Goal: Task Accomplishment & Management: Use online tool/utility

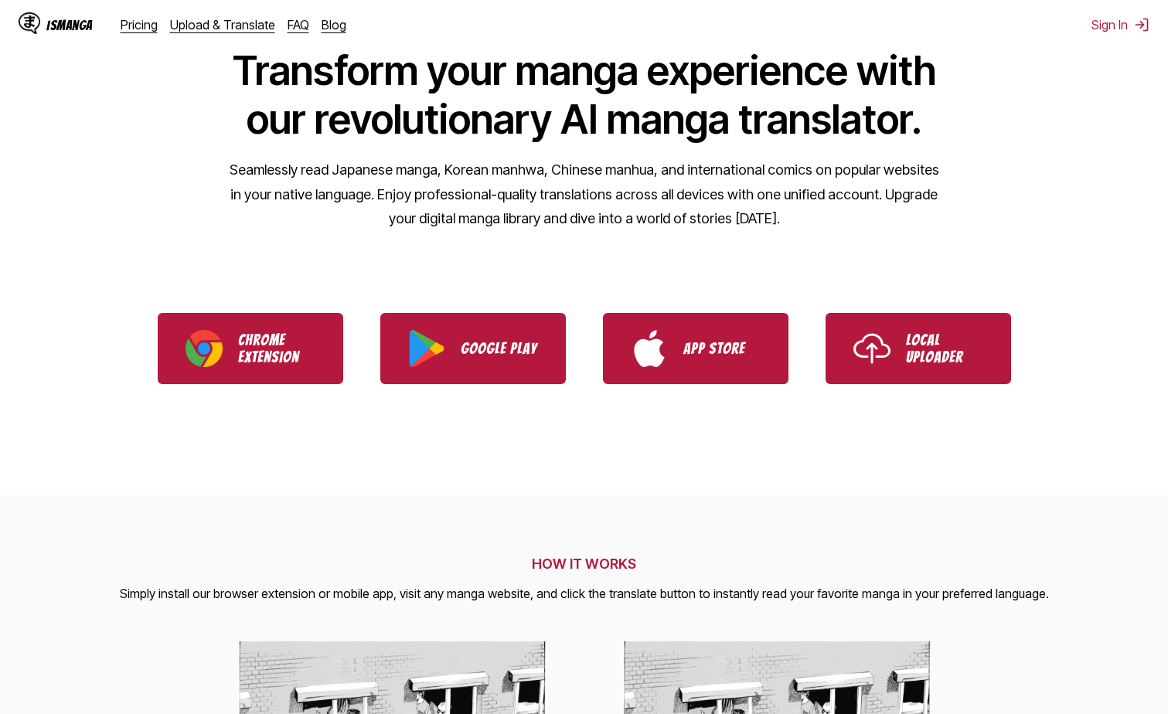
scroll to position [155, 0]
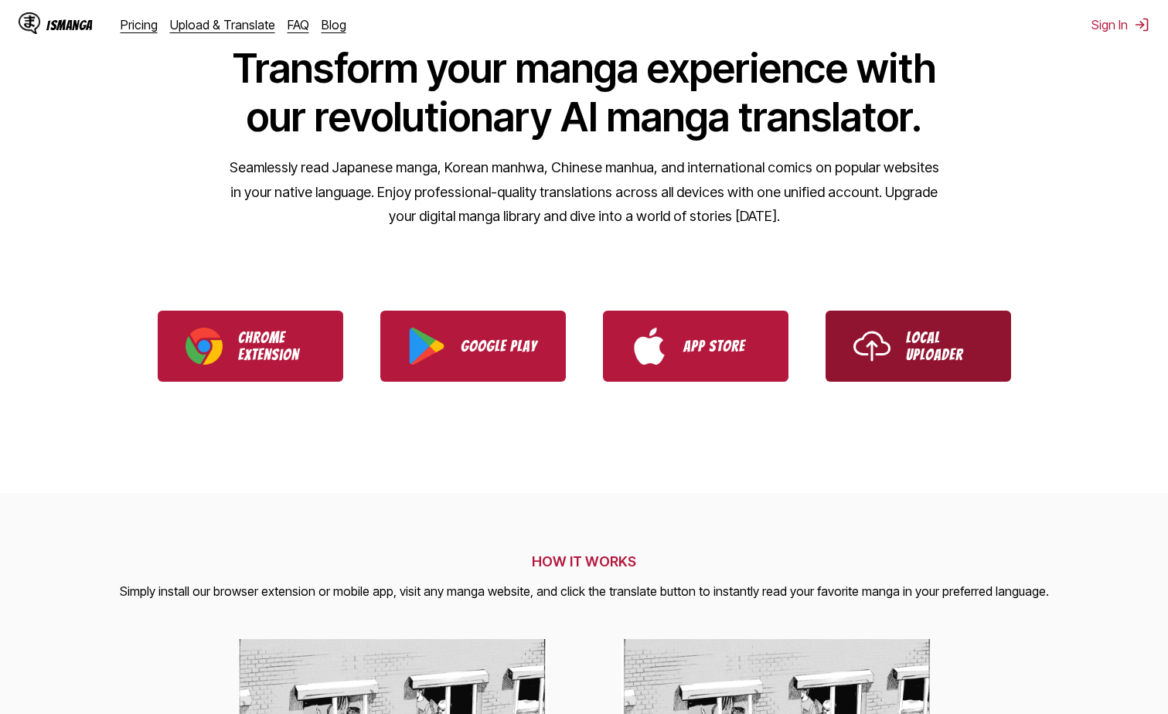
click at [897, 359] on link "**********" at bounding box center [919, 346] width 186 height 71
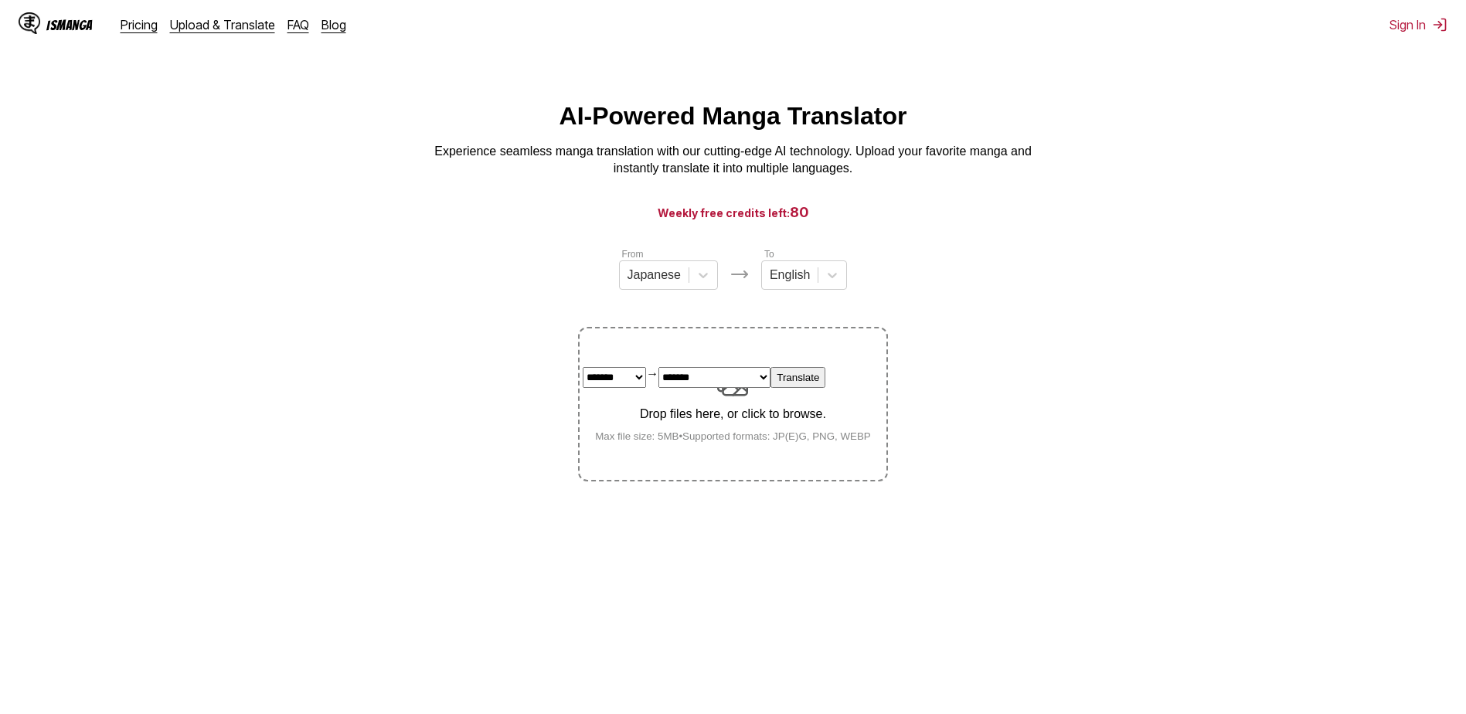
click at [1067, 258] on section "**********" at bounding box center [733, 364] width 1442 height 235
click at [699, 289] on div at bounding box center [704, 275] width 28 height 28
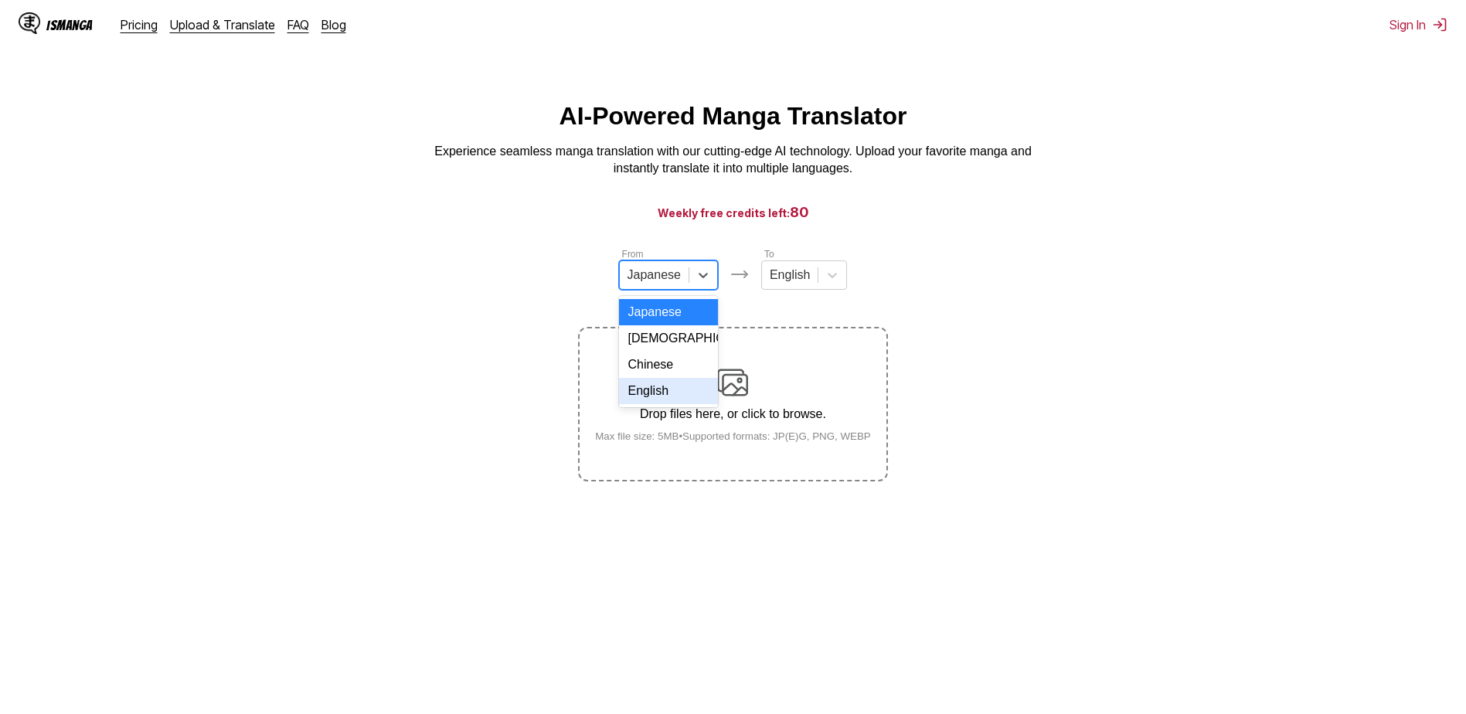
drag, startPoint x: 666, startPoint y: 405, endPoint x: 770, endPoint y: 325, distance: 131.7
click at [680, 394] on div "English" at bounding box center [668, 391] width 99 height 26
click at [821, 289] on div at bounding box center [826, 275] width 28 height 28
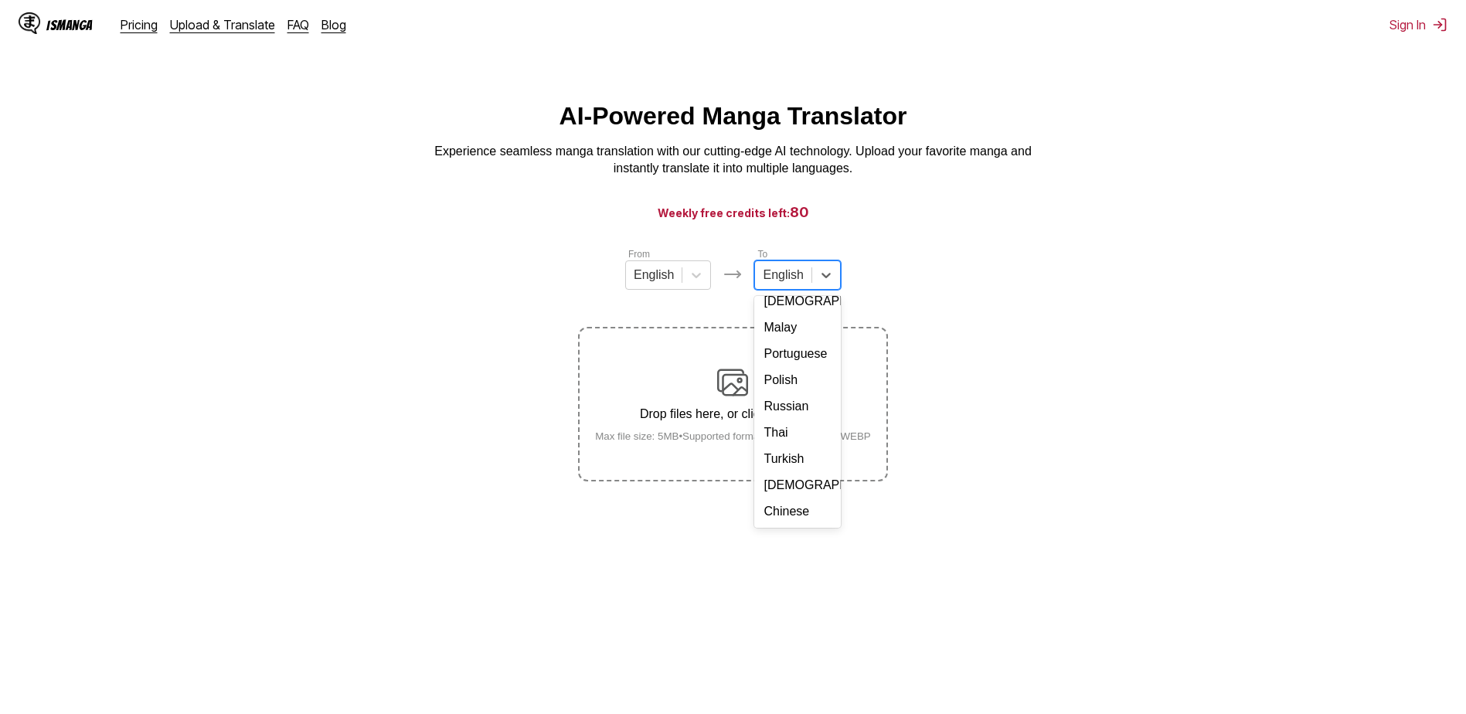
scroll to position [261, 0]
click at [790, 429] on div "Thai" at bounding box center [798, 433] width 86 height 26
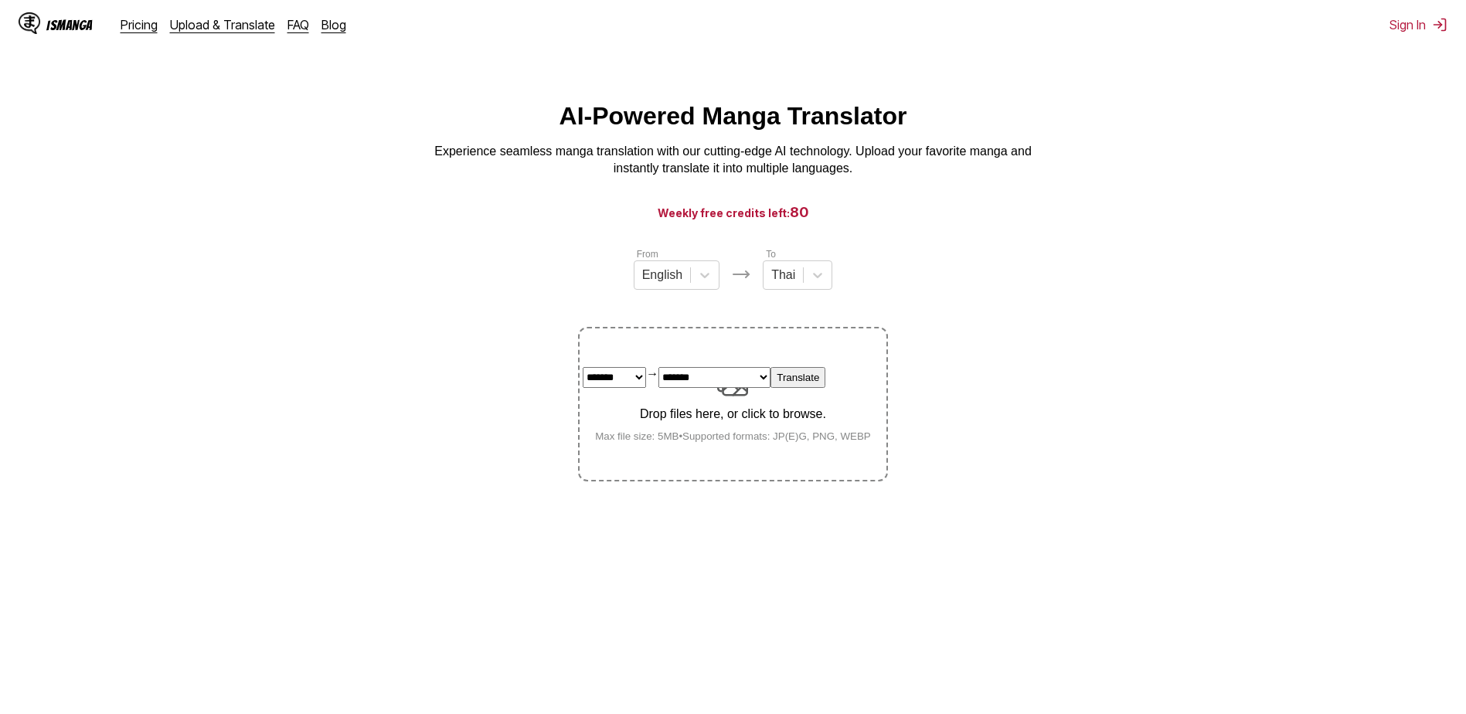
click at [727, 388] on div "**********" at bounding box center [704, 377] width 243 height 21
click at [646, 388] on select "******* **" at bounding box center [614, 377] width 63 height 21
click at [734, 441] on small "Max file size: 5MB • Supported formats: JP(E)G, PNG, WEBP" at bounding box center [733, 437] width 301 height 12
click at [646, 388] on select "******* **" at bounding box center [614, 377] width 63 height 21
click at [734, 441] on small "Max file size: 5MB • Supported formats: JP(E)G, PNG, WEBP" at bounding box center [733, 437] width 301 height 12
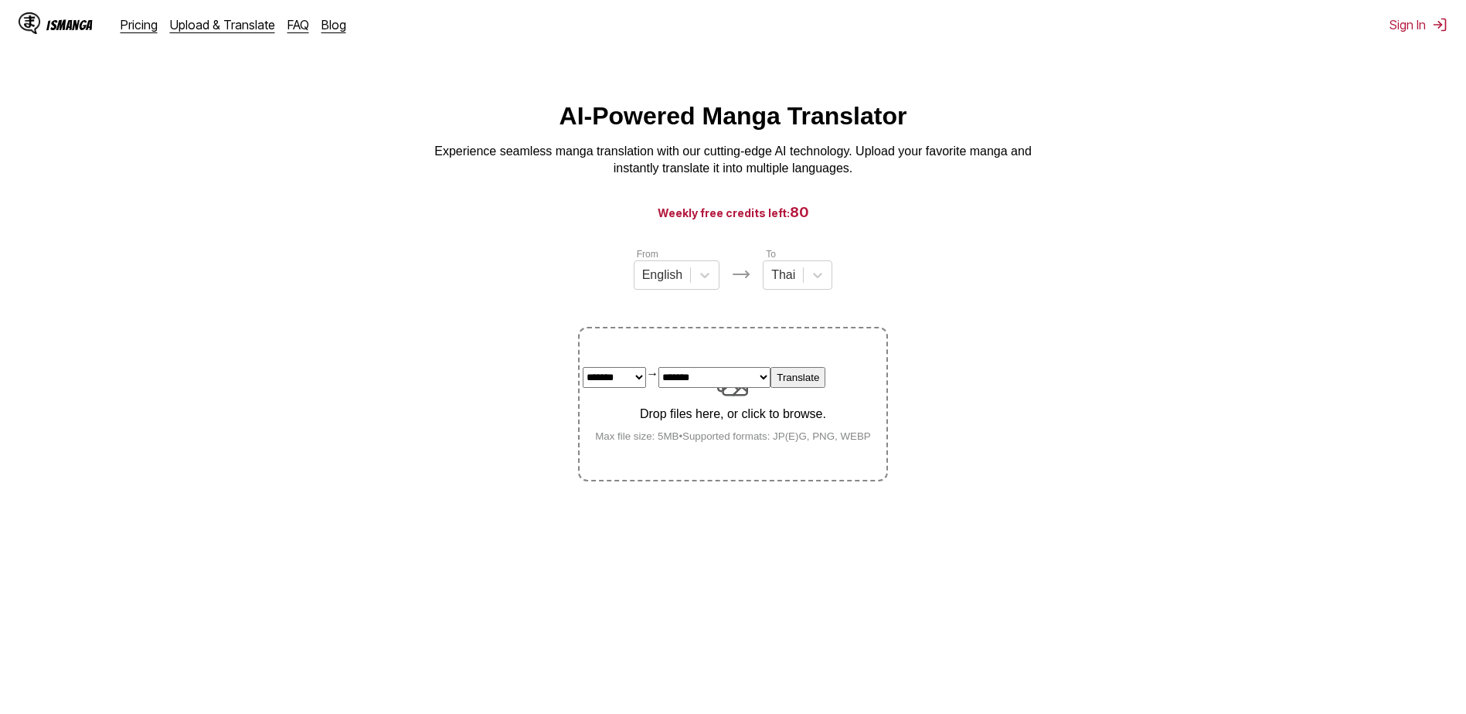
click at [646, 388] on select "******* **" at bounding box center [614, 377] width 63 height 21
click at [734, 441] on small "Max file size: 5MB • Supported formats: JP(E)G, PNG, WEBP" at bounding box center [733, 437] width 301 height 12
click at [0, 0] on select "******* **" at bounding box center [0, 0] width 0 height 0
click at [734, 441] on small "Max file size: 5MB • Supported formats: JP(E)G, PNG, WEBP" at bounding box center [733, 437] width 301 height 12
click at [0, 0] on select "******* **" at bounding box center [0, 0] width 0 height 0
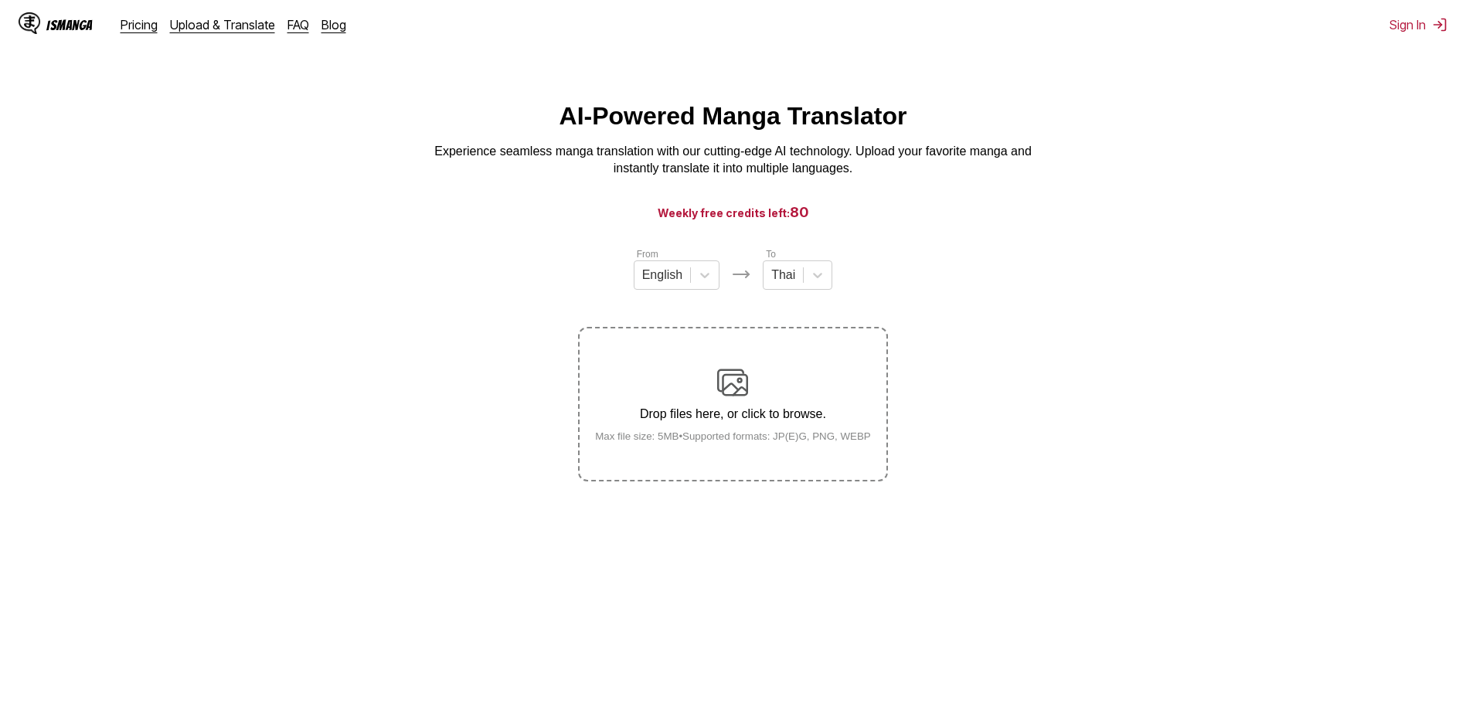
drag, startPoint x: 734, startPoint y: 441, endPoint x: 715, endPoint y: 395, distance: 50.2
click at [715, 395] on div "**********" at bounding box center [733, 404] width 301 height 75
click at [0, 0] on select "******* **" at bounding box center [0, 0] width 0 height 0
click at [325, 135] on div "AI-Powered Manga Translator Experience seamless manga translation with our cutt…" at bounding box center [733, 140] width 1442 height 76
click at [687, 395] on div "**********" at bounding box center [733, 404] width 301 height 75
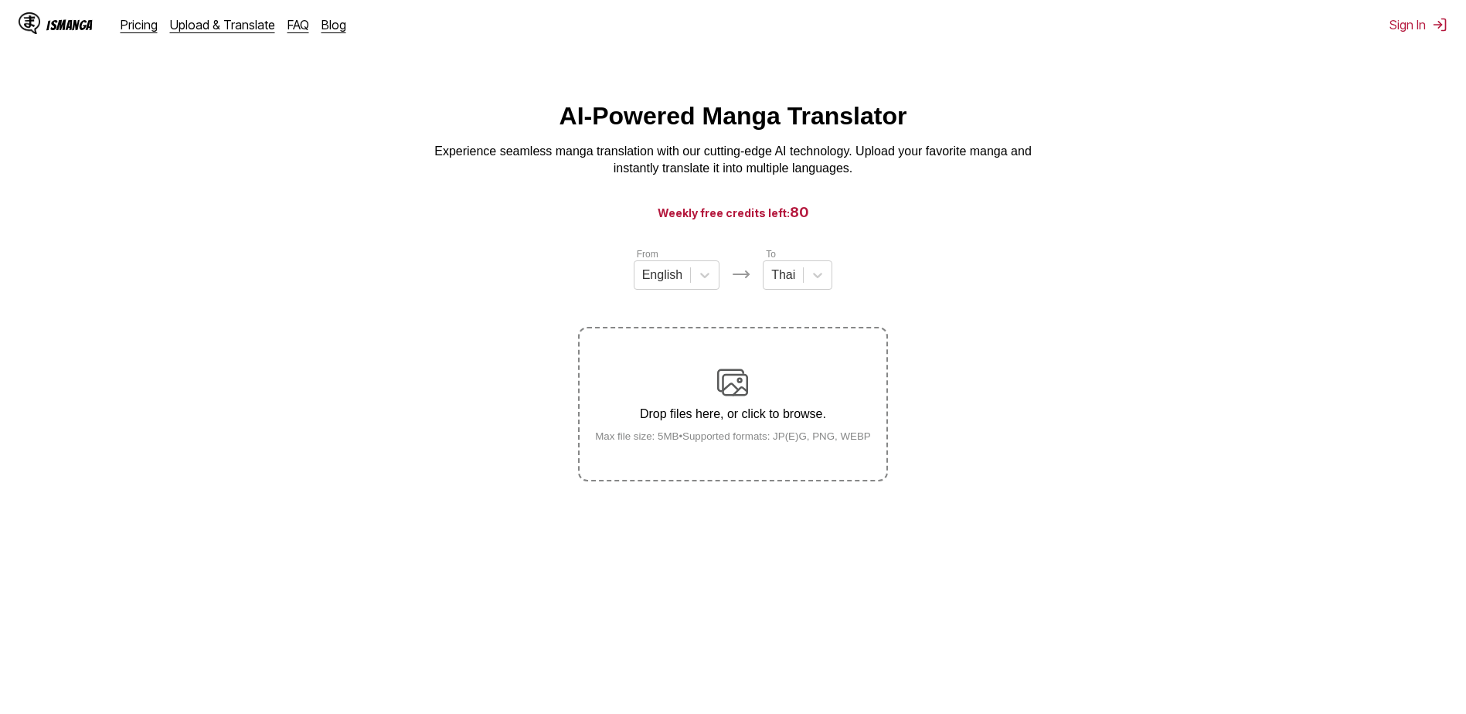
click at [0, 0] on select "******* **" at bounding box center [0, 0] width 0 height 0
drag, startPoint x: 301, startPoint y: 255, endPoint x: 375, endPoint y: 257, distance: 73.5
click at [302, 256] on section "From Japanese To English Drop files here, or click to browse. Max file size: 5M…" at bounding box center [733, 364] width 1442 height 235
click at [686, 402] on div "Drop files here, or click to browse. Max file size: 5MB • Supported formats: JP…" at bounding box center [733, 404] width 301 height 75
click at [0, 0] on input "Drop files here, or click to browse. Max file size: 5MB • Supported formats: JP…" at bounding box center [0, 0] width 0 height 0
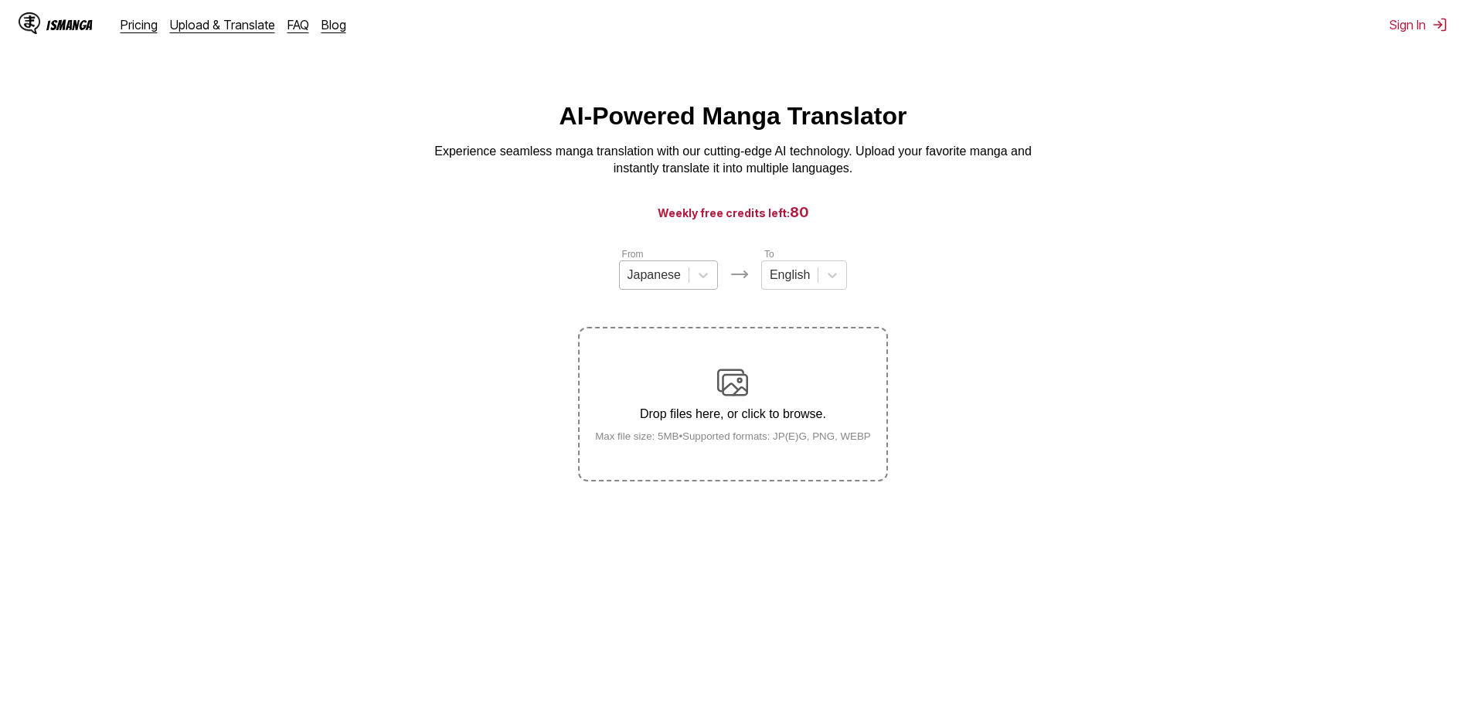
click at [676, 281] on div at bounding box center [654, 275] width 53 height 17
drag, startPoint x: 659, startPoint y: 400, endPoint x: 744, endPoint y: 322, distance: 114.9
click at [663, 399] on div "English" at bounding box center [668, 391] width 99 height 26
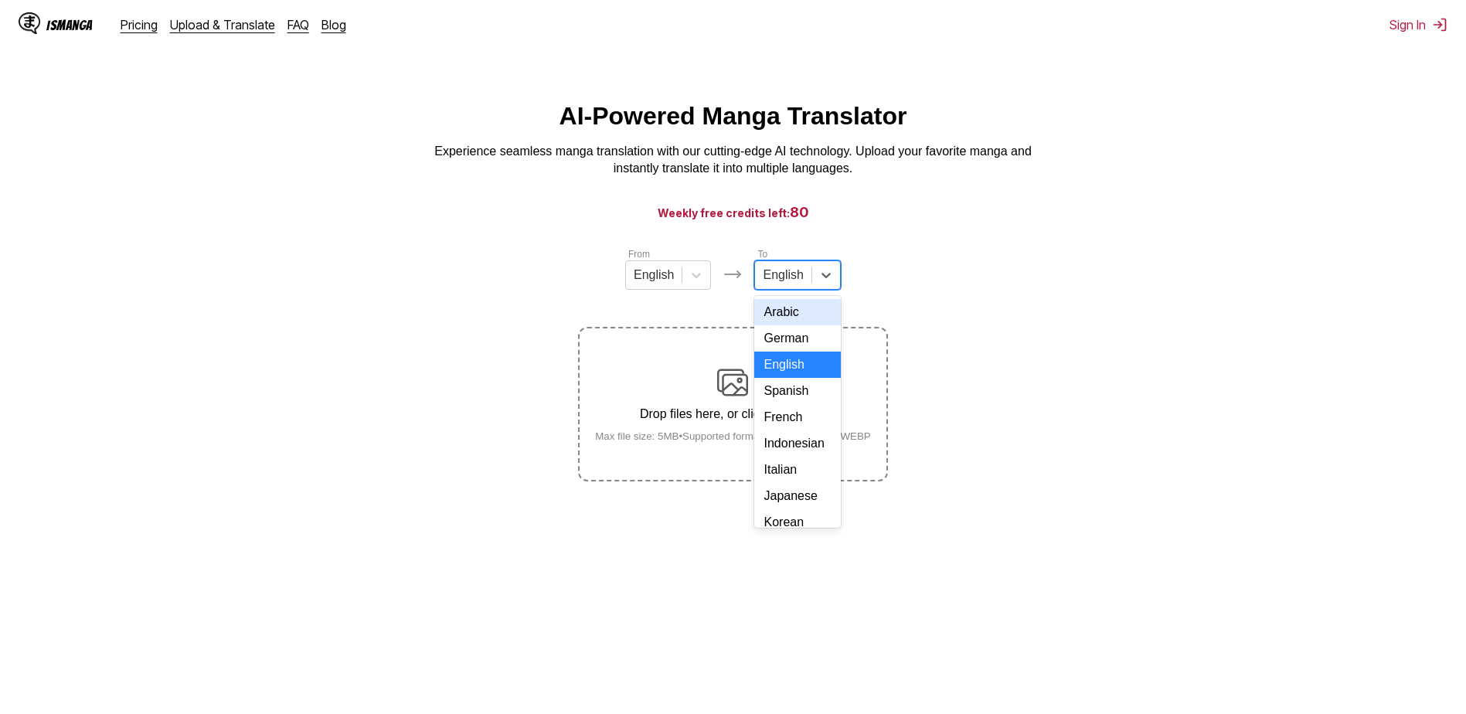
click at [785, 287] on div "English" at bounding box center [783, 275] width 56 height 23
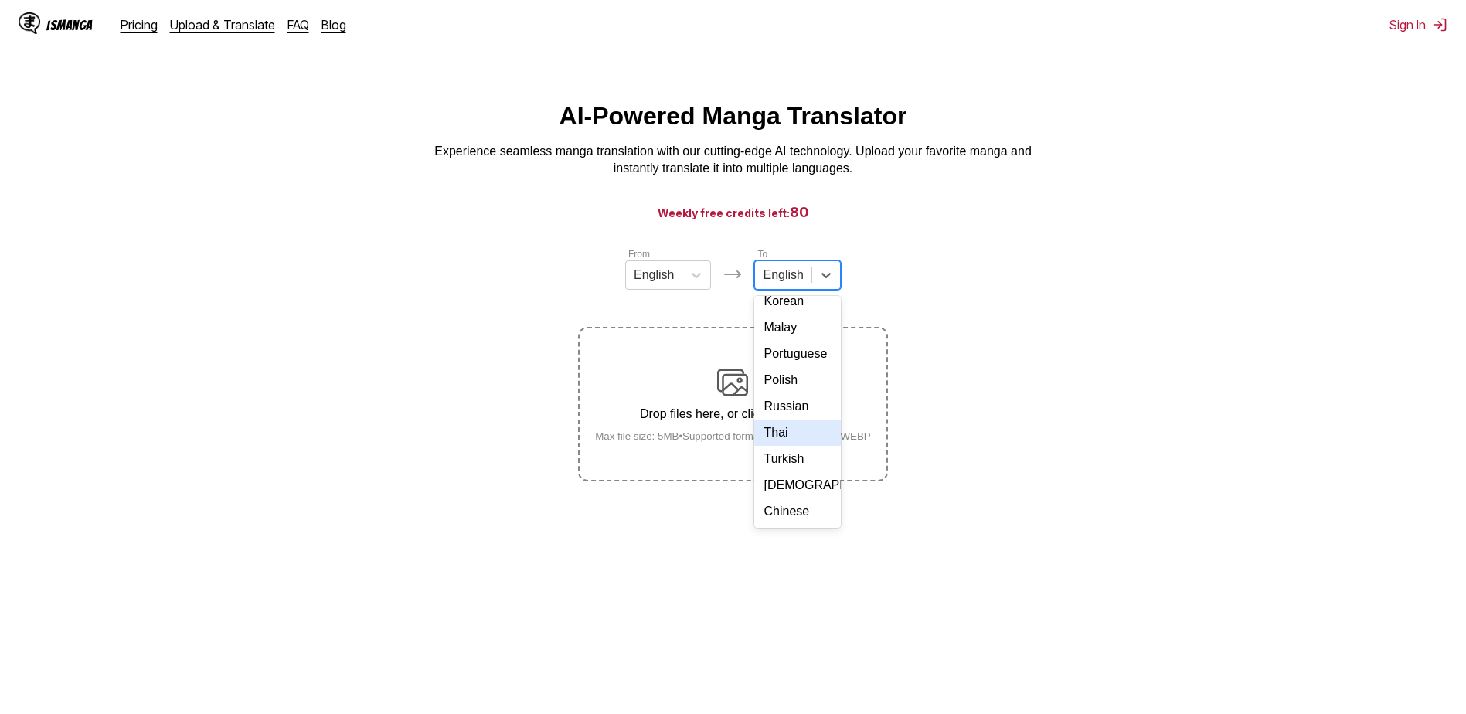
click at [798, 435] on div "Thai" at bounding box center [798, 433] width 86 height 26
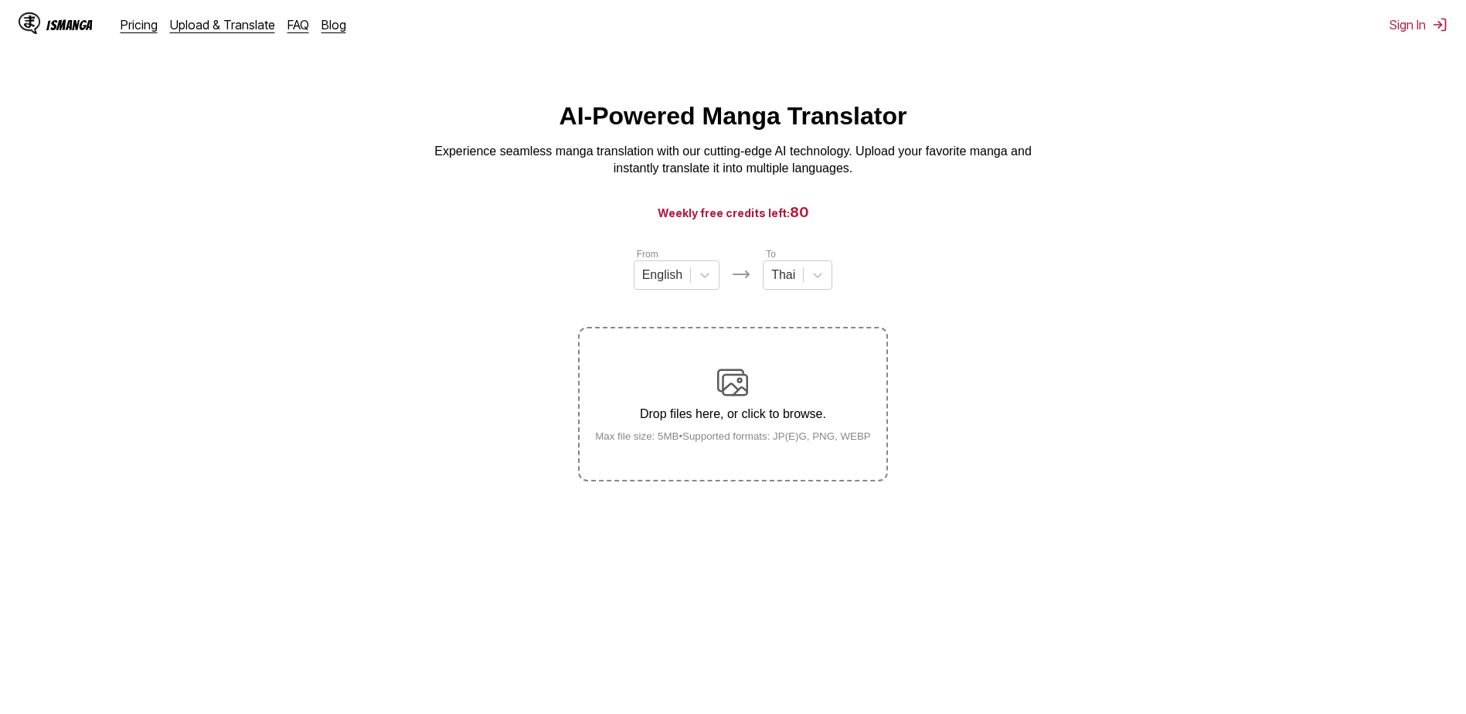
click at [729, 421] on p "Drop files here, or click to browse." at bounding box center [733, 414] width 301 height 14
click at [0, 0] on input "Drop files here, or click to browse. Max file size: 5MB • Supported formats: JP…" at bounding box center [0, 0] width 0 height 0
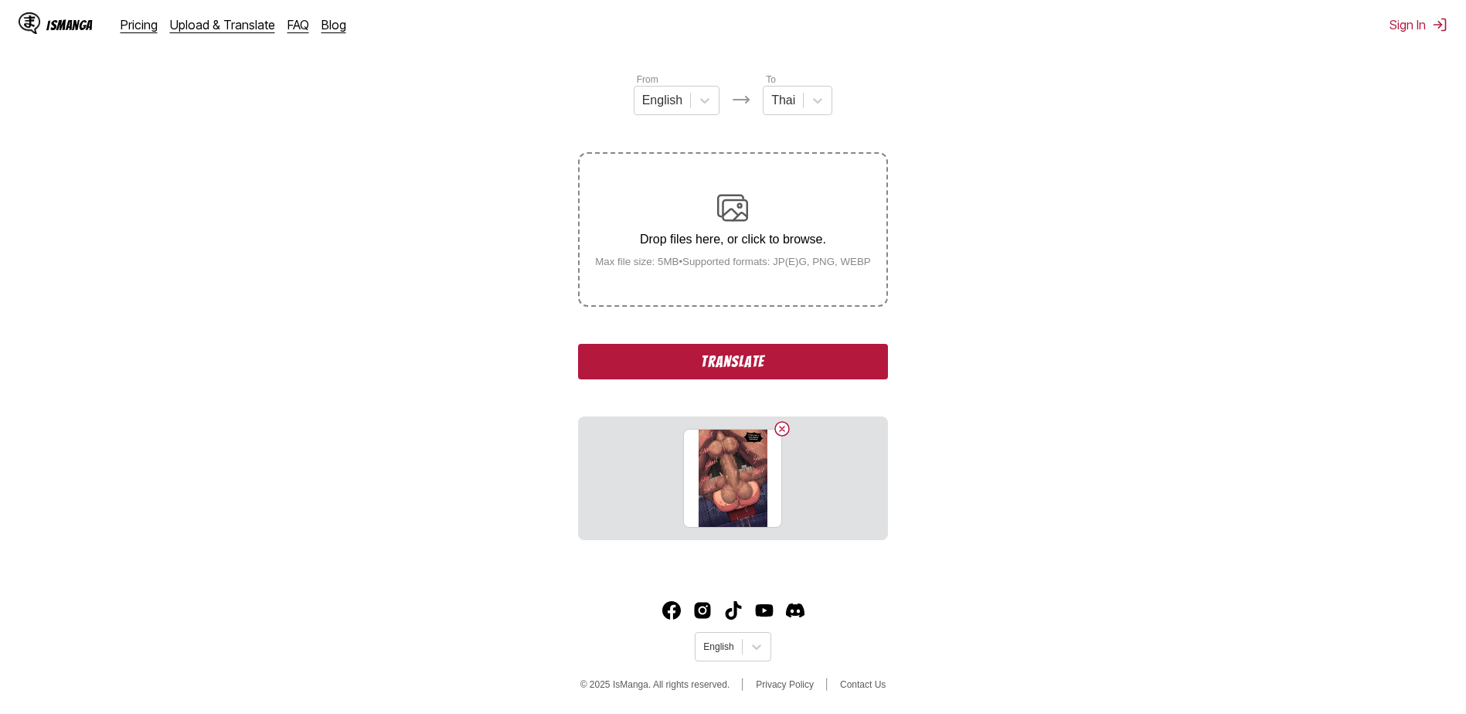
click at [712, 367] on button "Translate" at bounding box center [732, 362] width 309 height 36
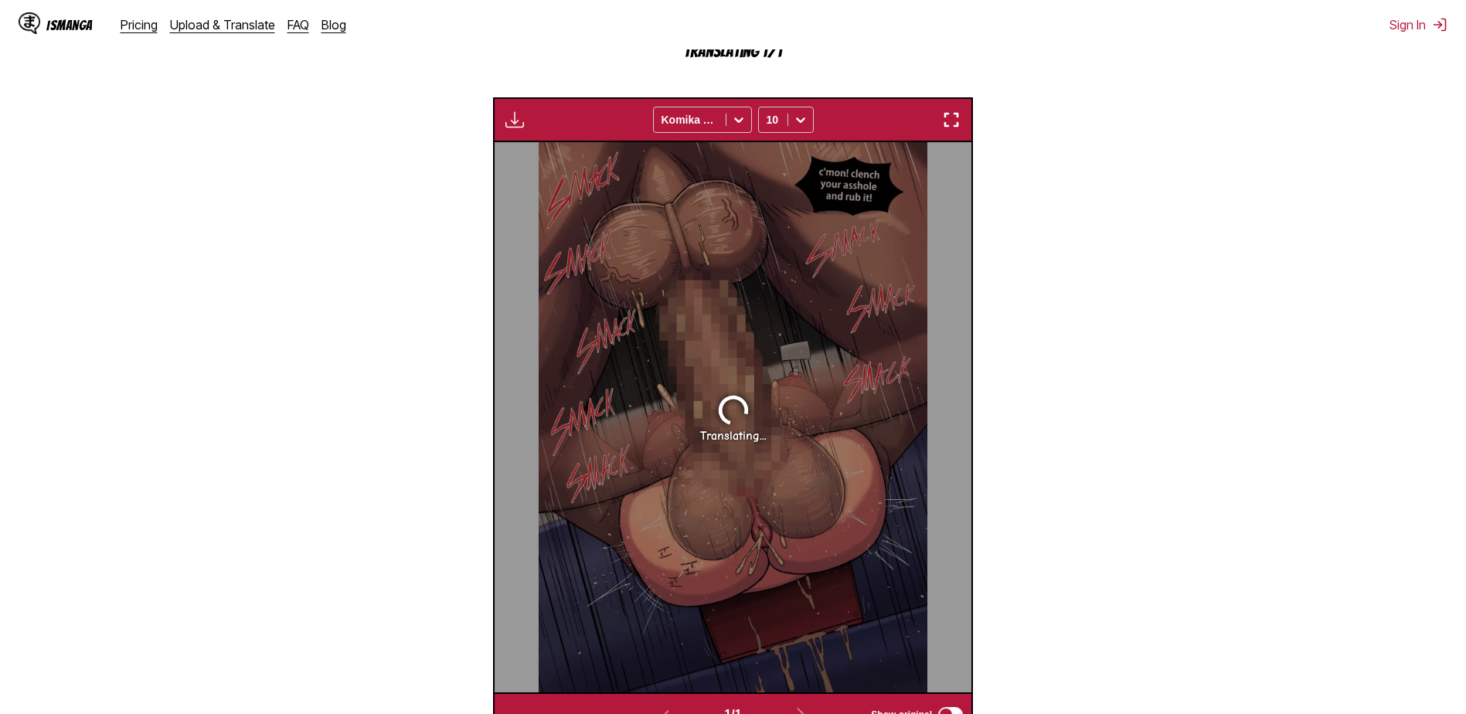
scroll to position [380, 0]
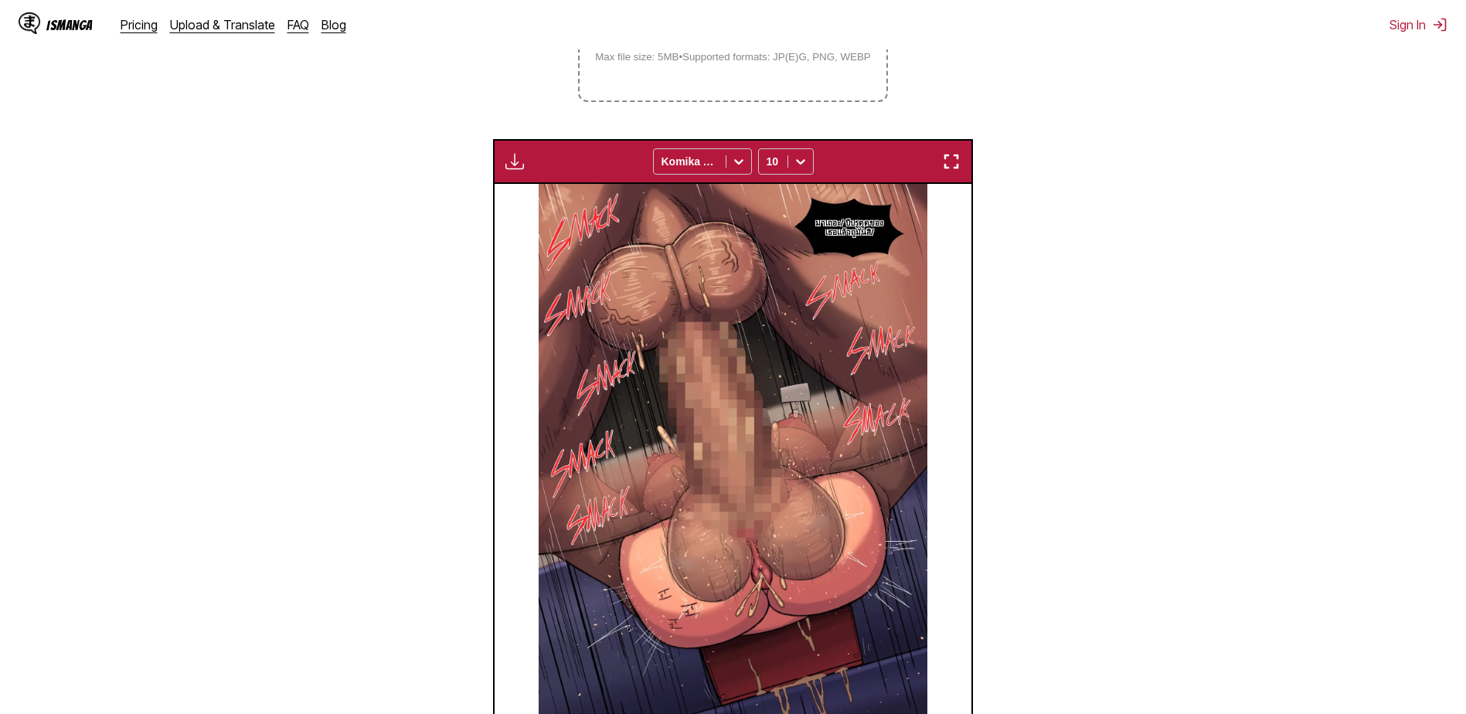
click at [779, 324] on img at bounding box center [733, 459] width 389 height 550
click at [952, 166] on img "button" at bounding box center [951, 161] width 19 height 19
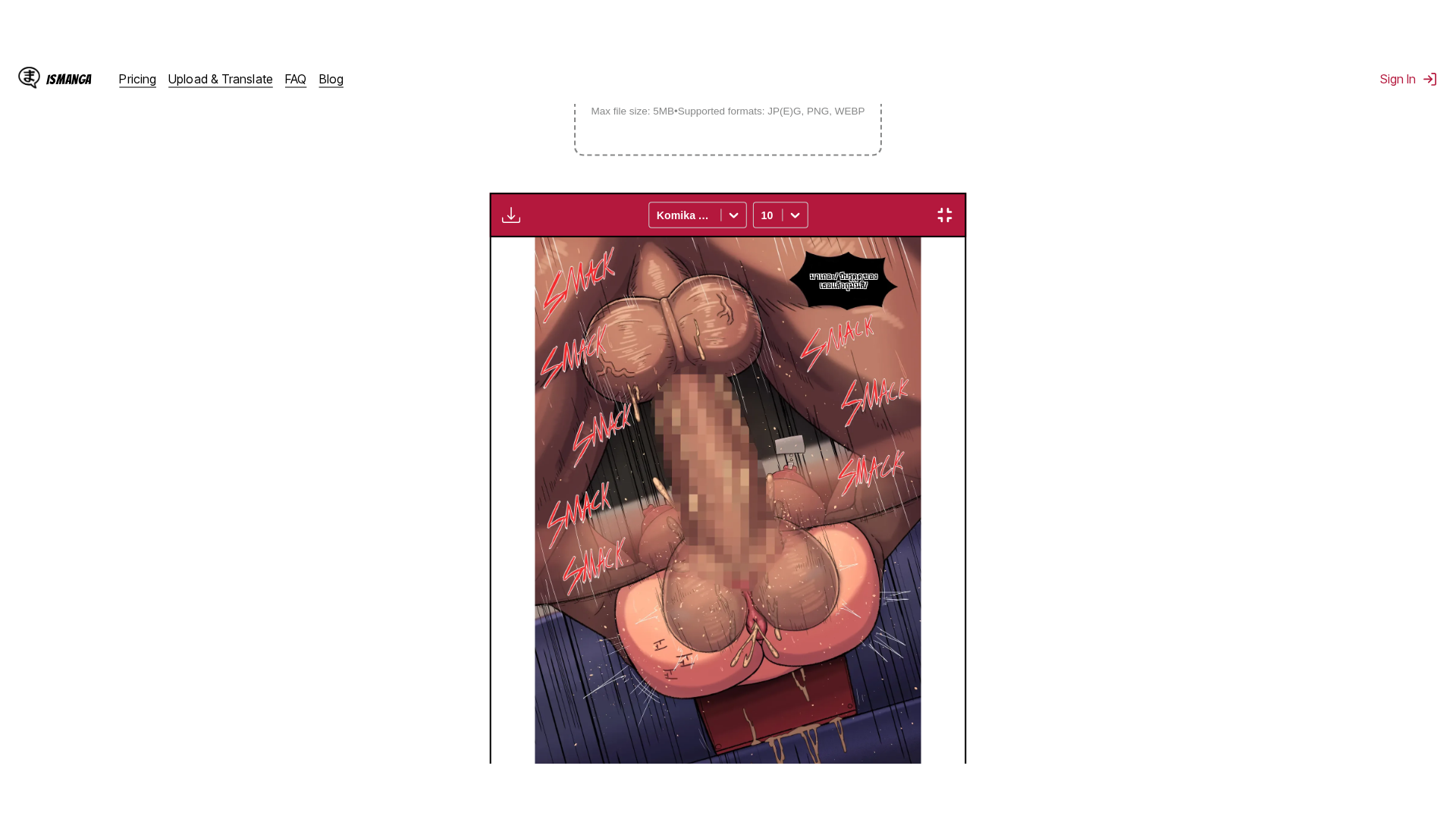
scroll to position [159, 0]
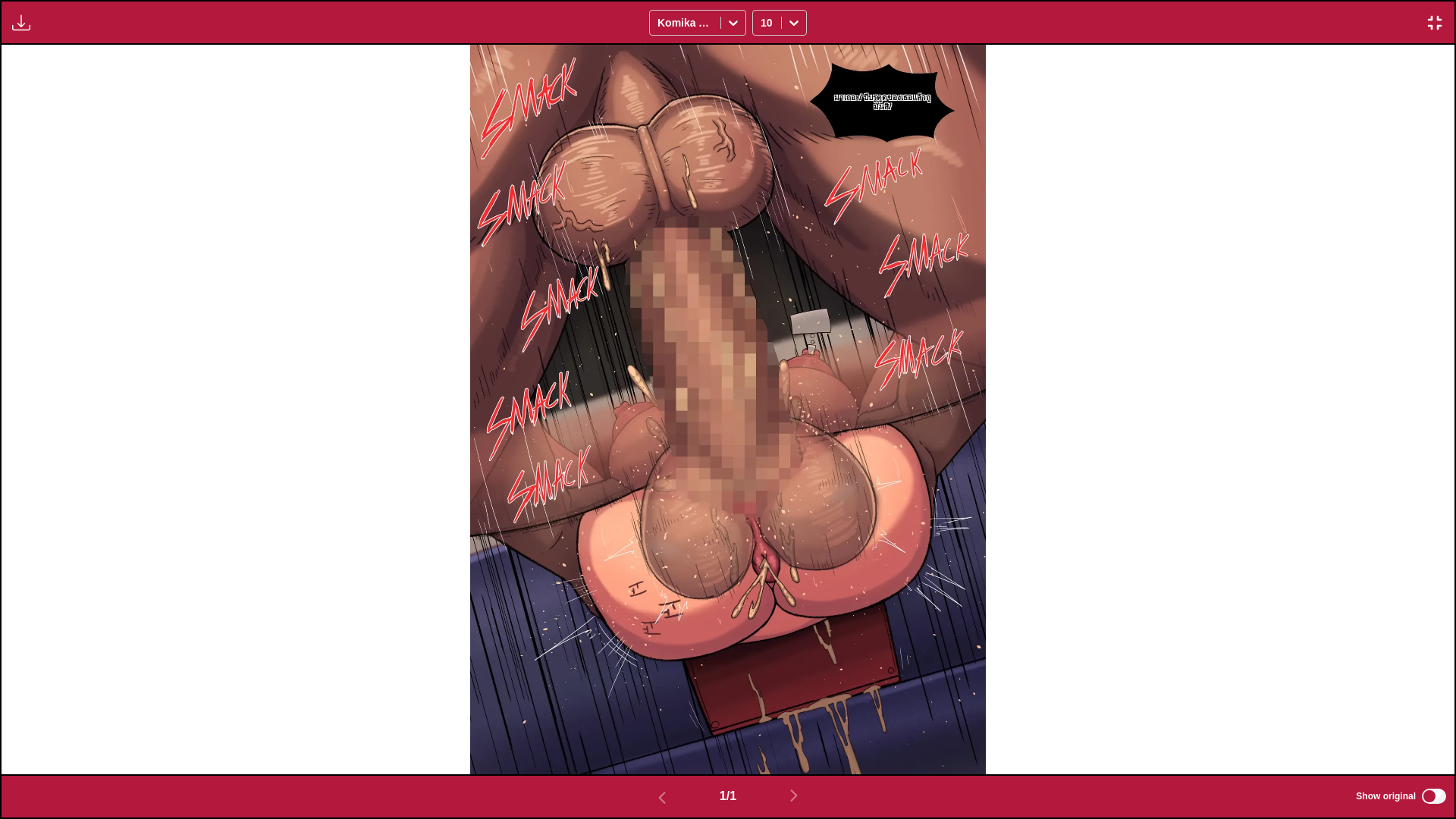
drag, startPoint x: 644, startPoint y: 285, endPoint x: 1429, endPoint y: 19, distance: 828.8
click at [1429, 19] on img "button" at bounding box center [1434, 23] width 19 height 19
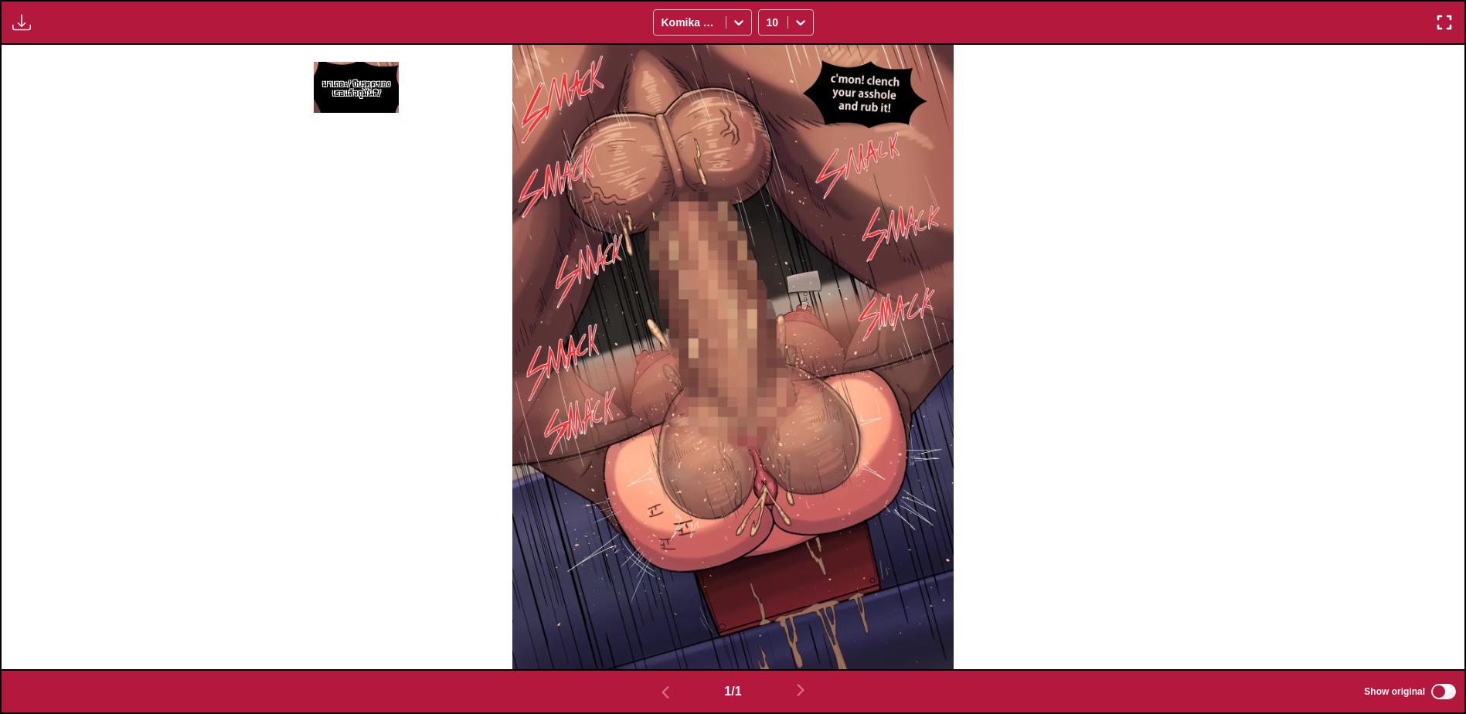
scroll to position [170, 0]
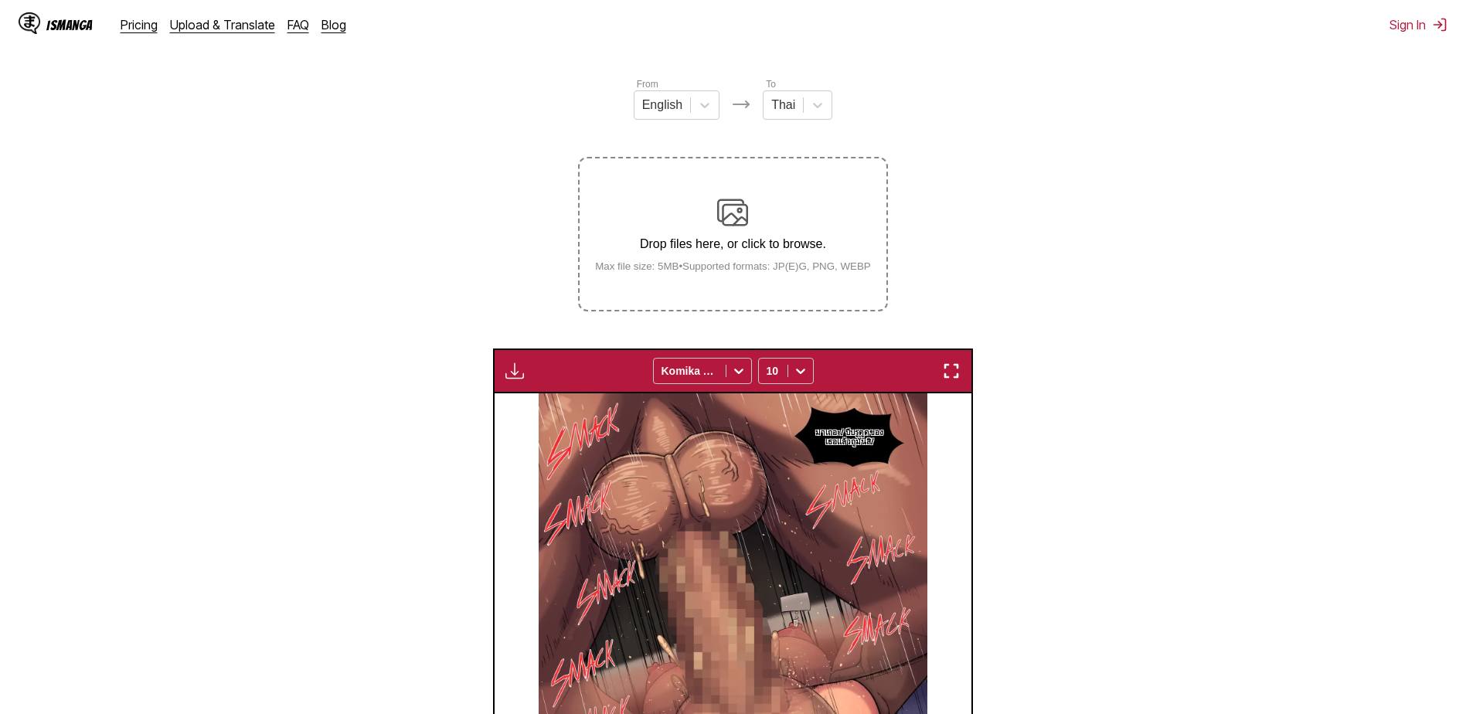
click at [731, 222] on img at bounding box center [732, 212] width 31 height 31
click at [0, 0] on input "Drop files here, or click to browse. Max file size: 5MB • Supported formats: JP…" at bounding box center [0, 0] width 0 height 0
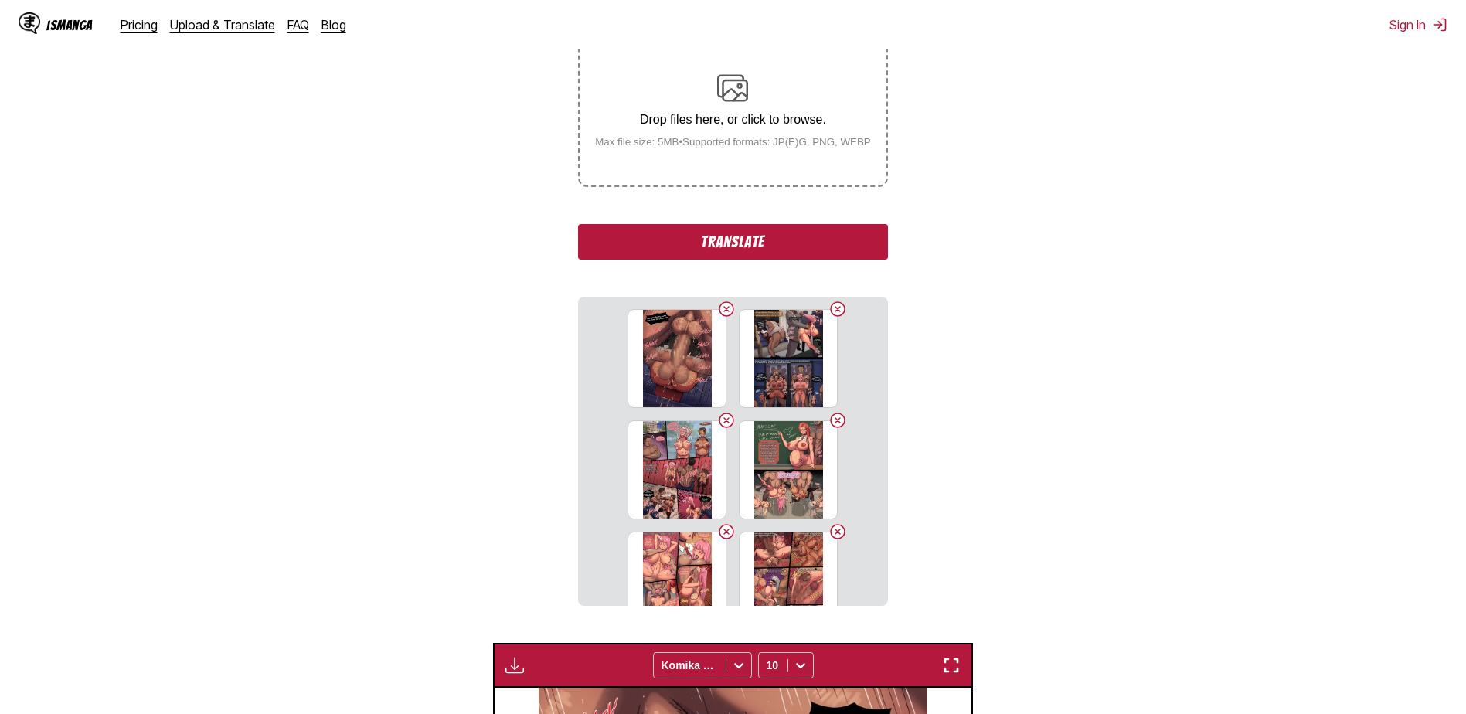
scroll to position [247, 0]
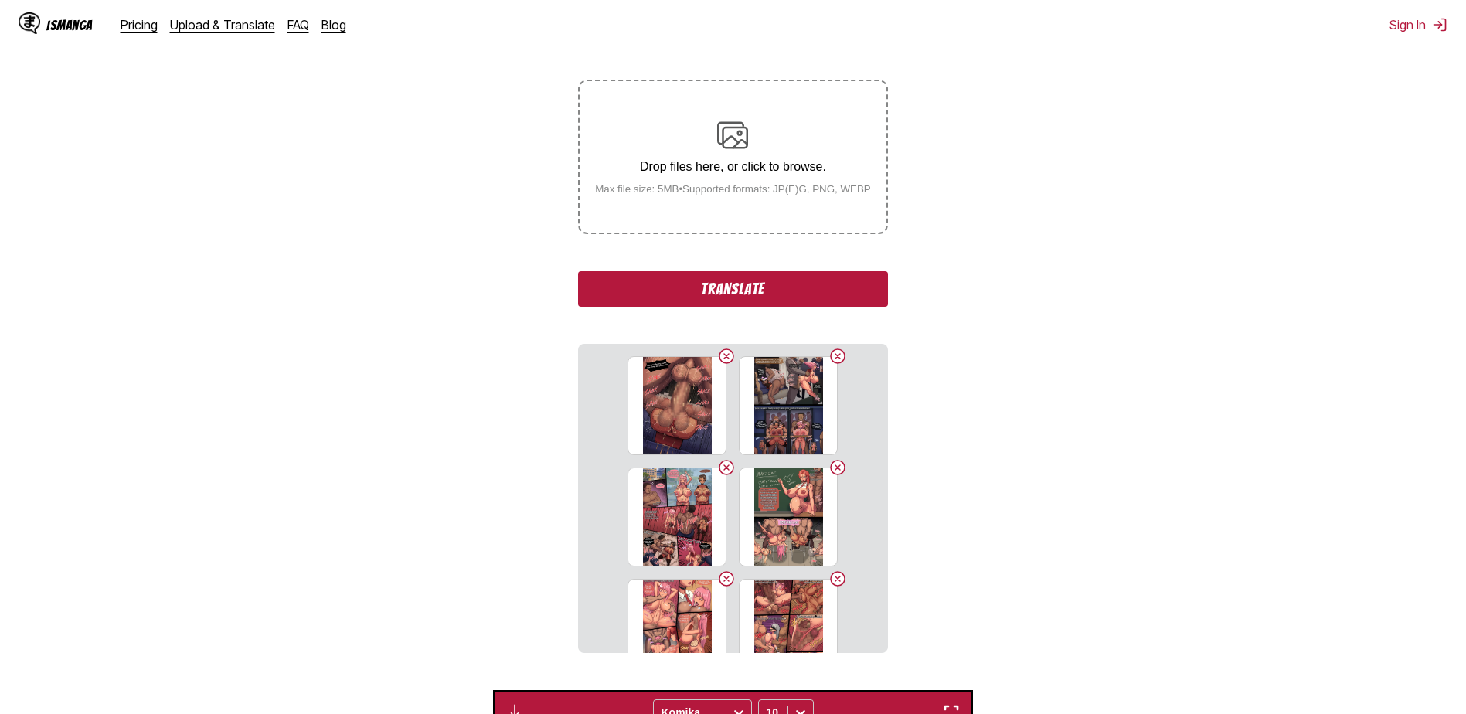
click at [703, 293] on button "Translate" at bounding box center [732, 289] width 309 height 36
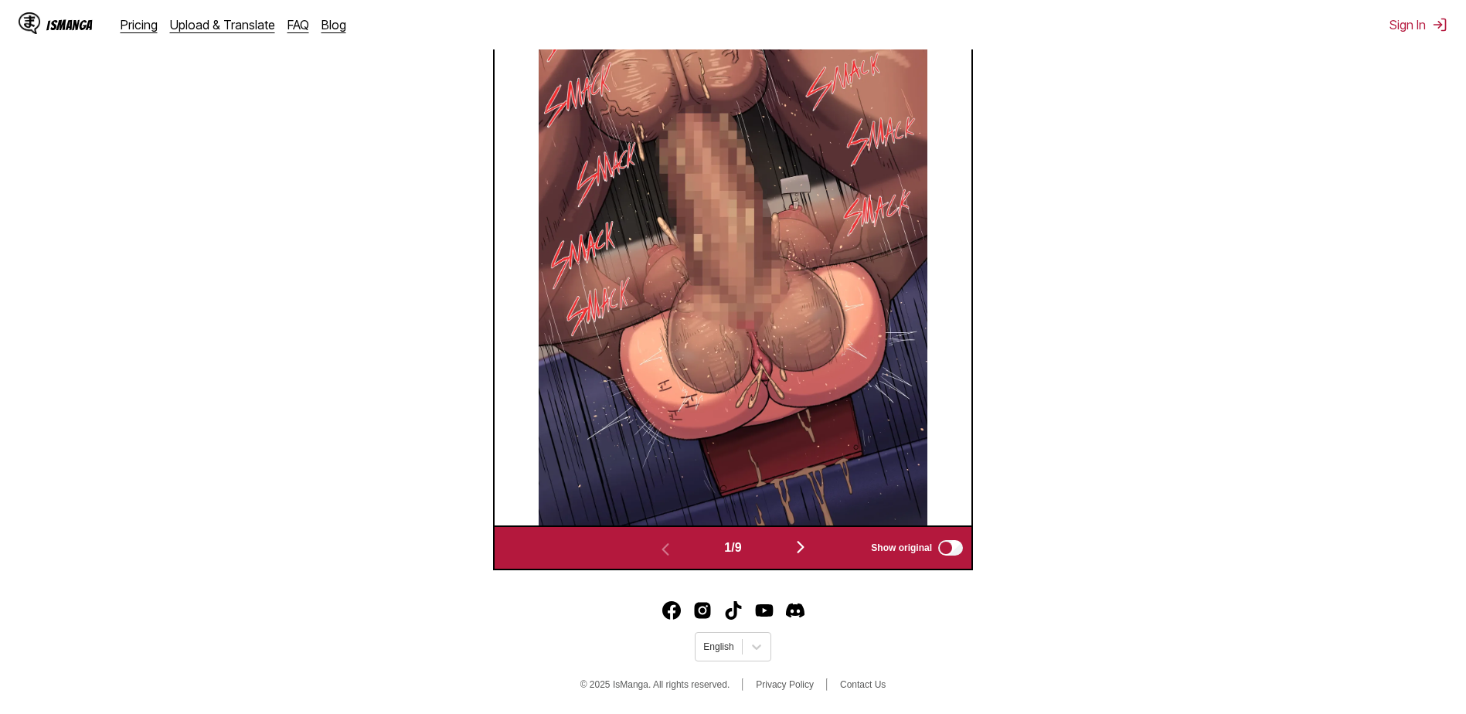
scroll to position [414, 0]
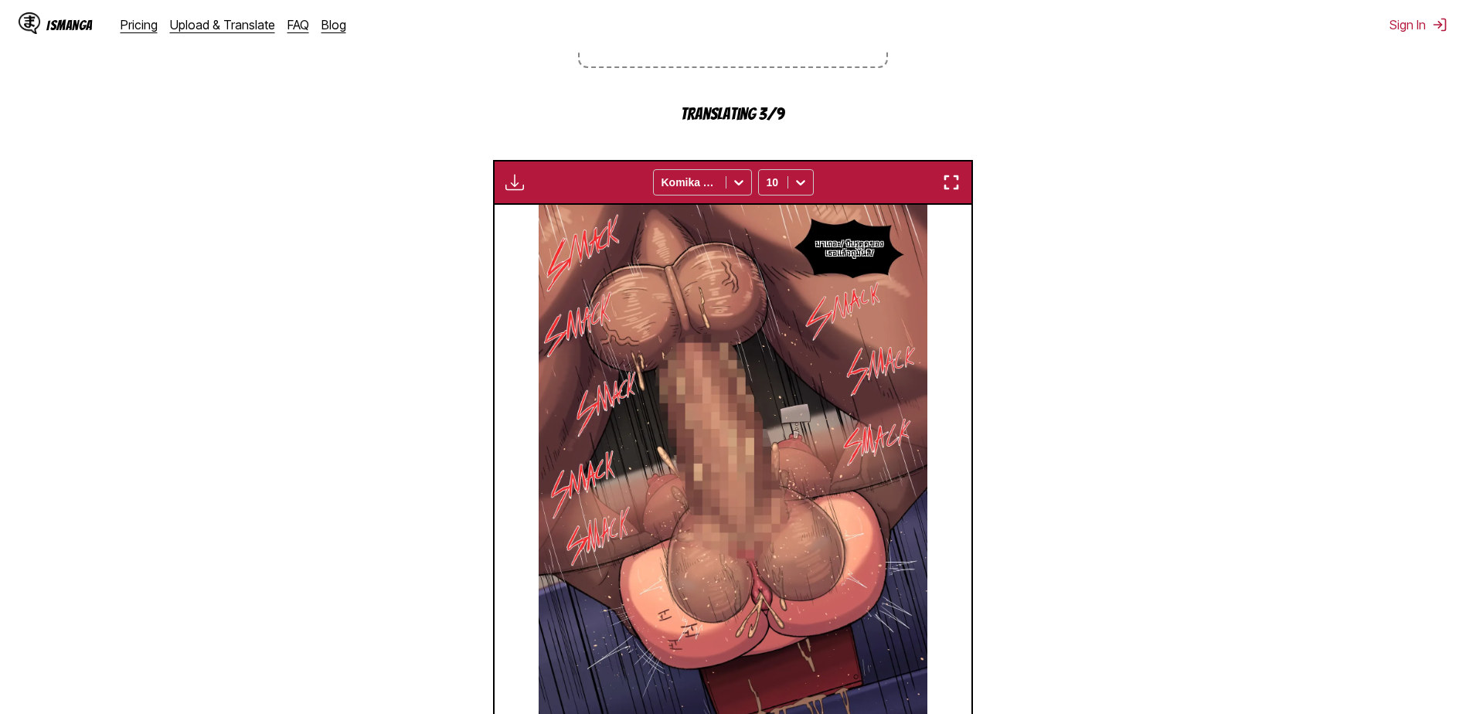
click at [874, 318] on img at bounding box center [733, 480] width 389 height 550
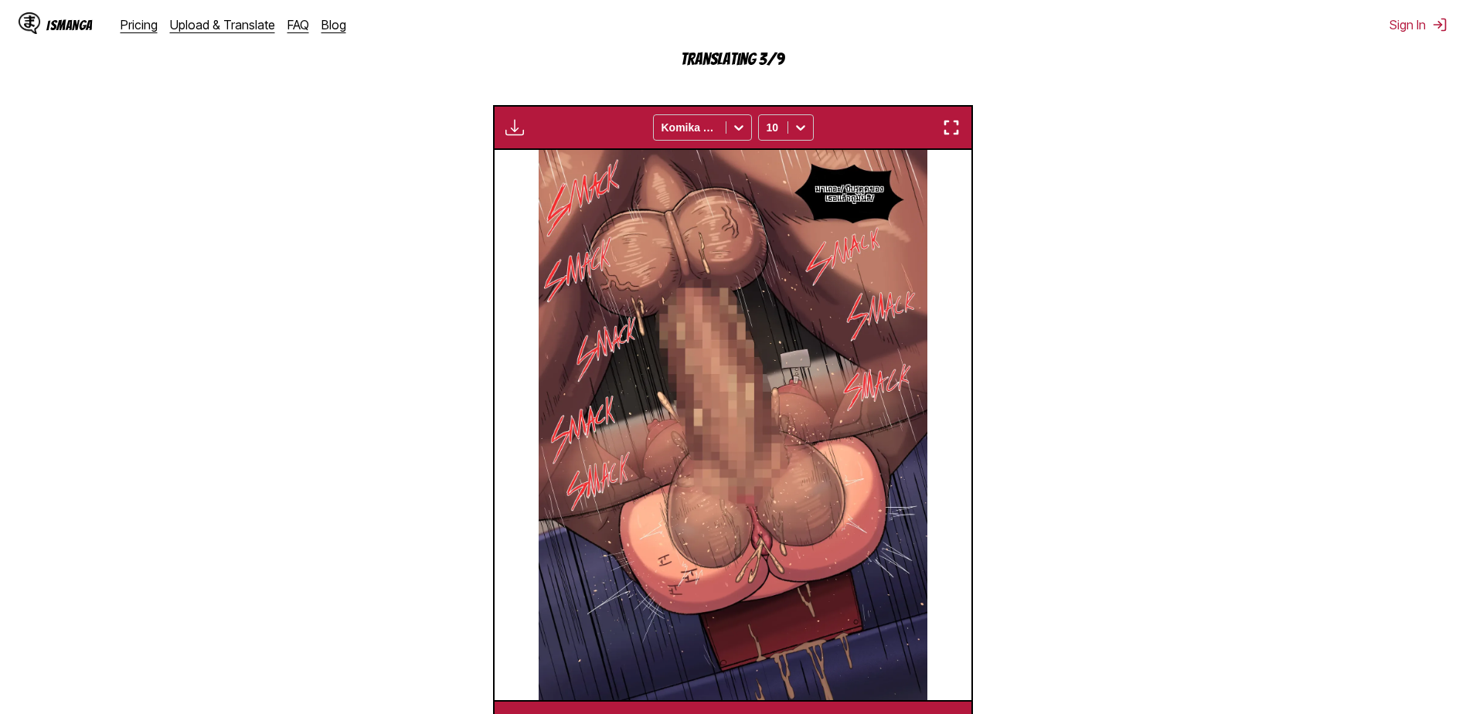
scroll to position [646, 0]
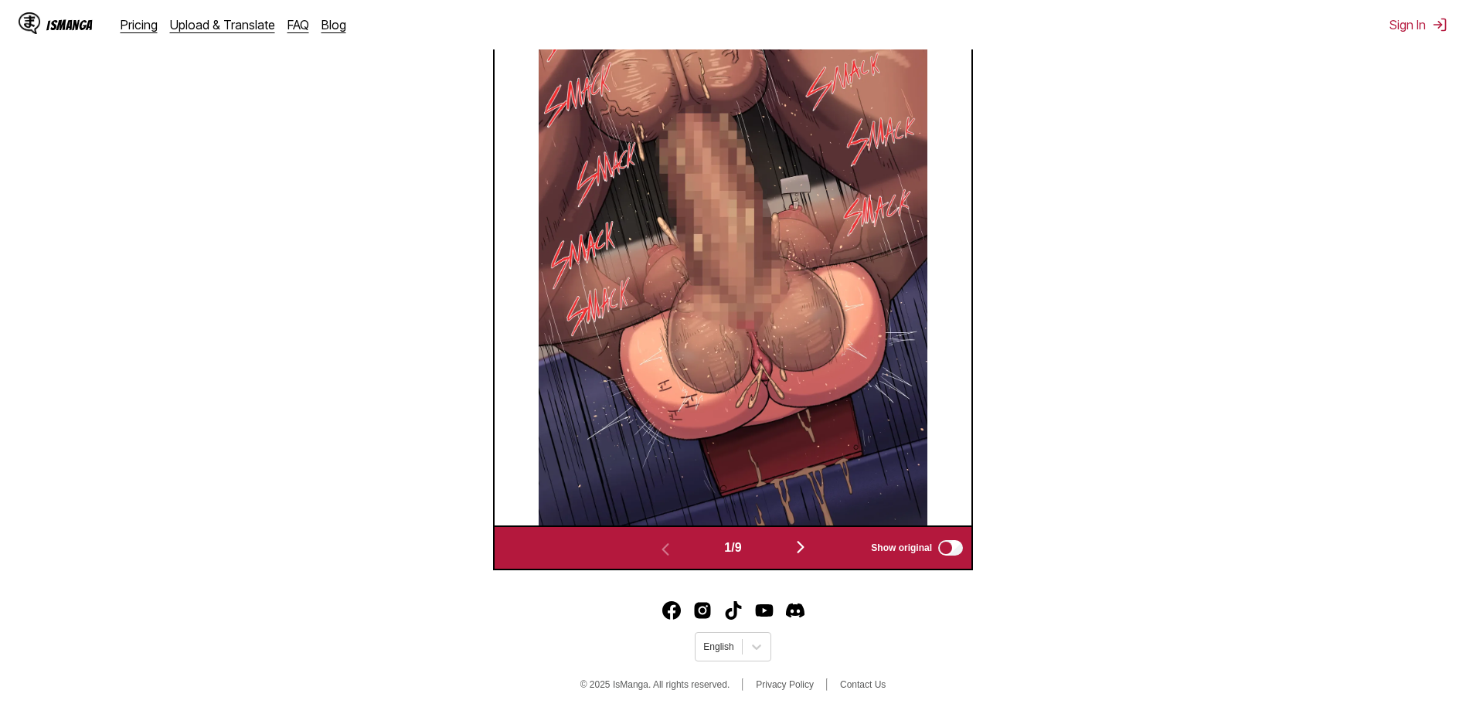
click at [798, 547] on img "button" at bounding box center [801, 547] width 19 height 19
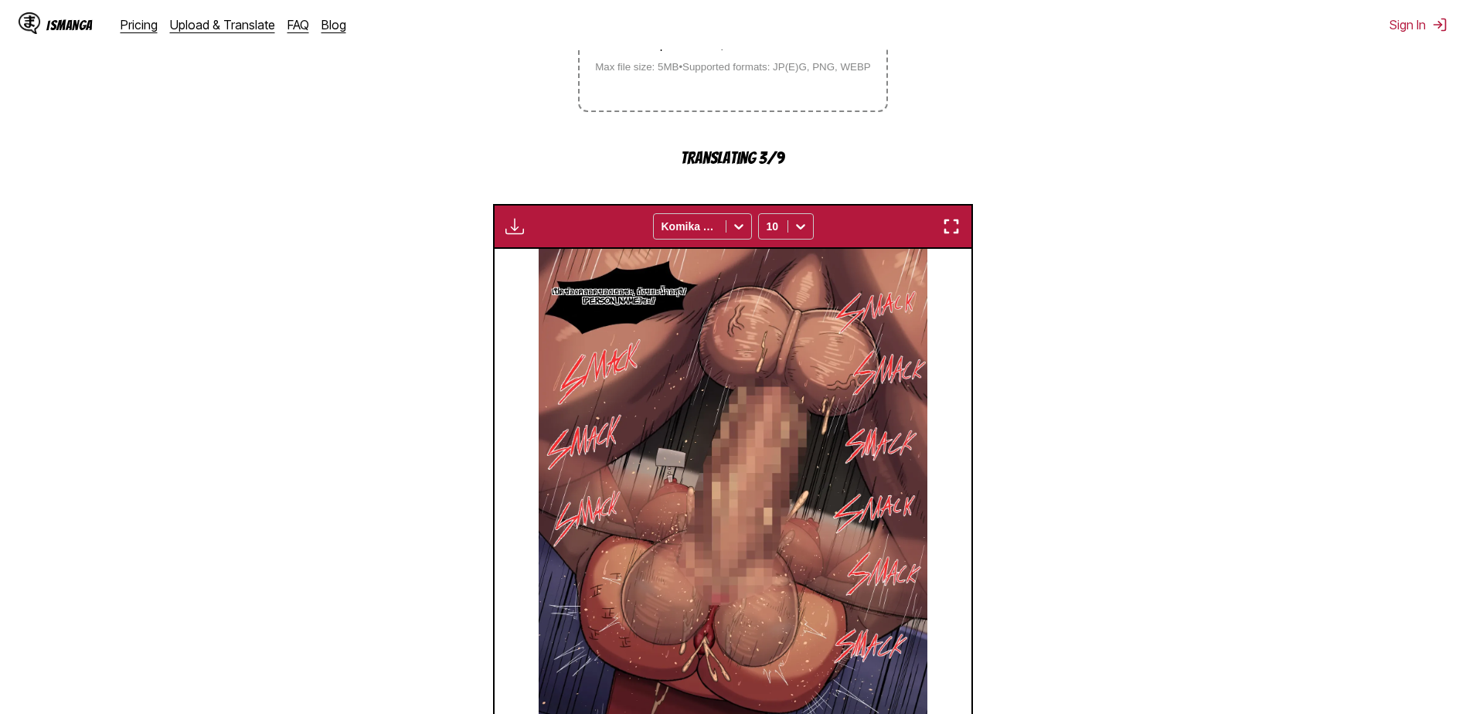
scroll to position [312, 0]
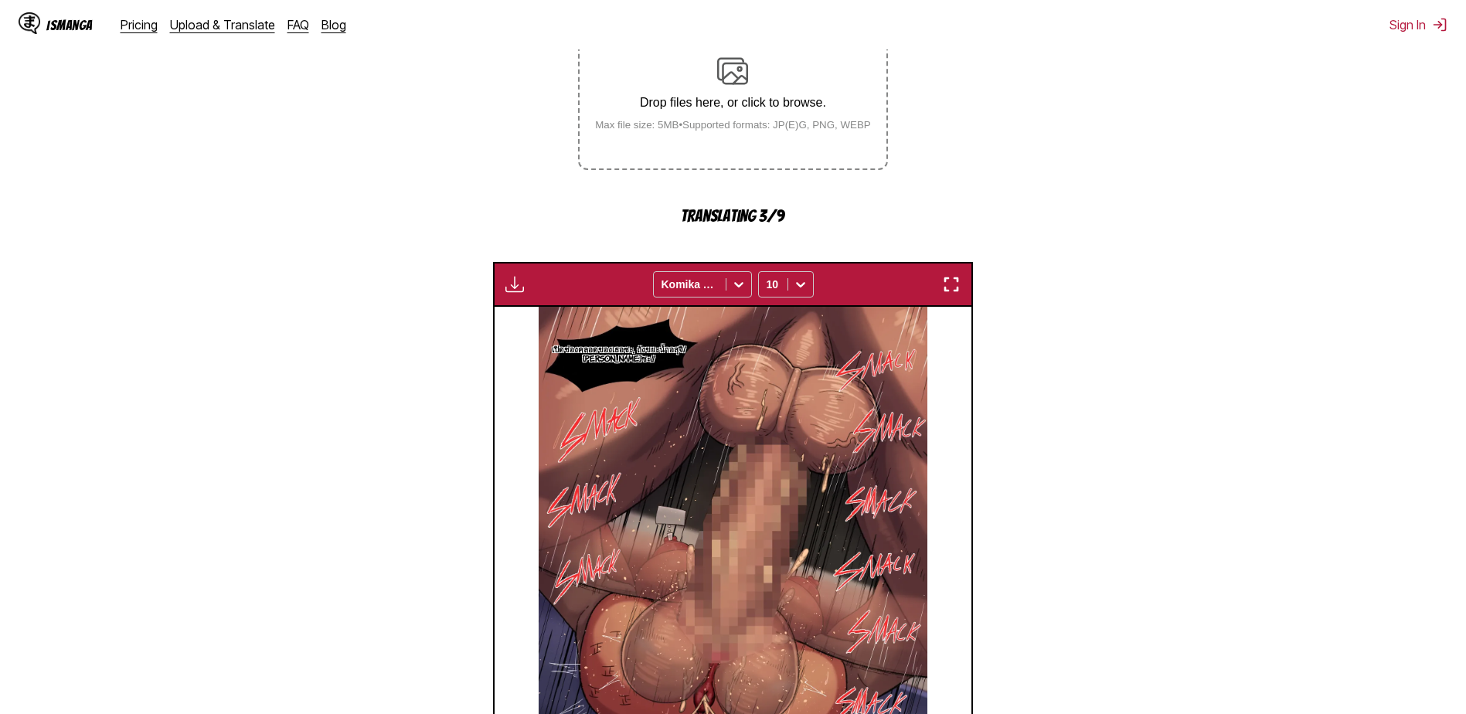
click at [515, 287] on img "button" at bounding box center [515, 284] width 19 height 19
click at [494, 231] on section "From English To Thai Drop files here, or click to browse. Max file size: 5MB • …" at bounding box center [733, 418] width 1442 height 967
drag, startPoint x: 632, startPoint y: 401, endPoint x: 365, endPoint y: 353, distance: 271.0
click at [362, 353] on section "From English To Thai Drop files here, or click to browse. Max file size: 5MB • …" at bounding box center [733, 418] width 1442 height 967
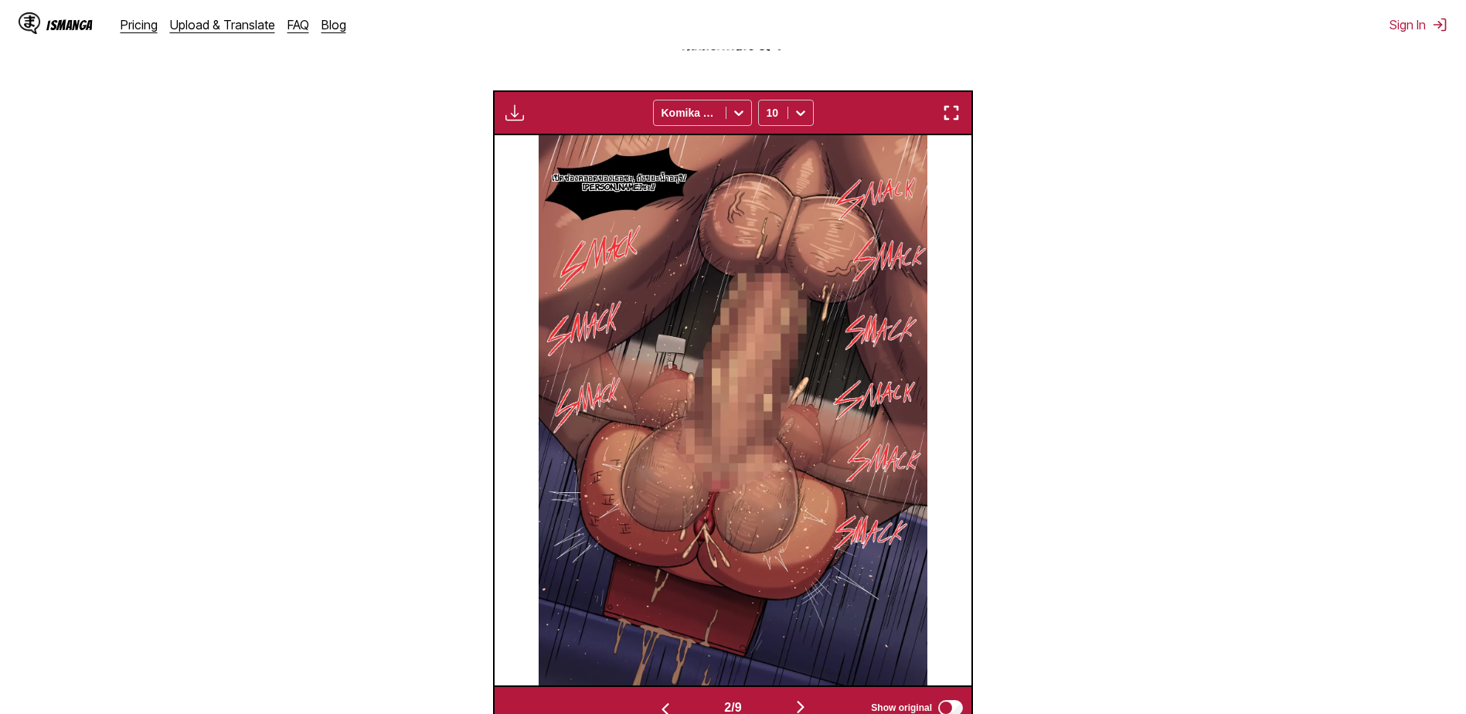
scroll to position [543, 0]
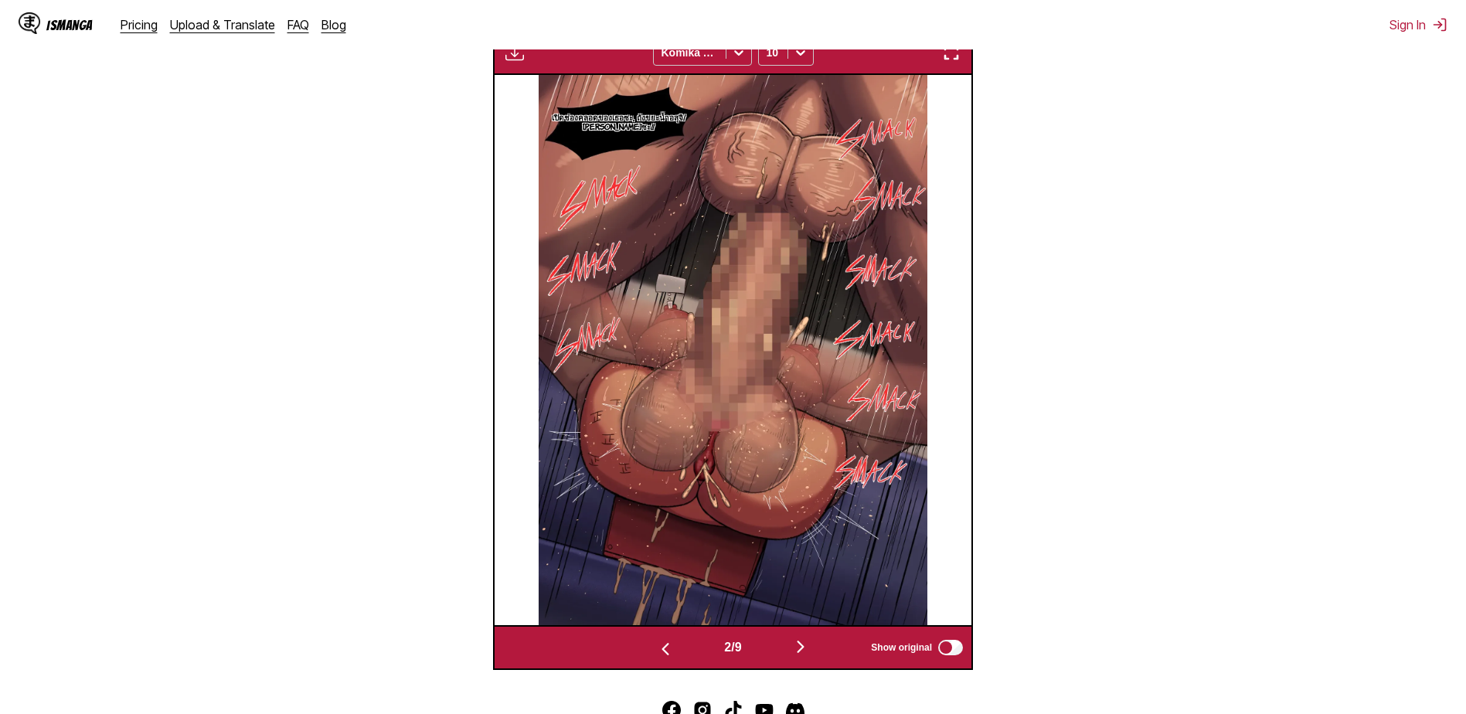
click at [663, 650] on img "button" at bounding box center [665, 649] width 19 height 19
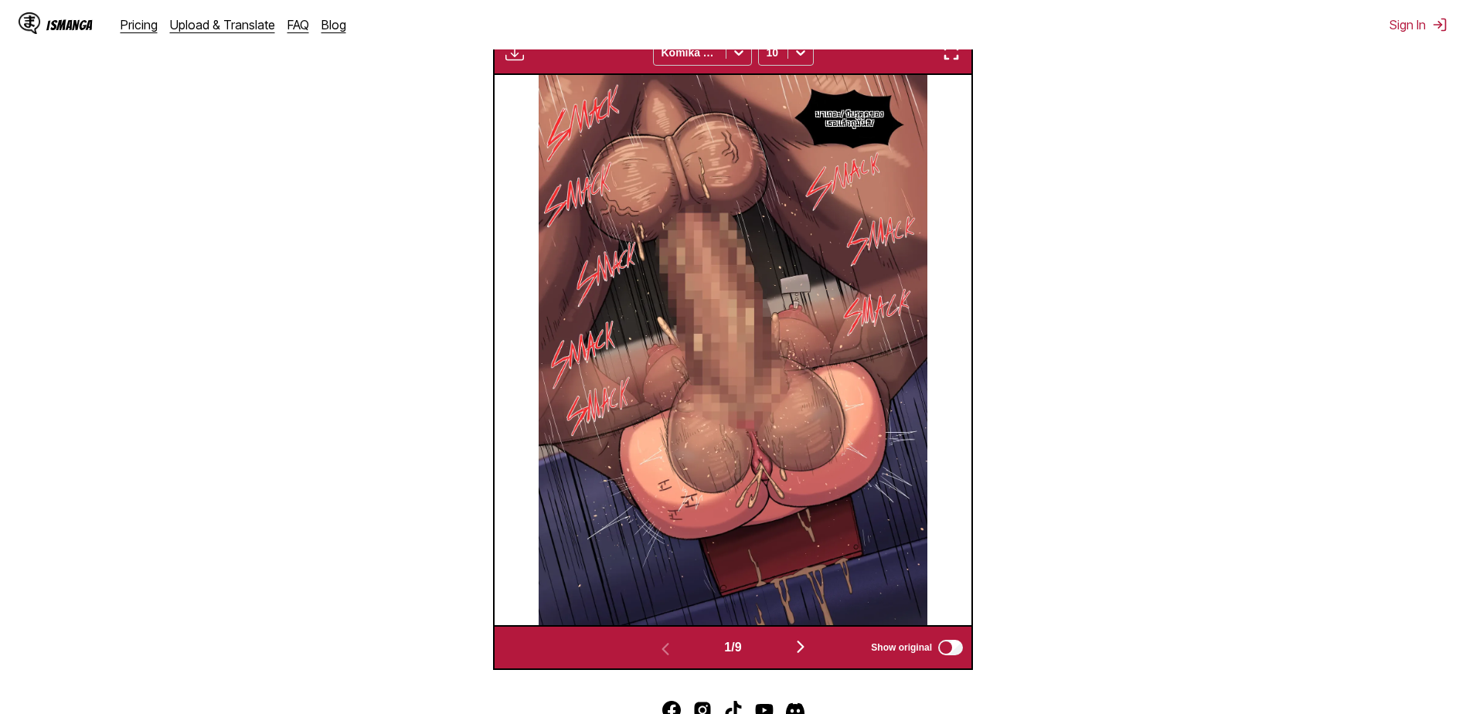
click at [808, 645] on img "button" at bounding box center [801, 647] width 19 height 19
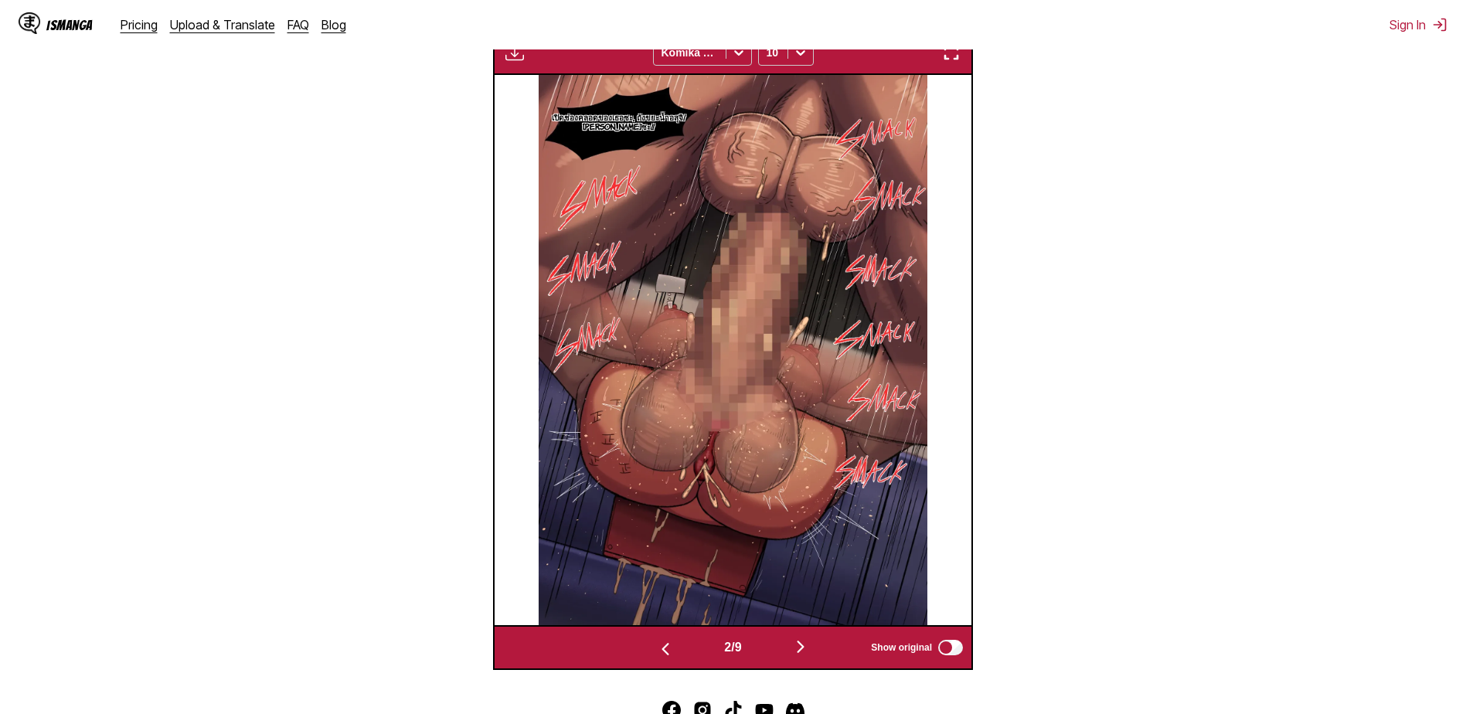
click at [898, 383] on img at bounding box center [733, 350] width 389 height 550
click at [861, 373] on img at bounding box center [733, 350] width 389 height 550
click at [805, 648] on img "button" at bounding box center [801, 647] width 19 height 19
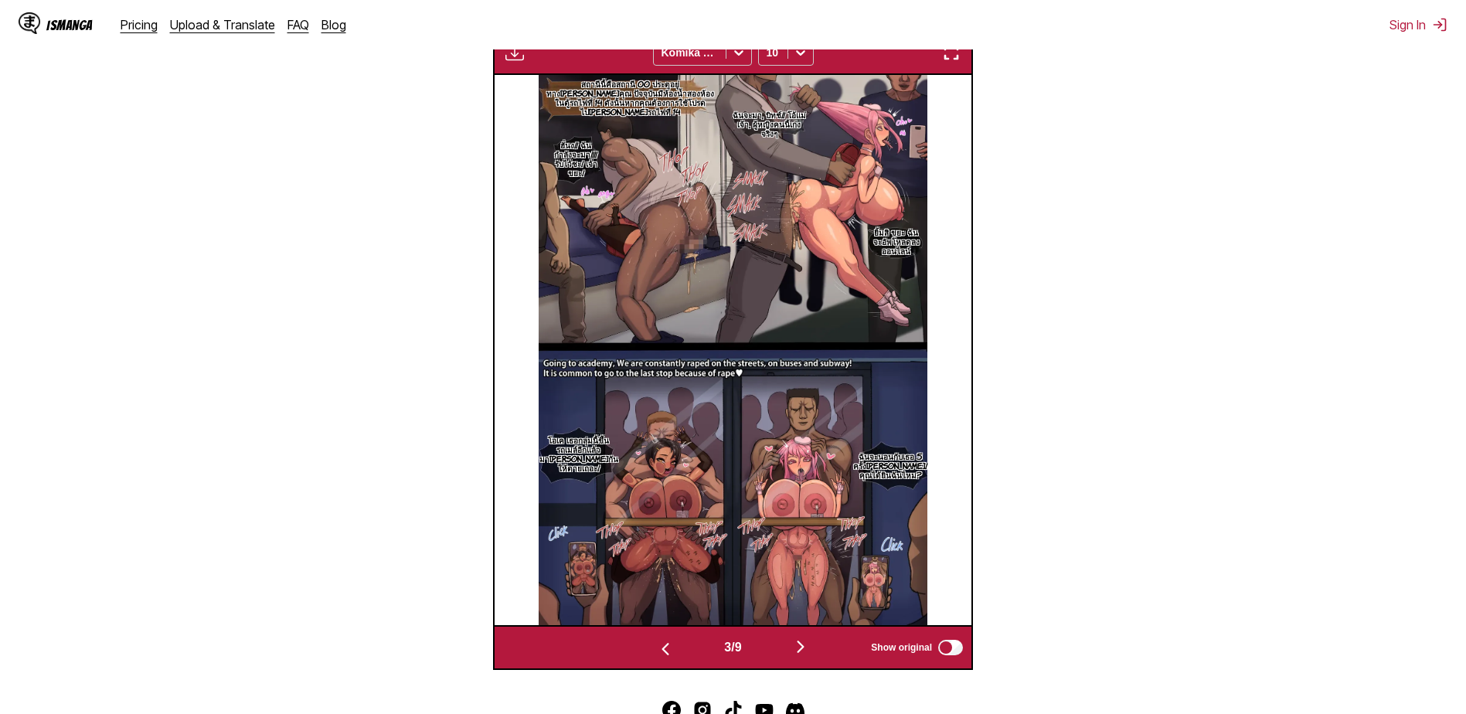
click at [802, 647] on img "button" at bounding box center [801, 647] width 19 height 19
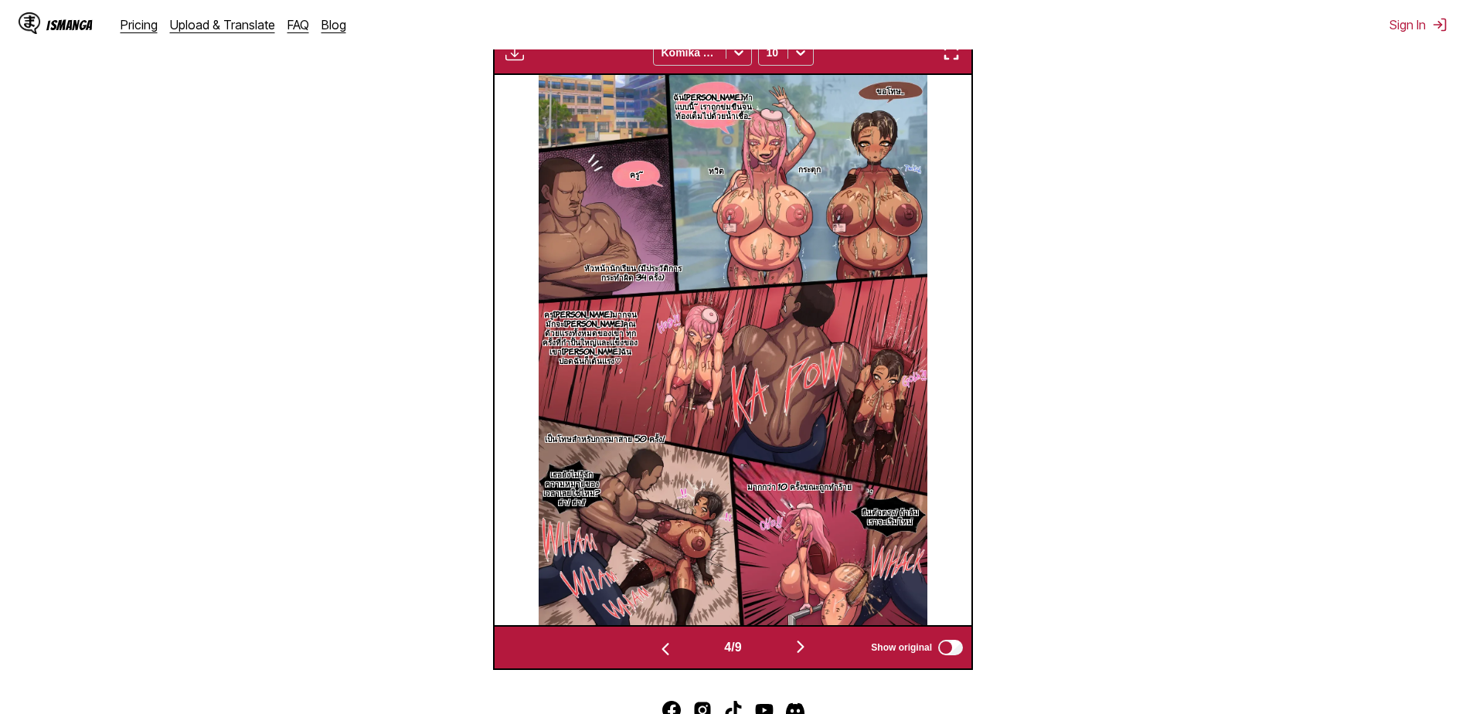
drag, startPoint x: 639, startPoint y: 315, endPoint x: 598, endPoint y: 249, distance: 77.4
click at [810, 652] on img "button" at bounding box center [801, 647] width 19 height 19
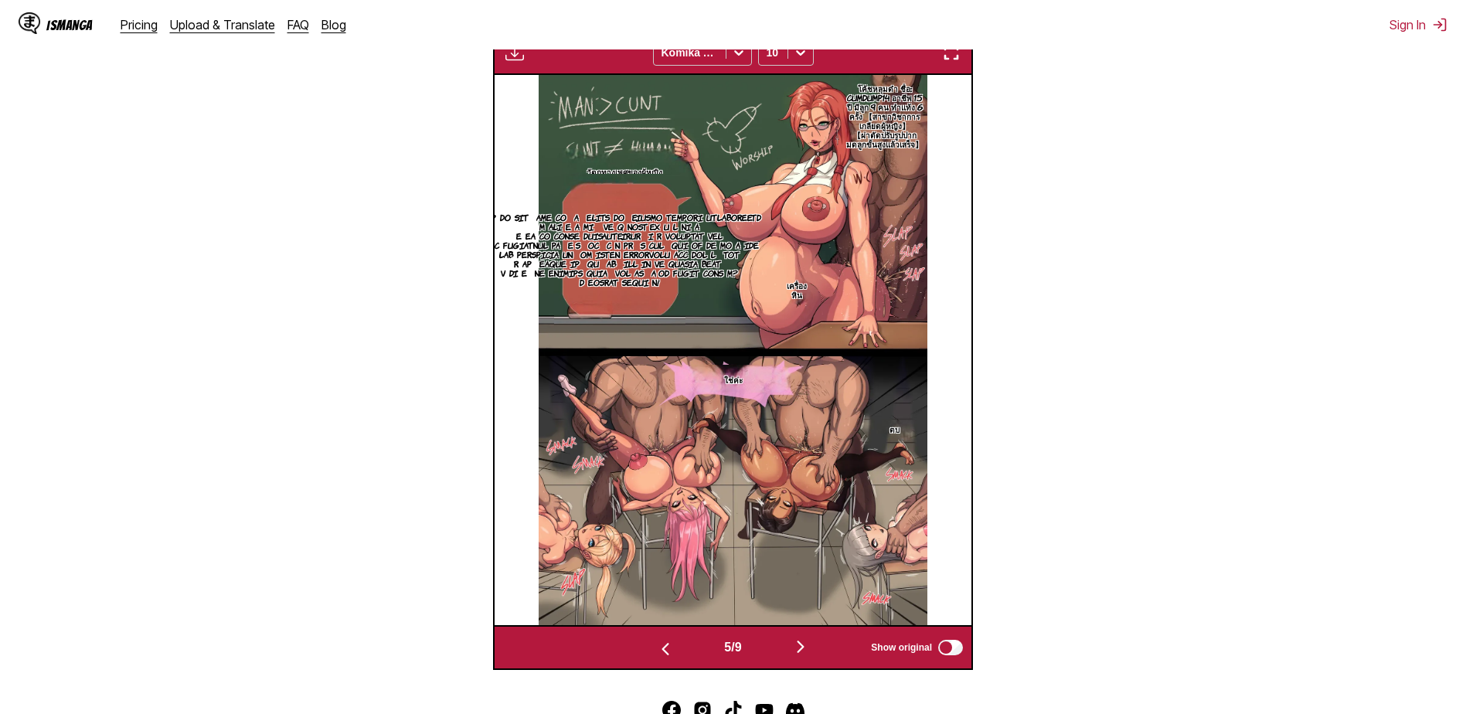
drag, startPoint x: 661, startPoint y: 318, endPoint x: 656, endPoint y: 189, distance: 130.0
drag, startPoint x: 656, startPoint y: 189, endPoint x: 471, endPoint y: 207, distance: 186.5
click at [284, 207] on section "From English To Thai Drop files here, or click to browse. Max file size: 5MB • …" at bounding box center [733, 186] width 1442 height 967
drag, startPoint x: 646, startPoint y: 225, endPoint x: 400, endPoint y: 288, distance: 253.9
click at [400, 288] on section "From English To Thai Drop files here, or click to browse. Max file size: 5MB • …" at bounding box center [733, 186] width 1442 height 967
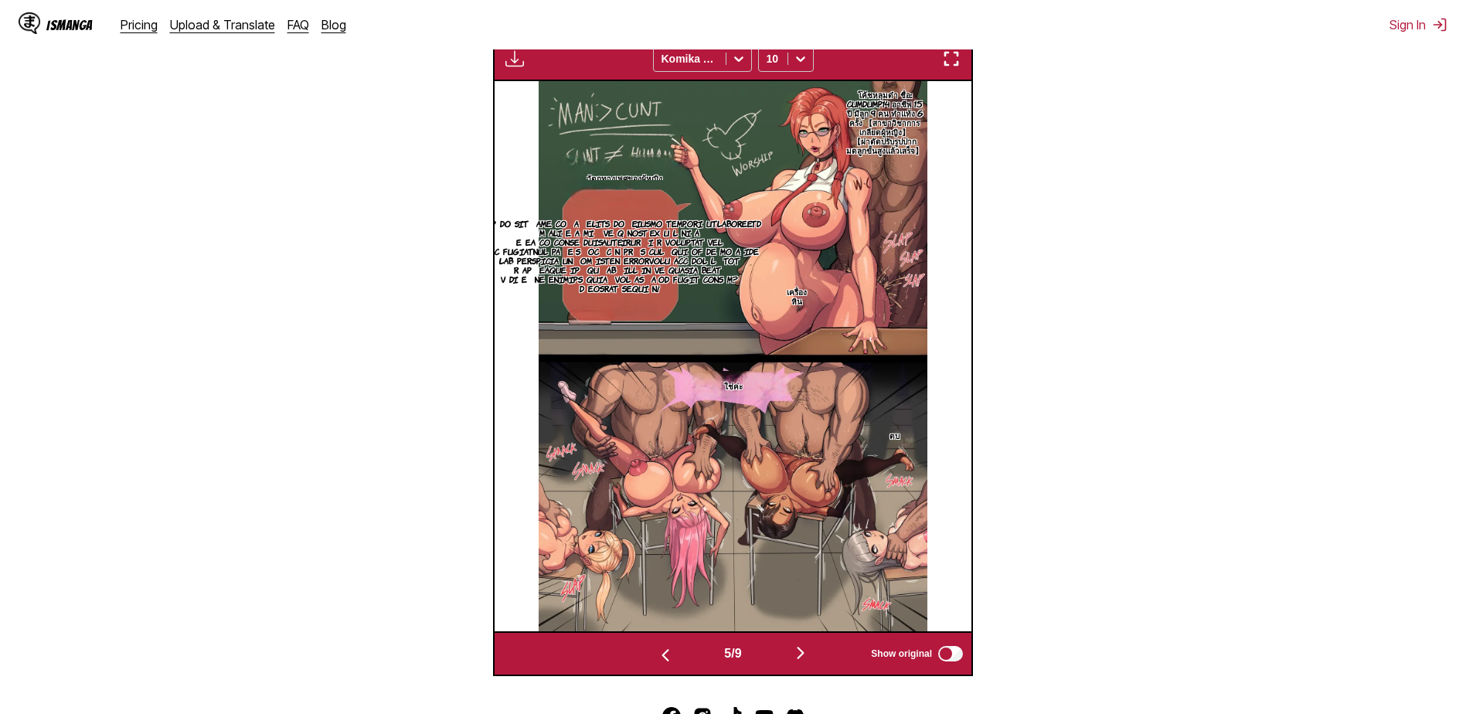
scroll to position [543, 0]
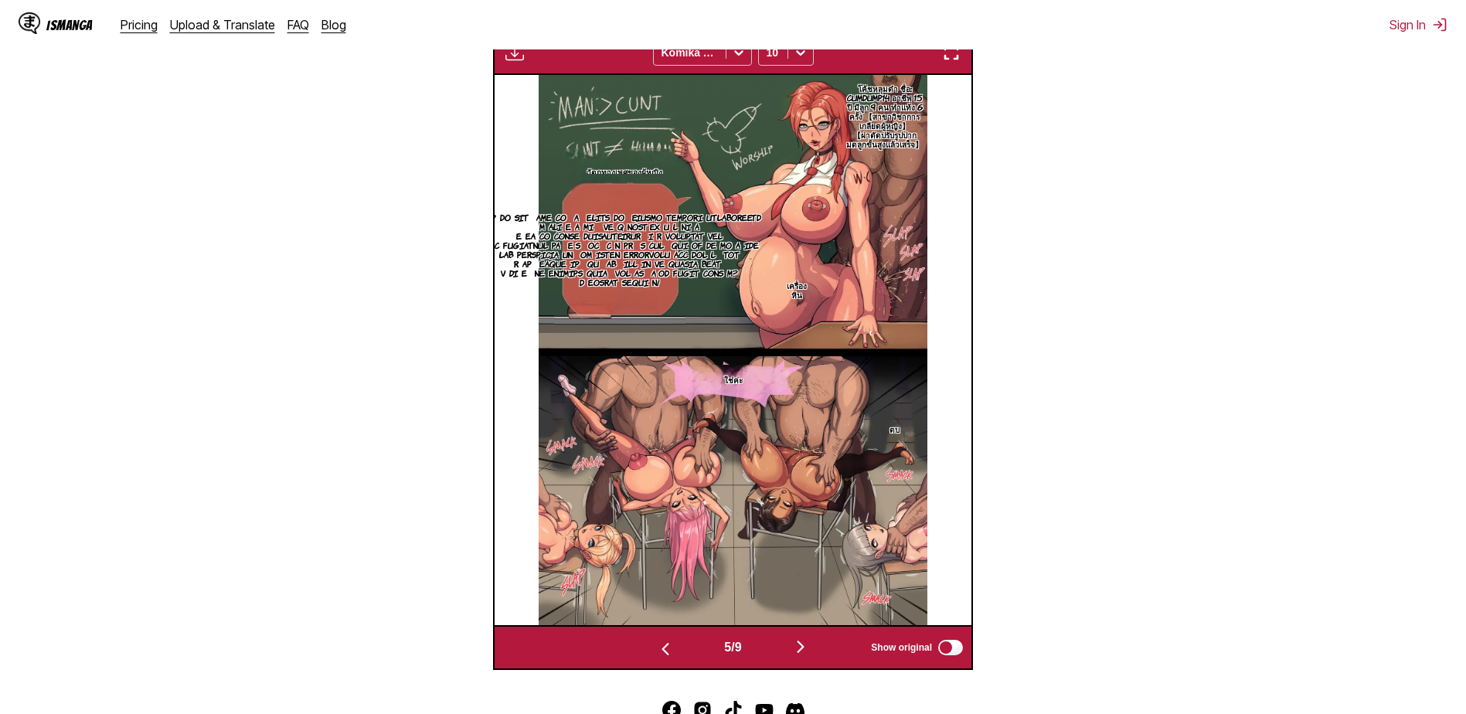
click at [639, 329] on img at bounding box center [733, 350] width 389 height 550
drag, startPoint x: 634, startPoint y: 312, endPoint x: 216, endPoint y: 193, distance: 434.1
click at [213, 193] on section "From English To Thai Drop files here, or click to browse. Max file size: 5MB • …" at bounding box center [733, 186] width 1442 height 967
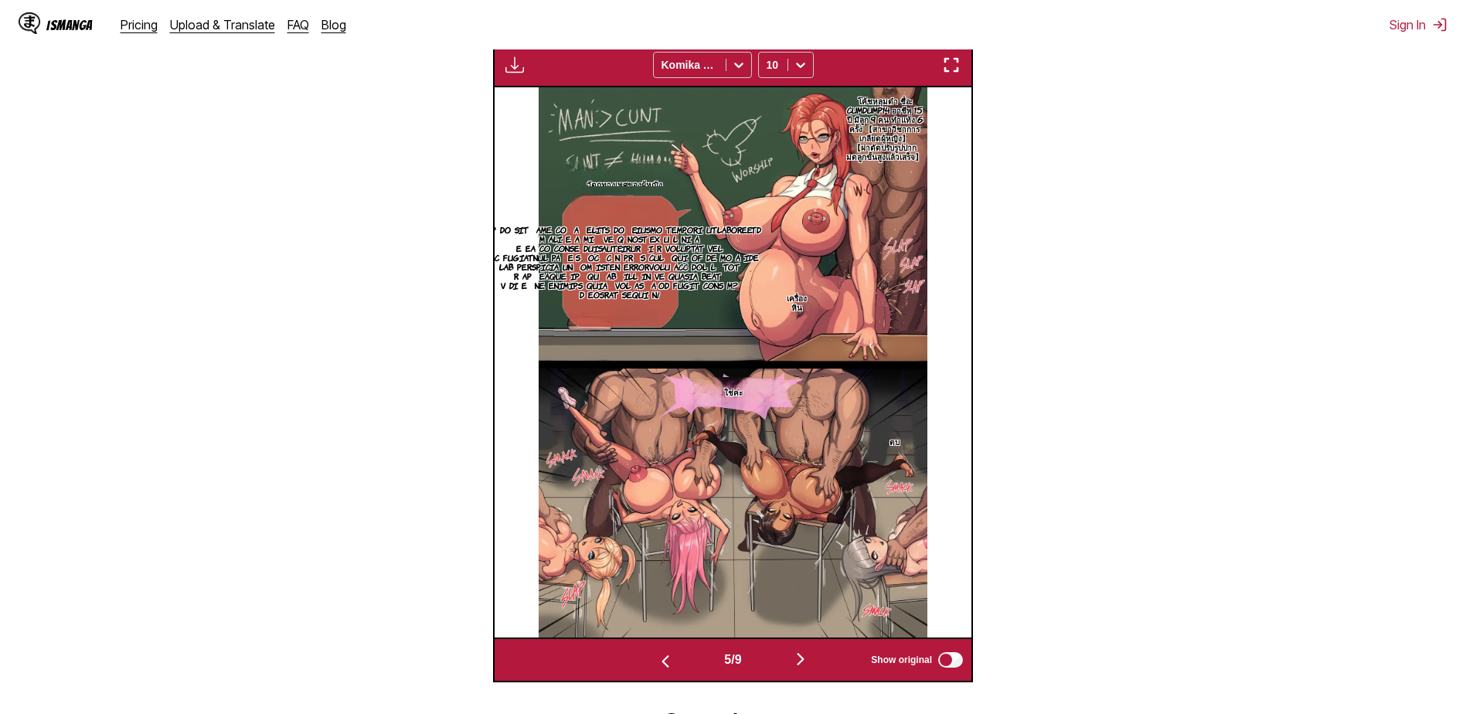
scroll to position [621, 0]
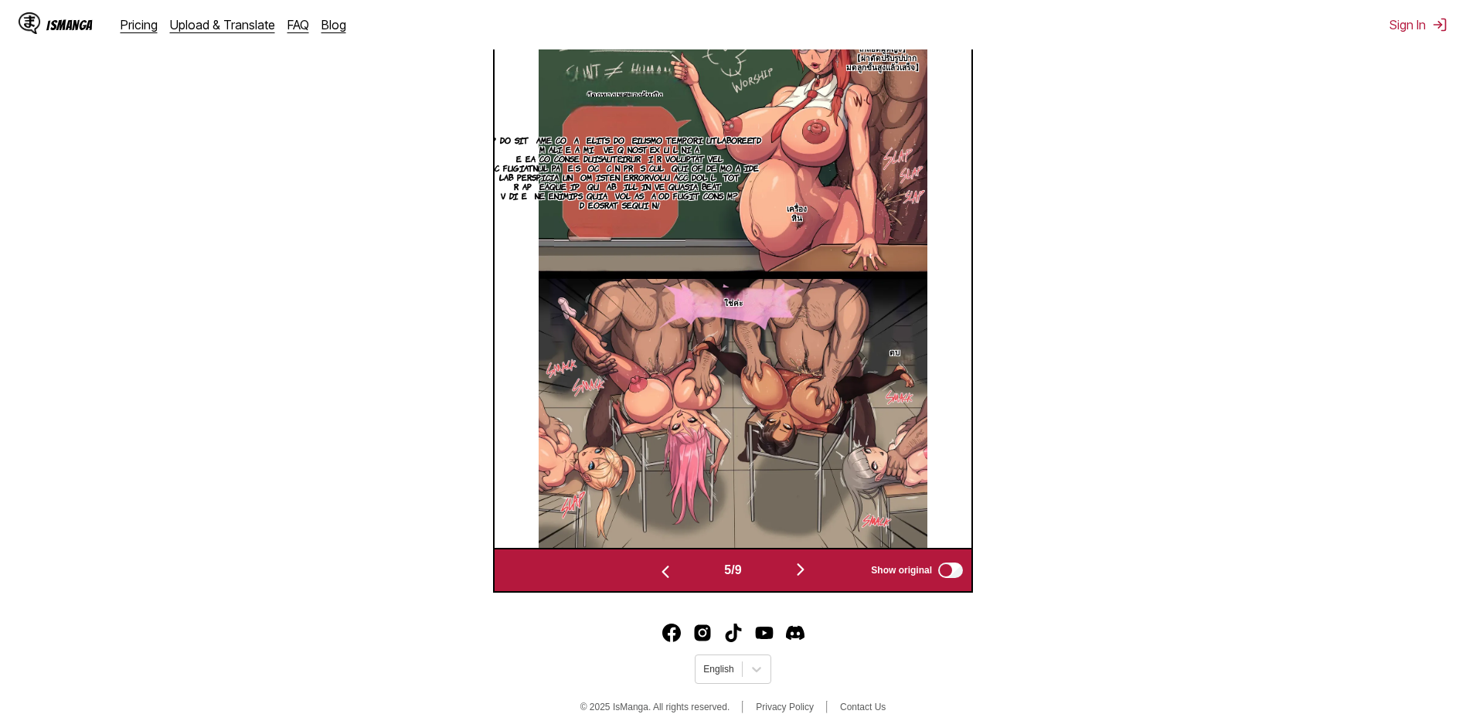
click at [799, 569] on img "button" at bounding box center [801, 569] width 19 height 19
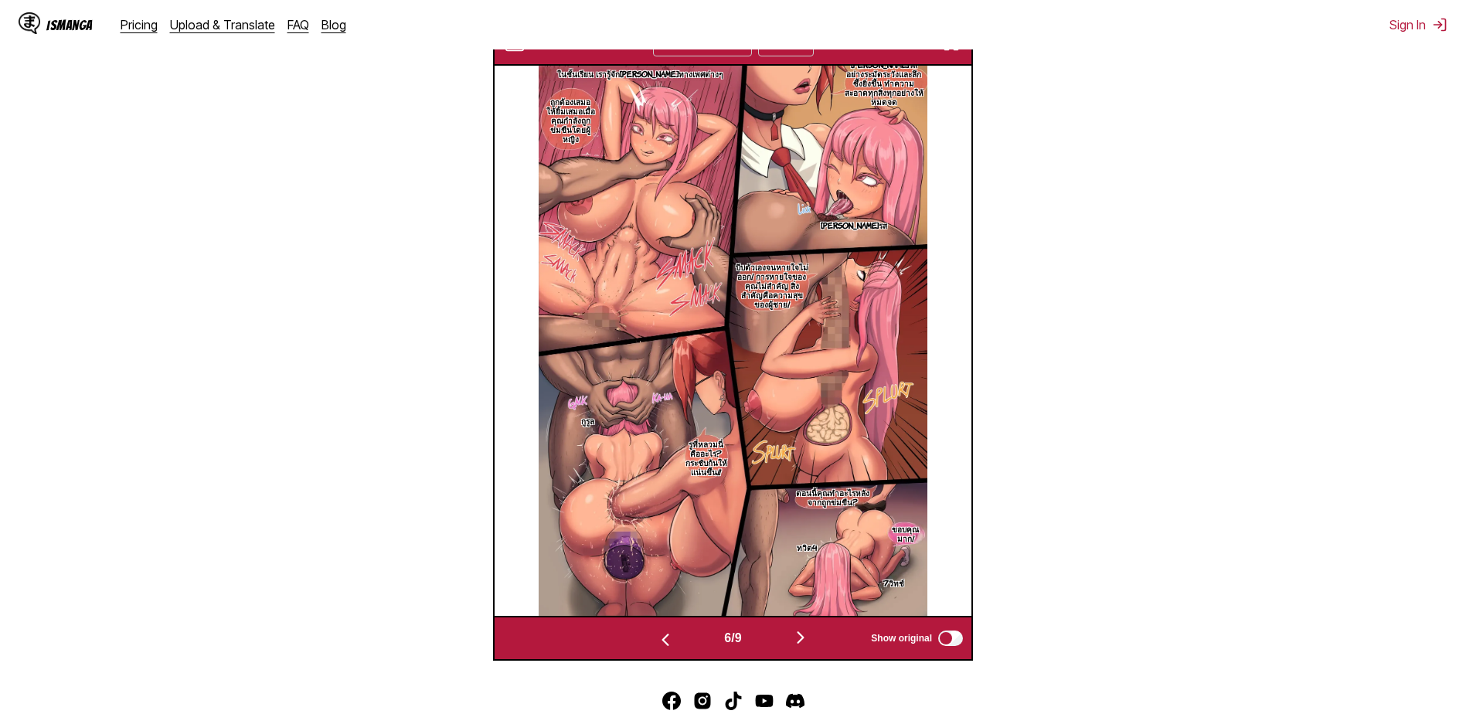
scroll to position [543, 0]
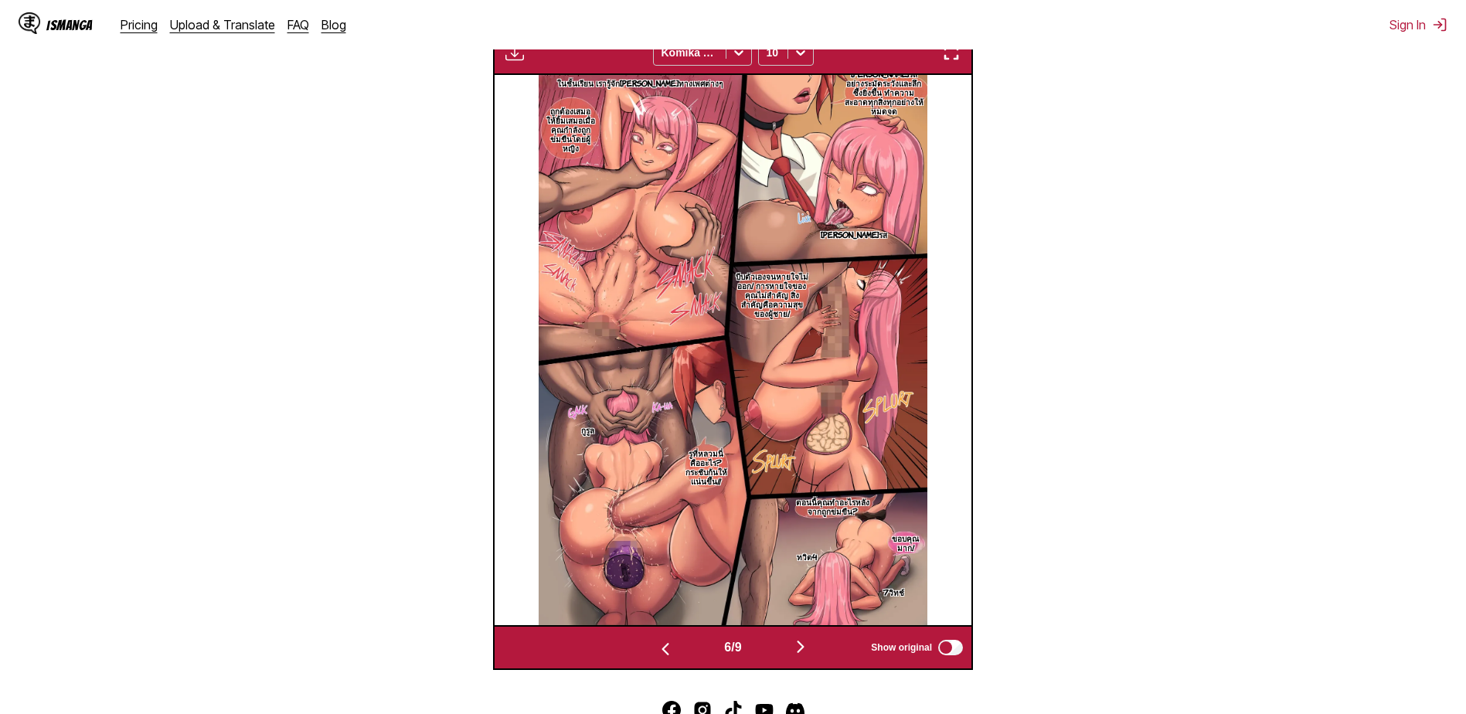
click at [802, 646] on img "button" at bounding box center [801, 647] width 19 height 19
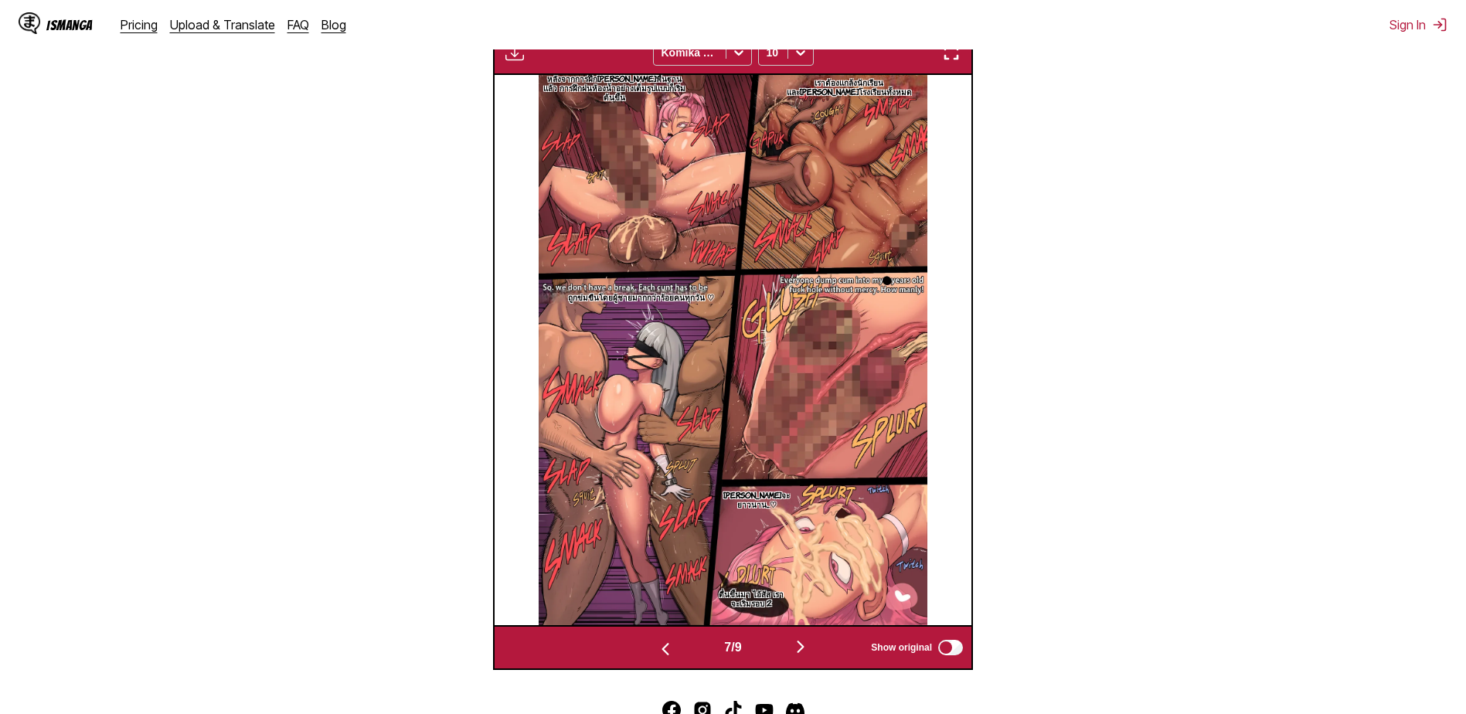
click at [892, 462] on img at bounding box center [733, 350] width 389 height 550
click at [796, 644] on img "button" at bounding box center [801, 647] width 19 height 19
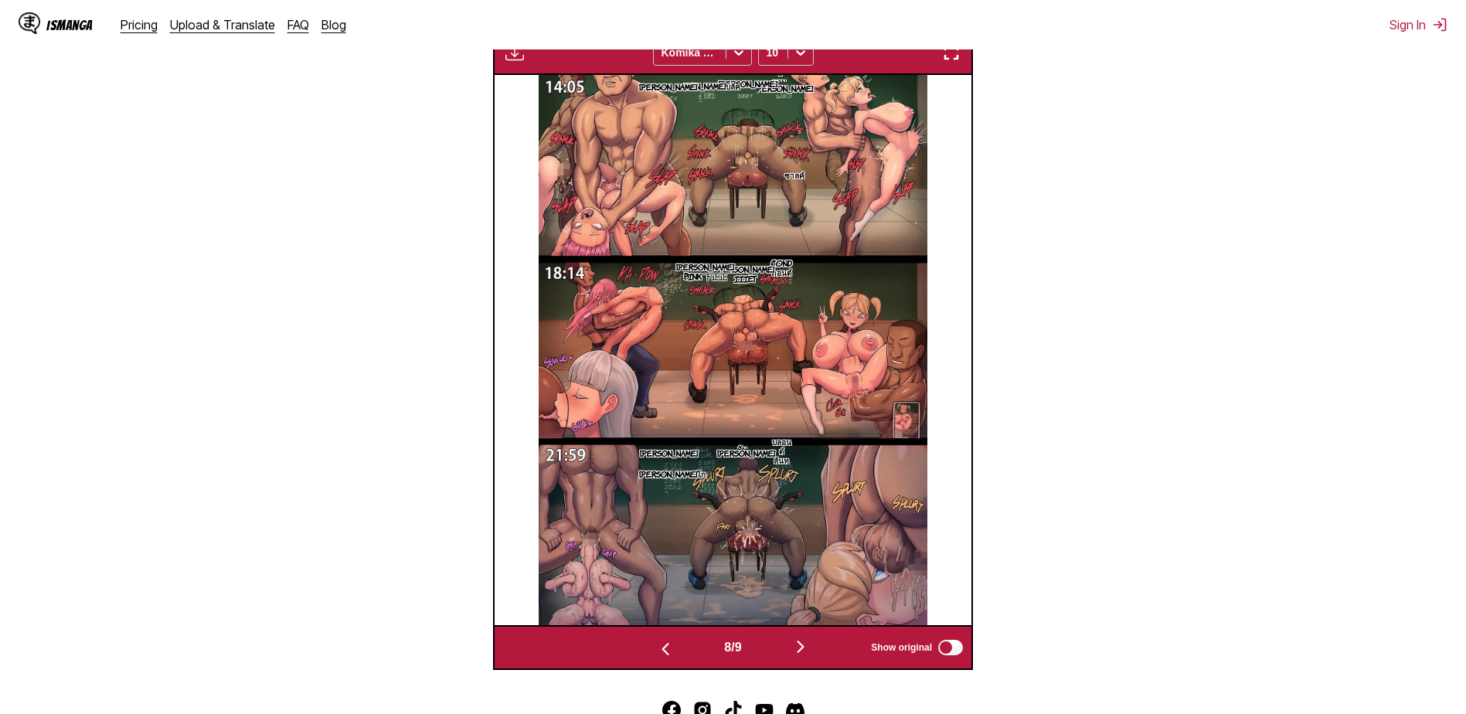
click at [804, 646] on img "button" at bounding box center [801, 647] width 19 height 19
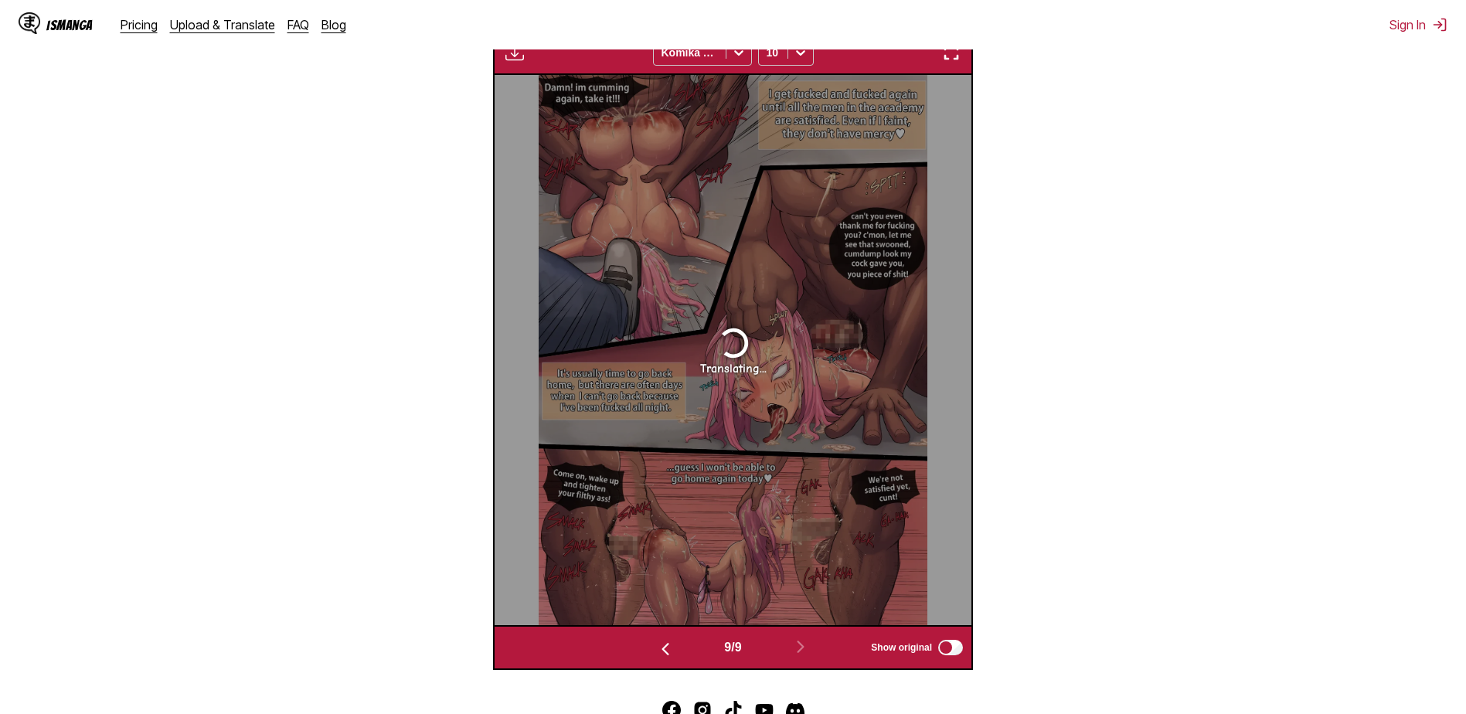
scroll to position [489, 0]
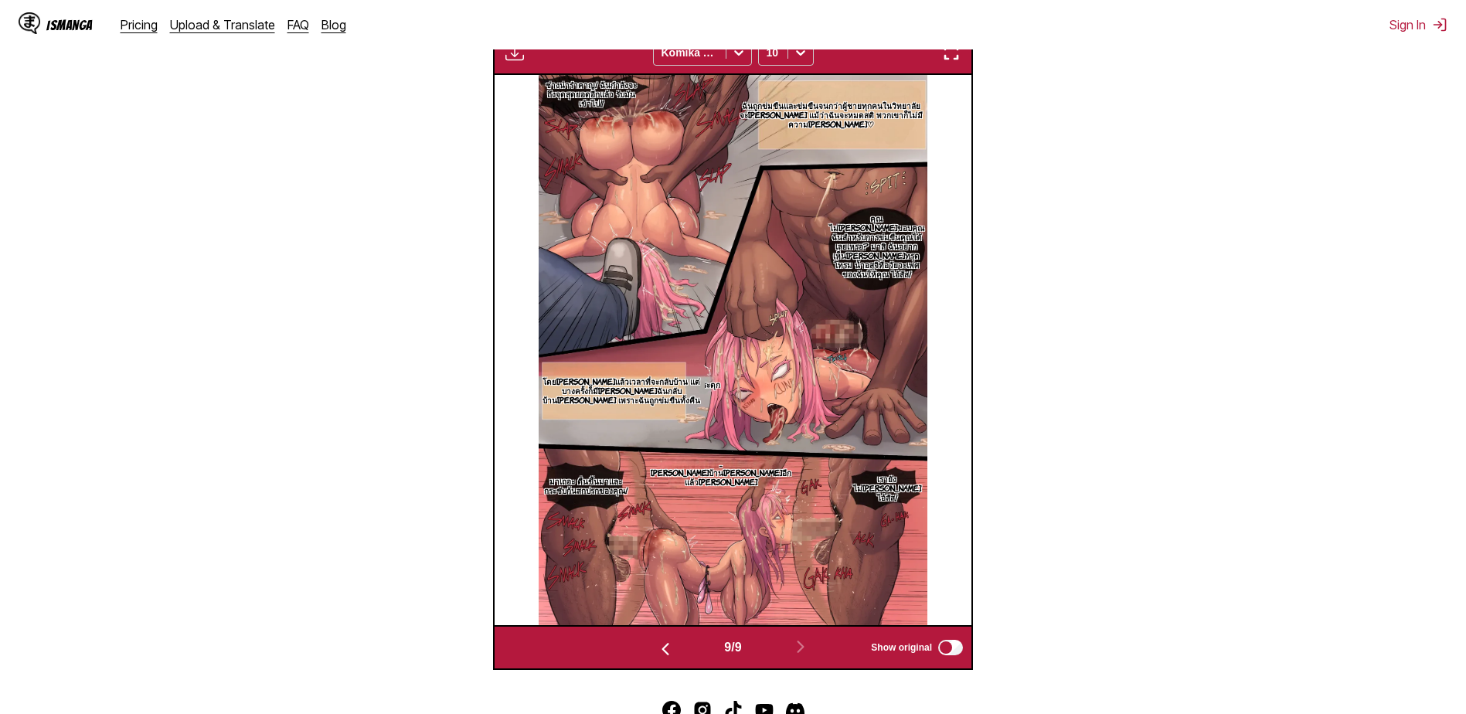
drag, startPoint x: 686, startPoint y: 143, endPoint x: 342, endPoint y: 213, distance: 351.0
click at [342, 213] on section "From English To Thai Drop files here, or click to browse. Max file size: 5MB • …" at bounding box center [733, 214] width 1442 height 912
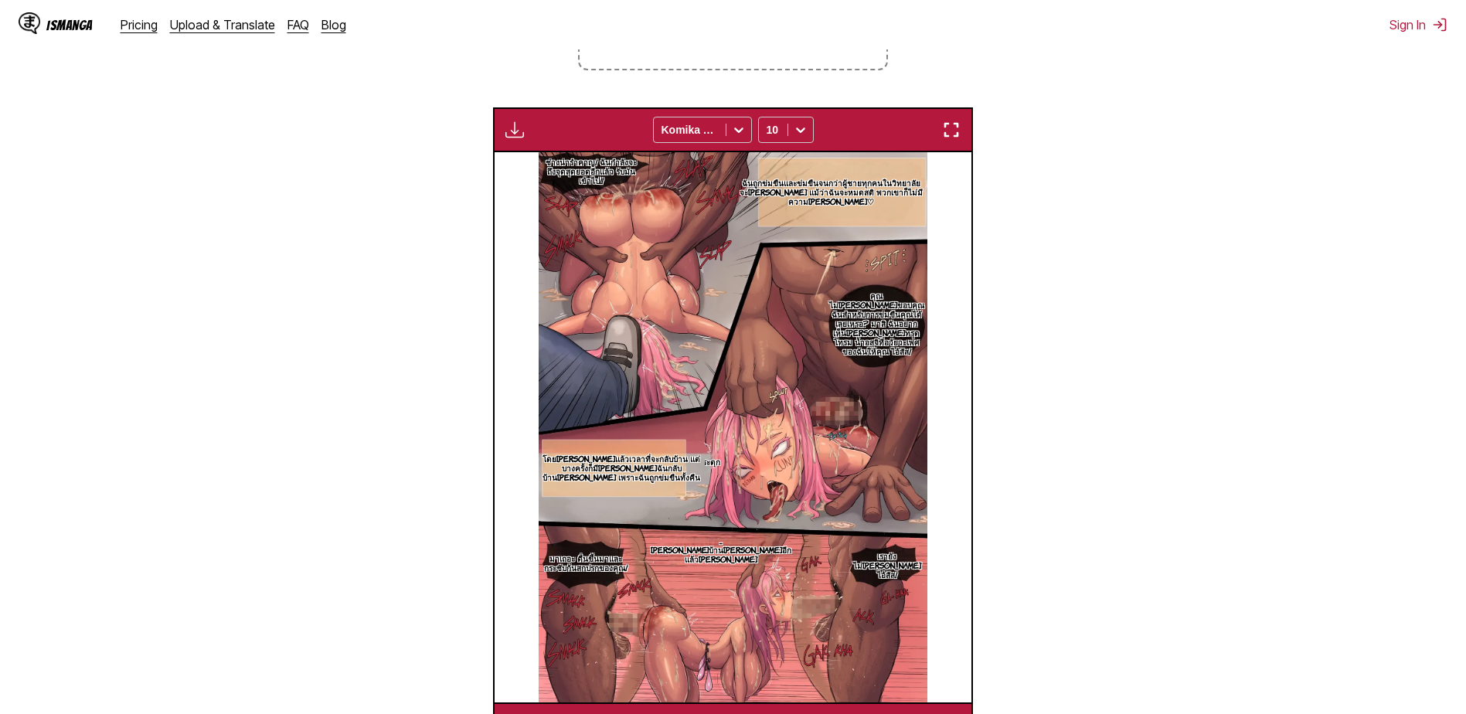
click at [950, 129] on img "button" at bounding box center [951, 130] width 19 height 19
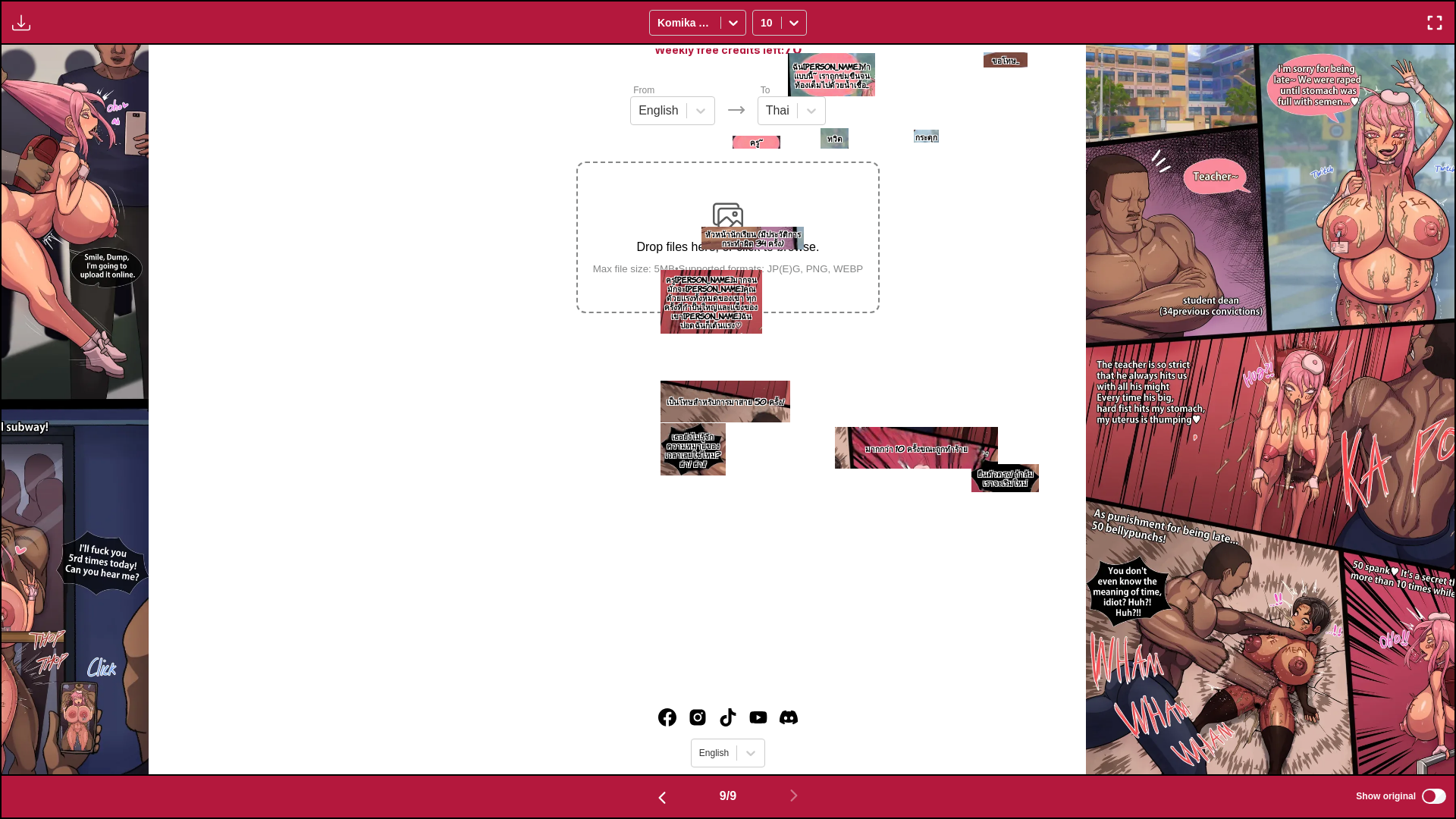
scroll to position [0, 11625]
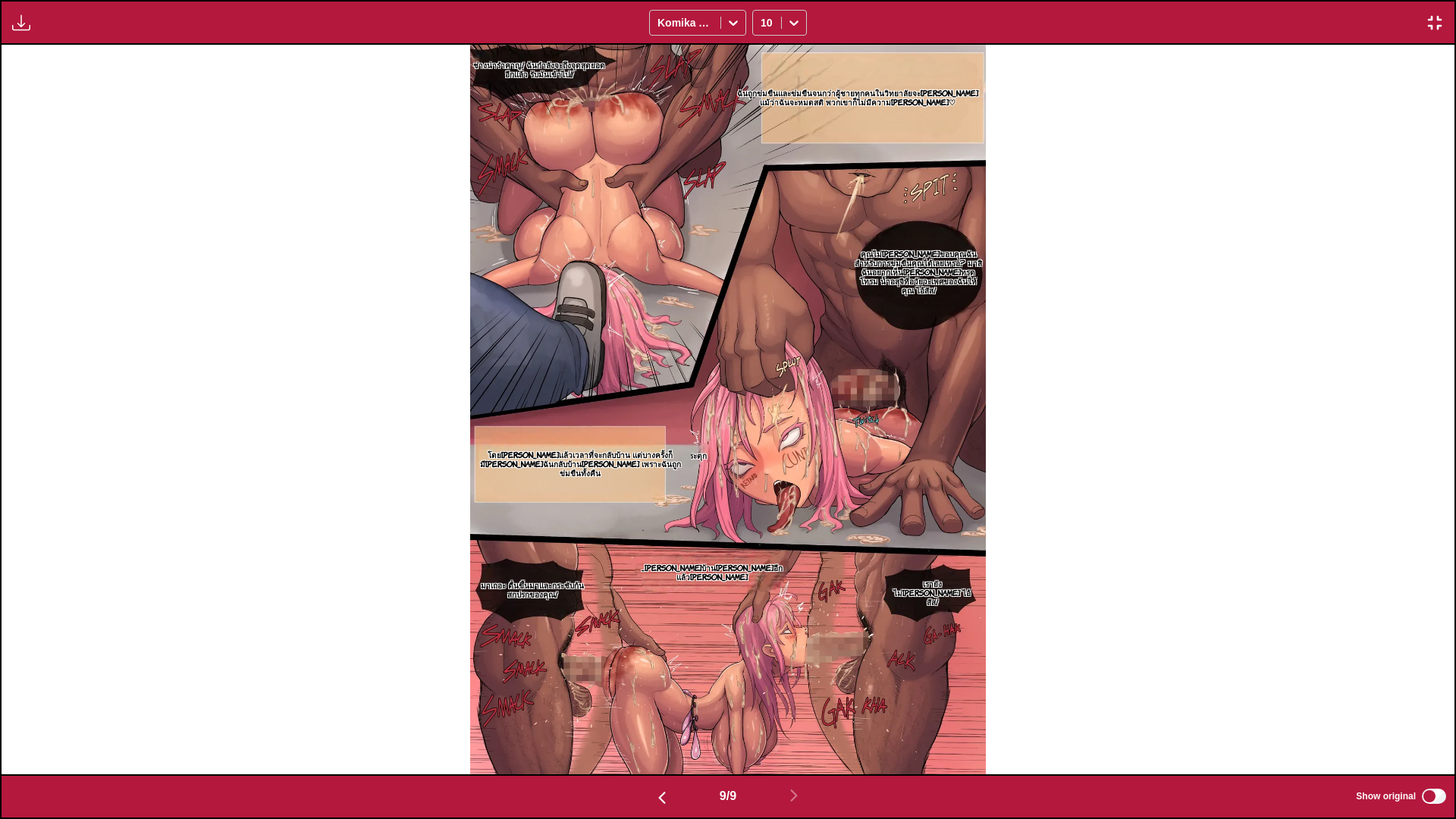
click at [1436, 19] on img "button" at bounding box center [1434, 23] width 19 height 19
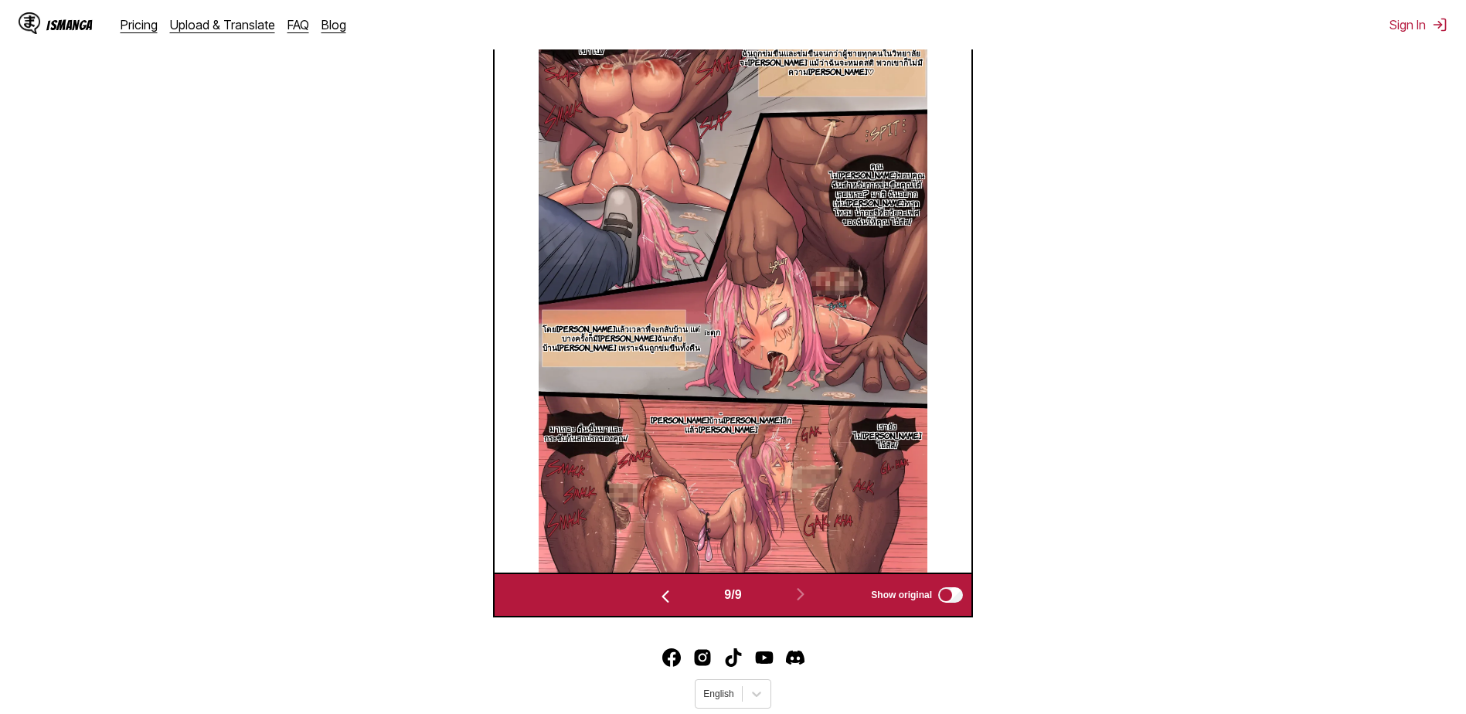
scroll to position [591, 0]
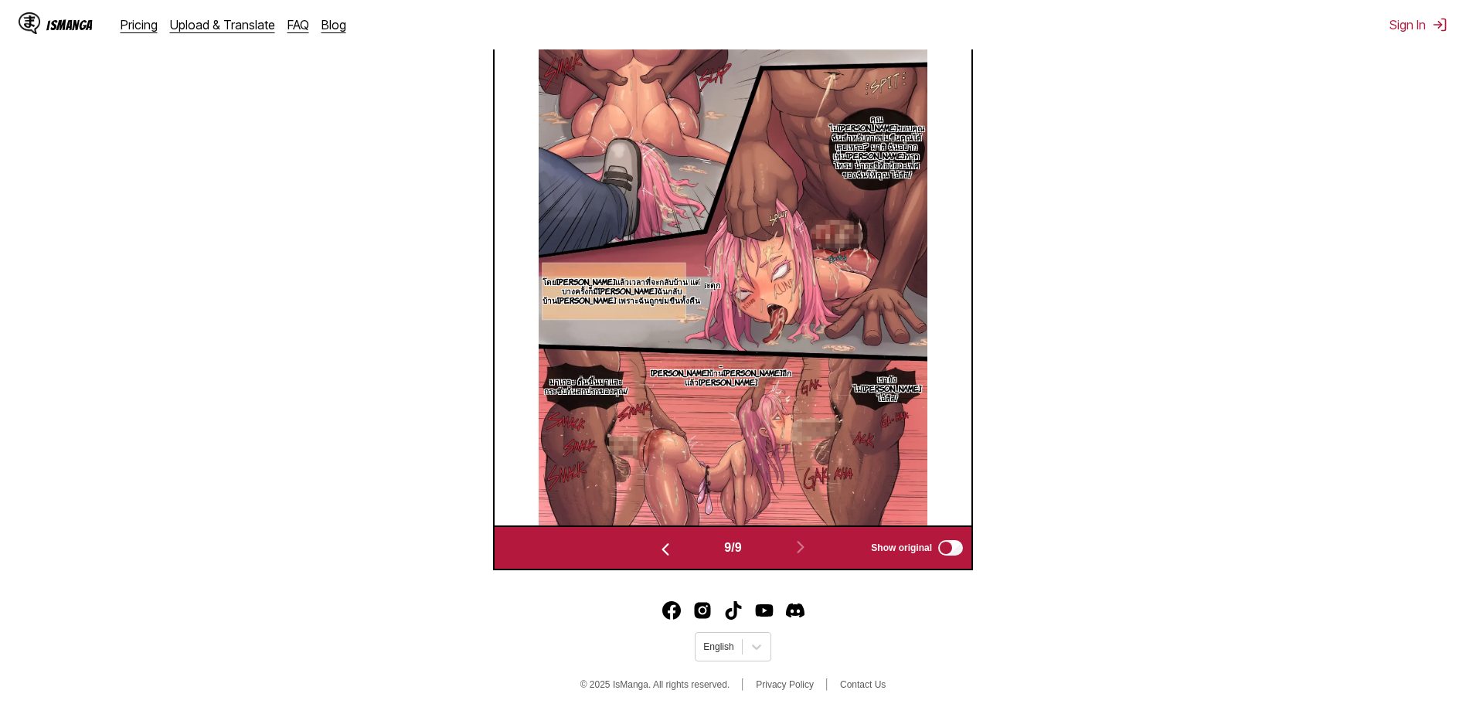
click at [663, 551] on img "button" at bounding box center [665, 549] width 19 height 19
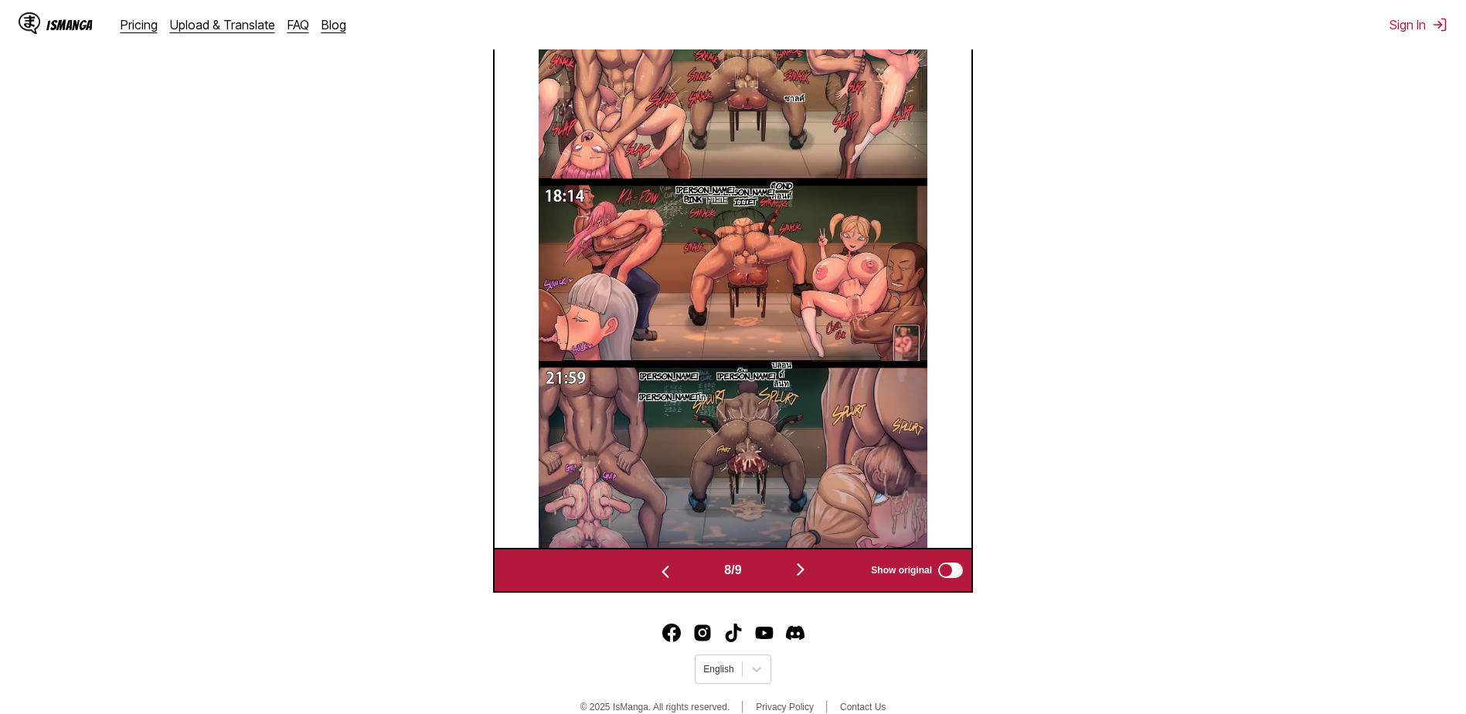
click at [663, 551] on div "8 / 9 Show original" at bounding box center [733, 570] width 480 height 45
drag, startPoint x: 663, startPoint y: 551, endPoint x: 655, endPoint y: 577, distance: 27.4
click at [656, 577] on img "button" at bounding box center [665, 572] width 19 height 19
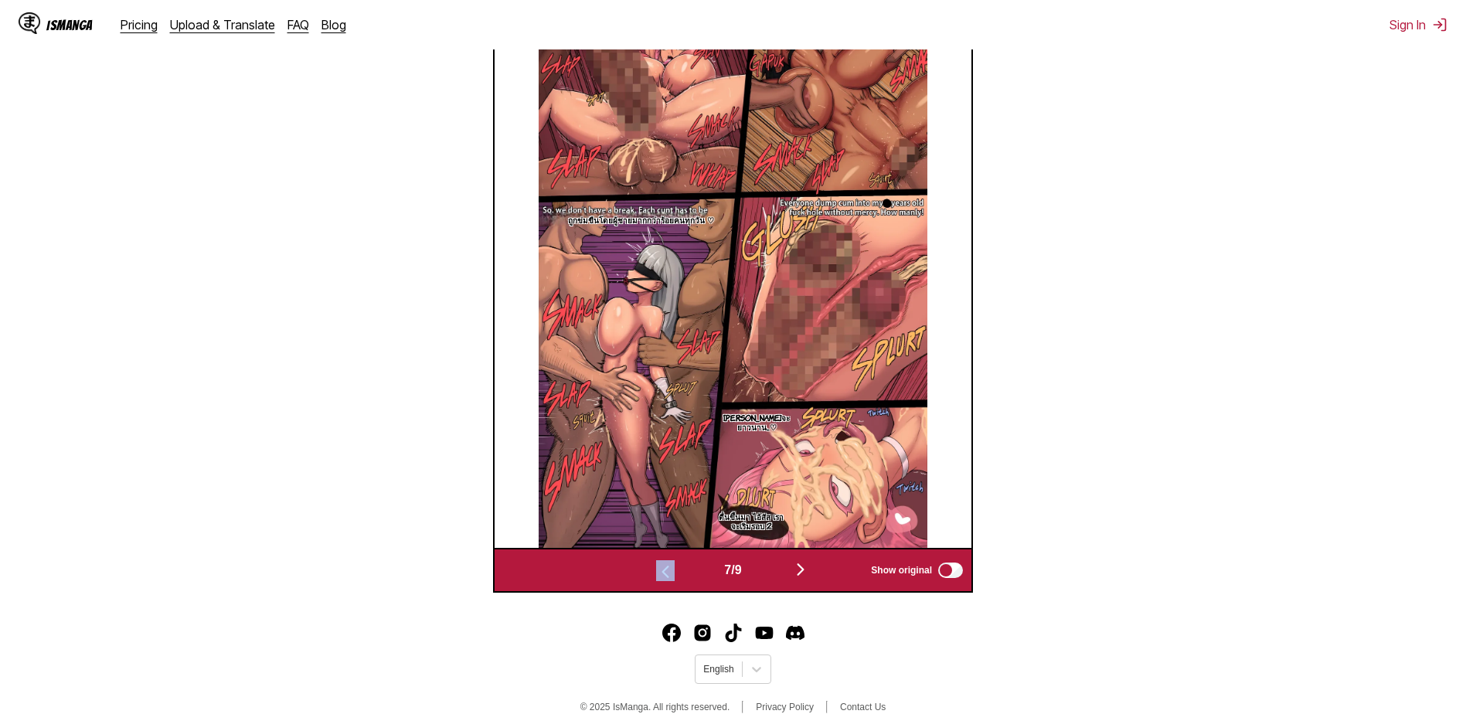
click at [656, 577] on img "button" at bounding box center [665, 572] width 19 height 19
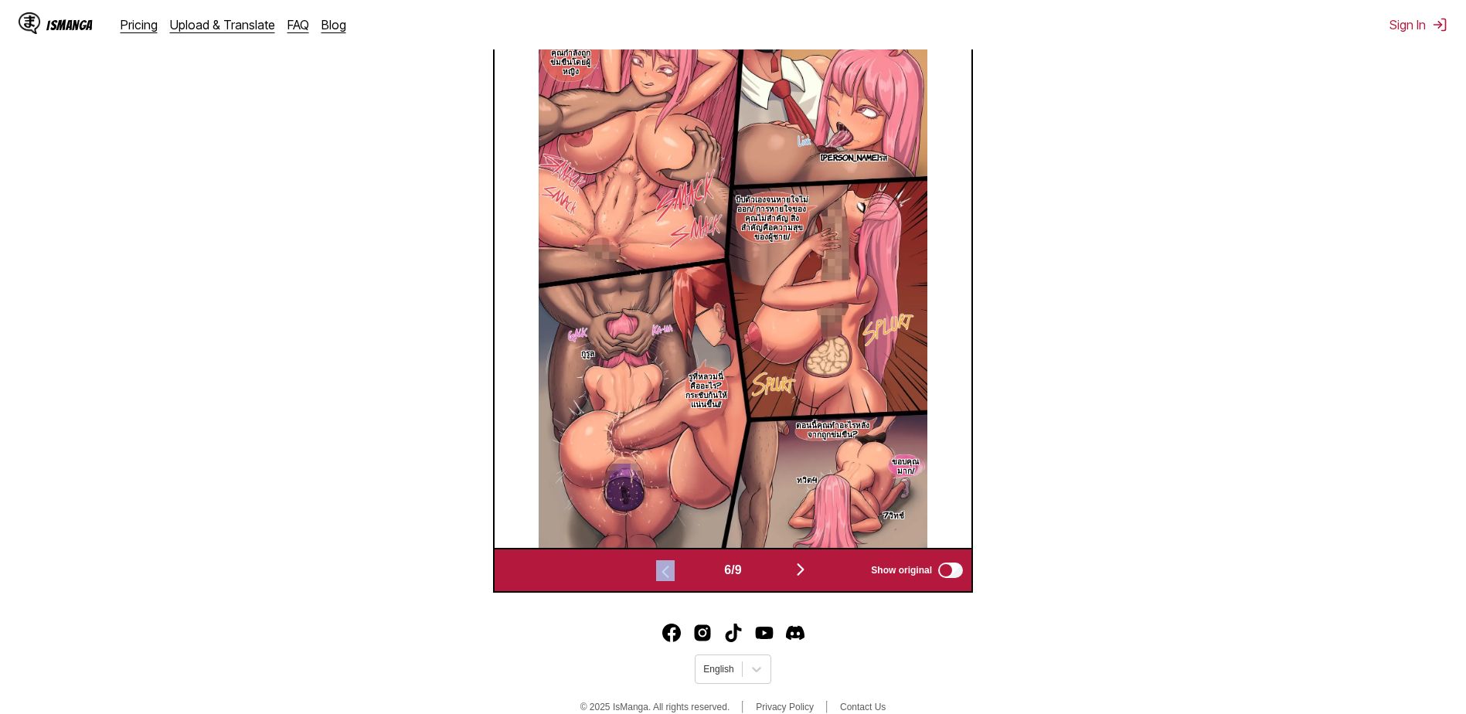
click at [656, 577] on img "button" at bounding box center [665, 572] width 19 height 19
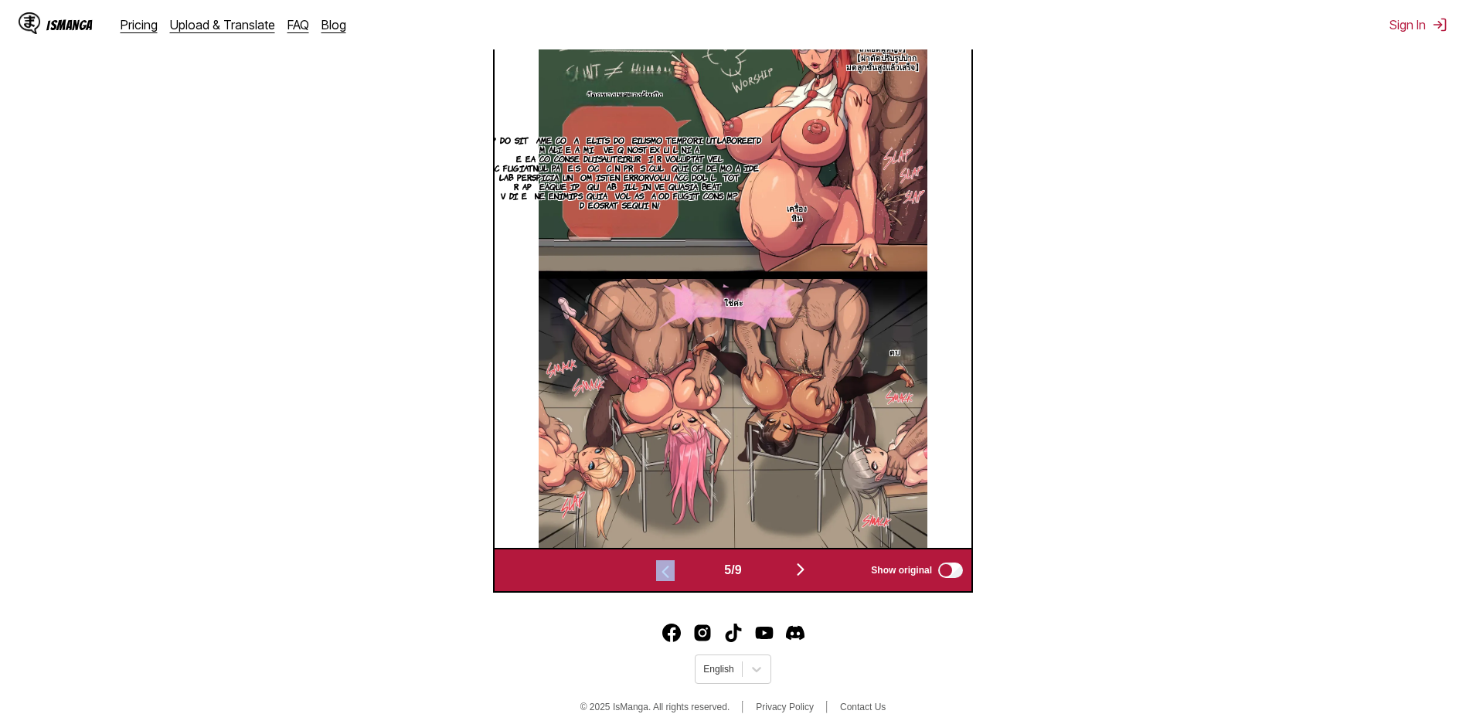
click at [656, 577] on img "button" at bounding box center [665, 572] width 19 height 19
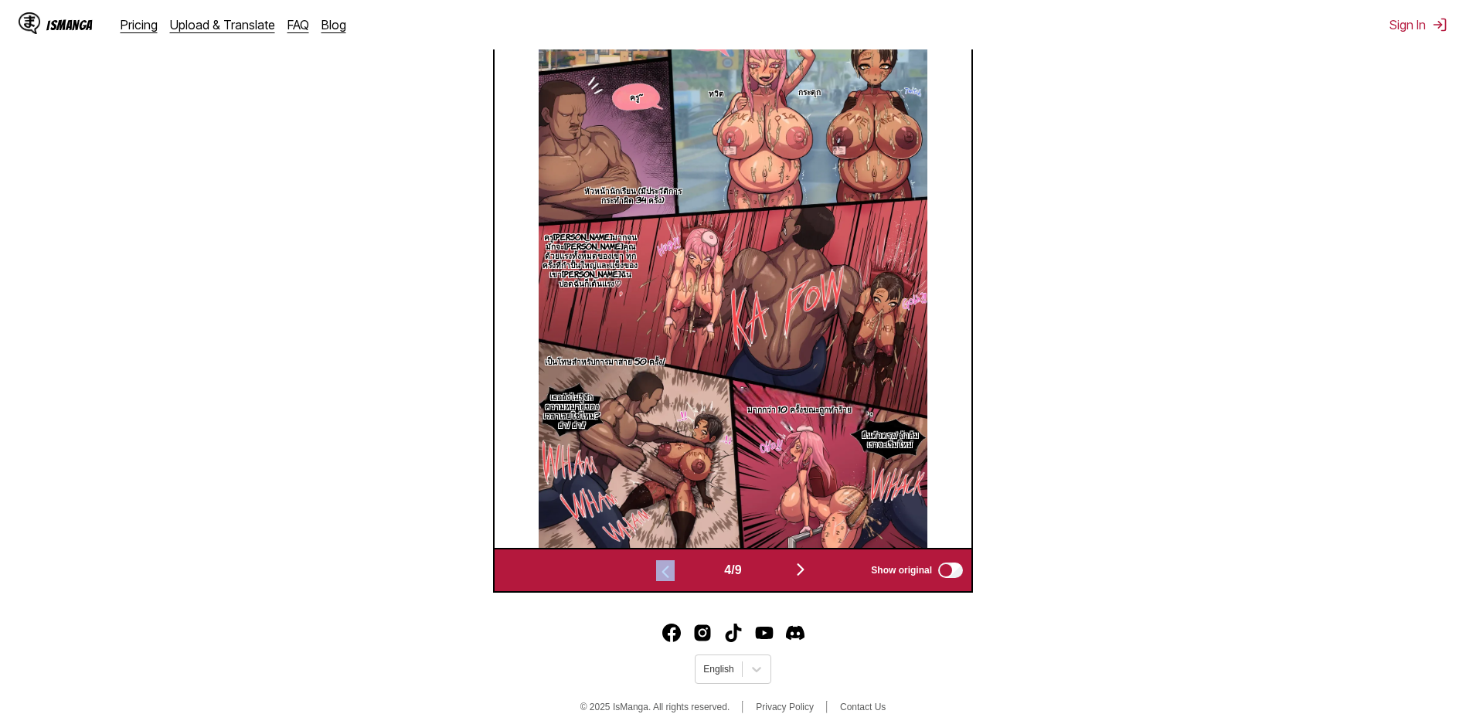
click at [656, 577] on img "button" at bounding box center [665, 572] width 19 height 19
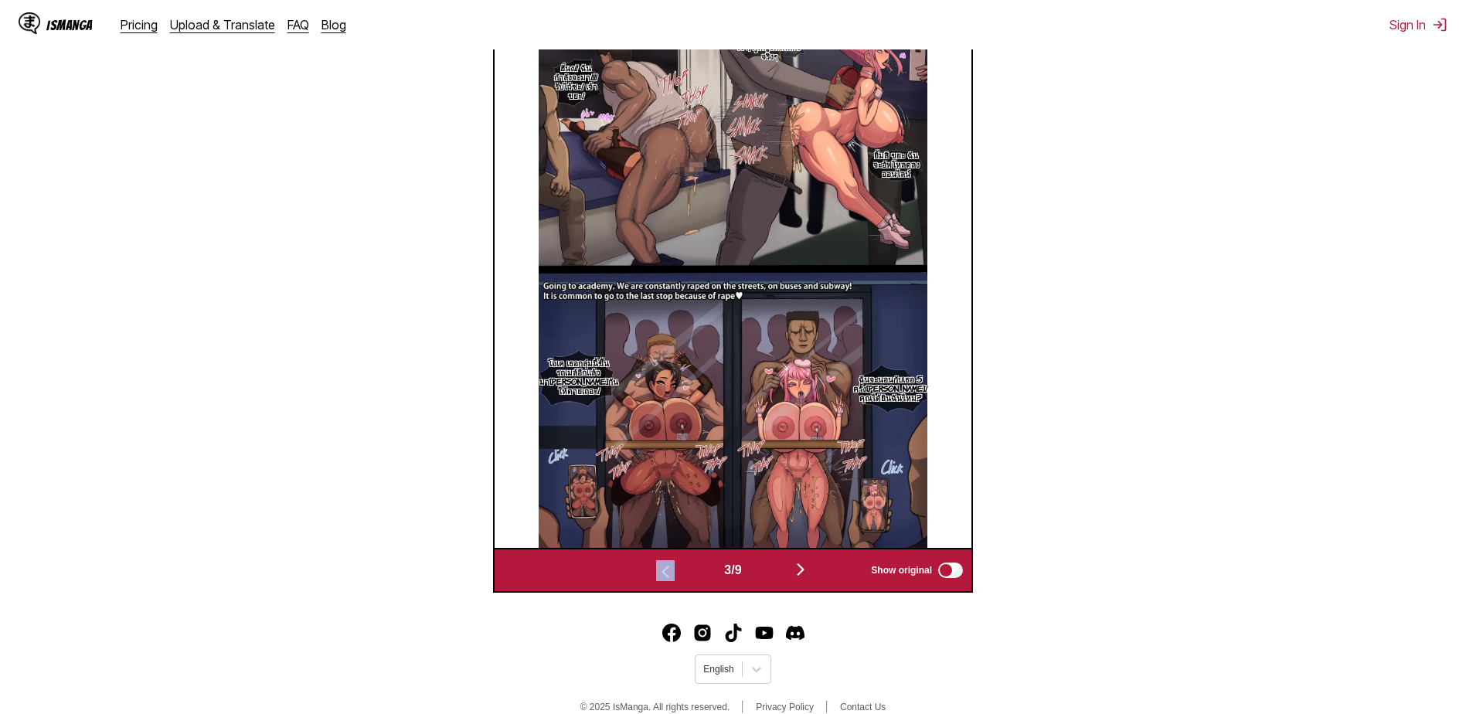
click at [656, 577] on img "button" at bounding box center [665, 572] width 19 height 19
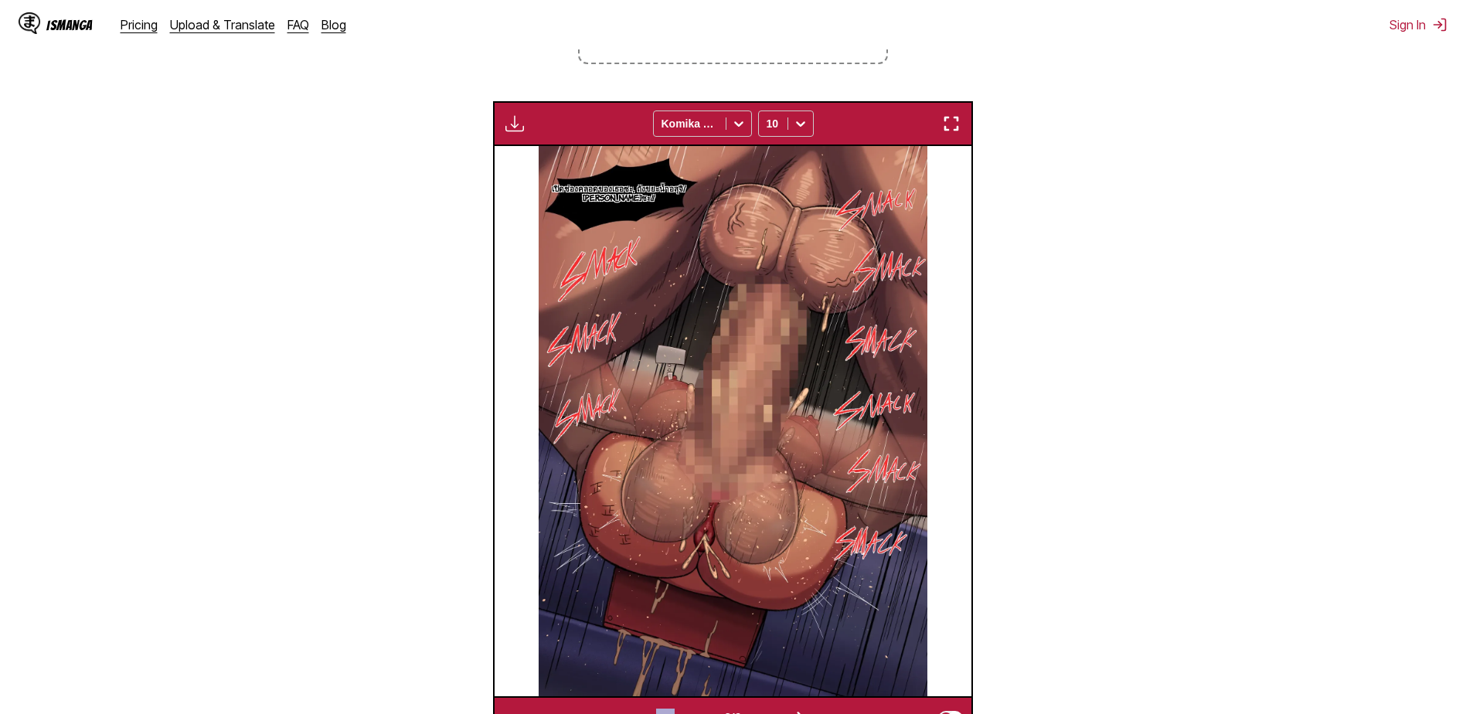
scroll to position [411, 0]
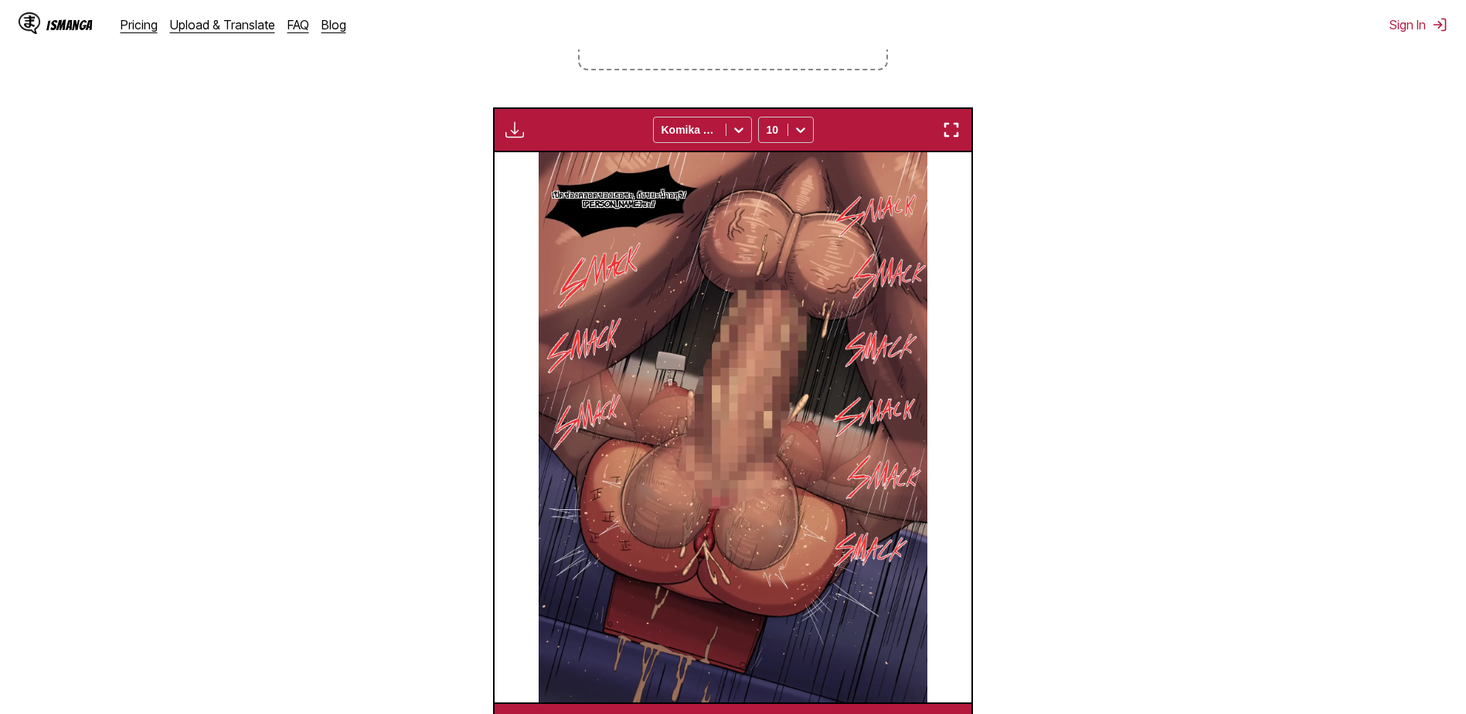
click at [957, 132] on img "button" at bounding box center [951, 130] width 19 height 19
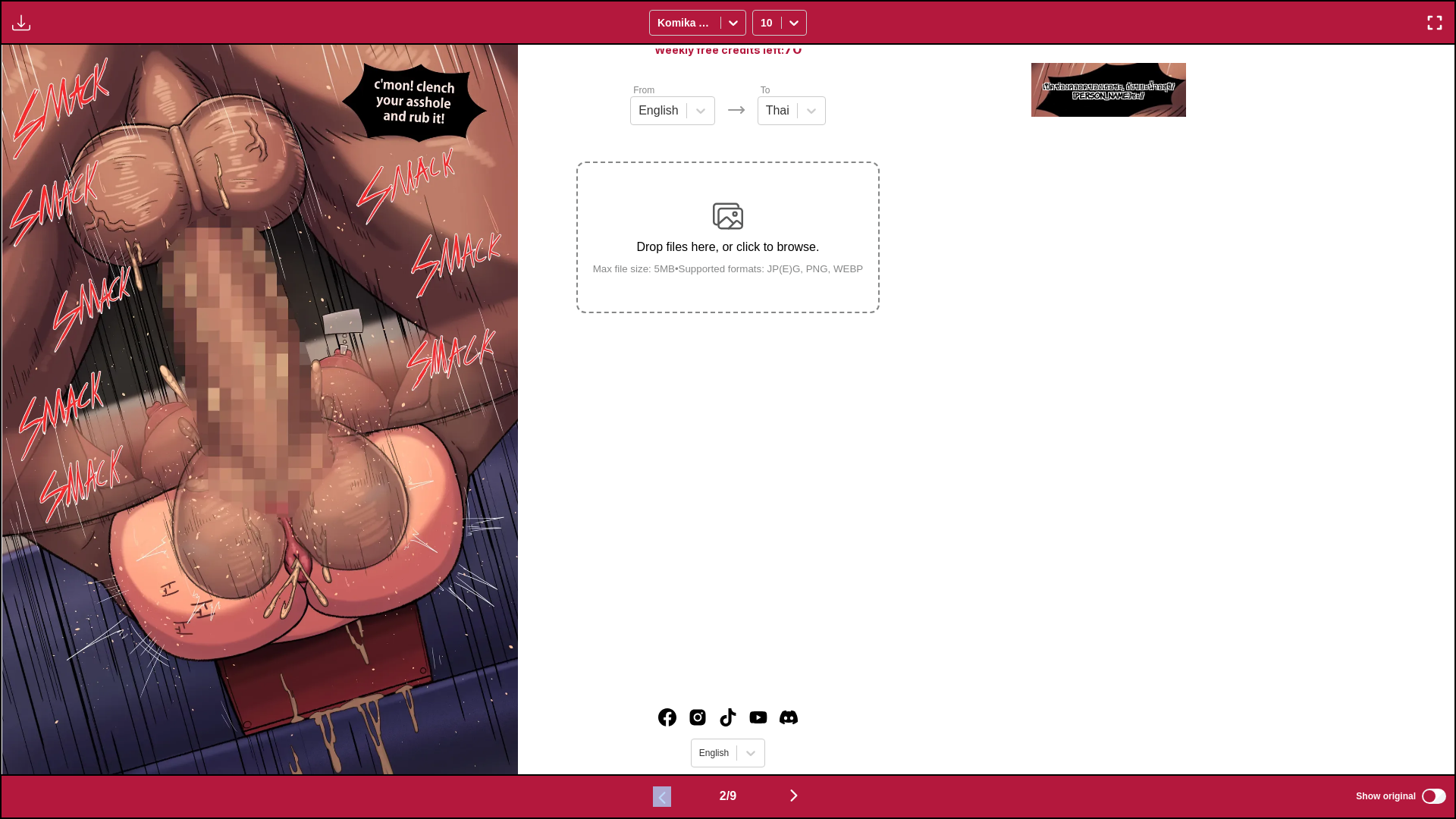
scroll to position [0, 1453]
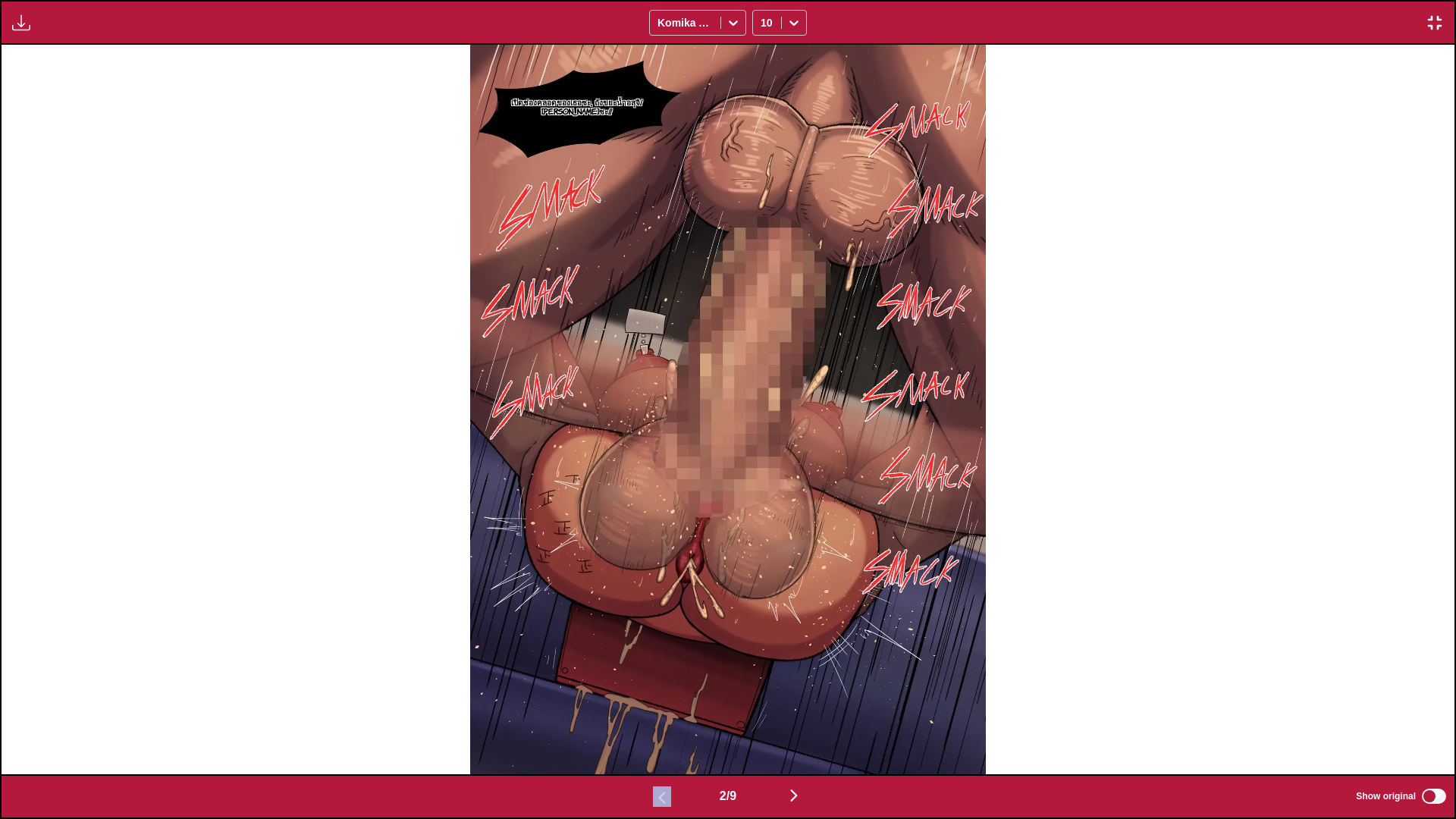
click at [797, 700] on img "button" at bounding box center [794, 795] width 19 height 19
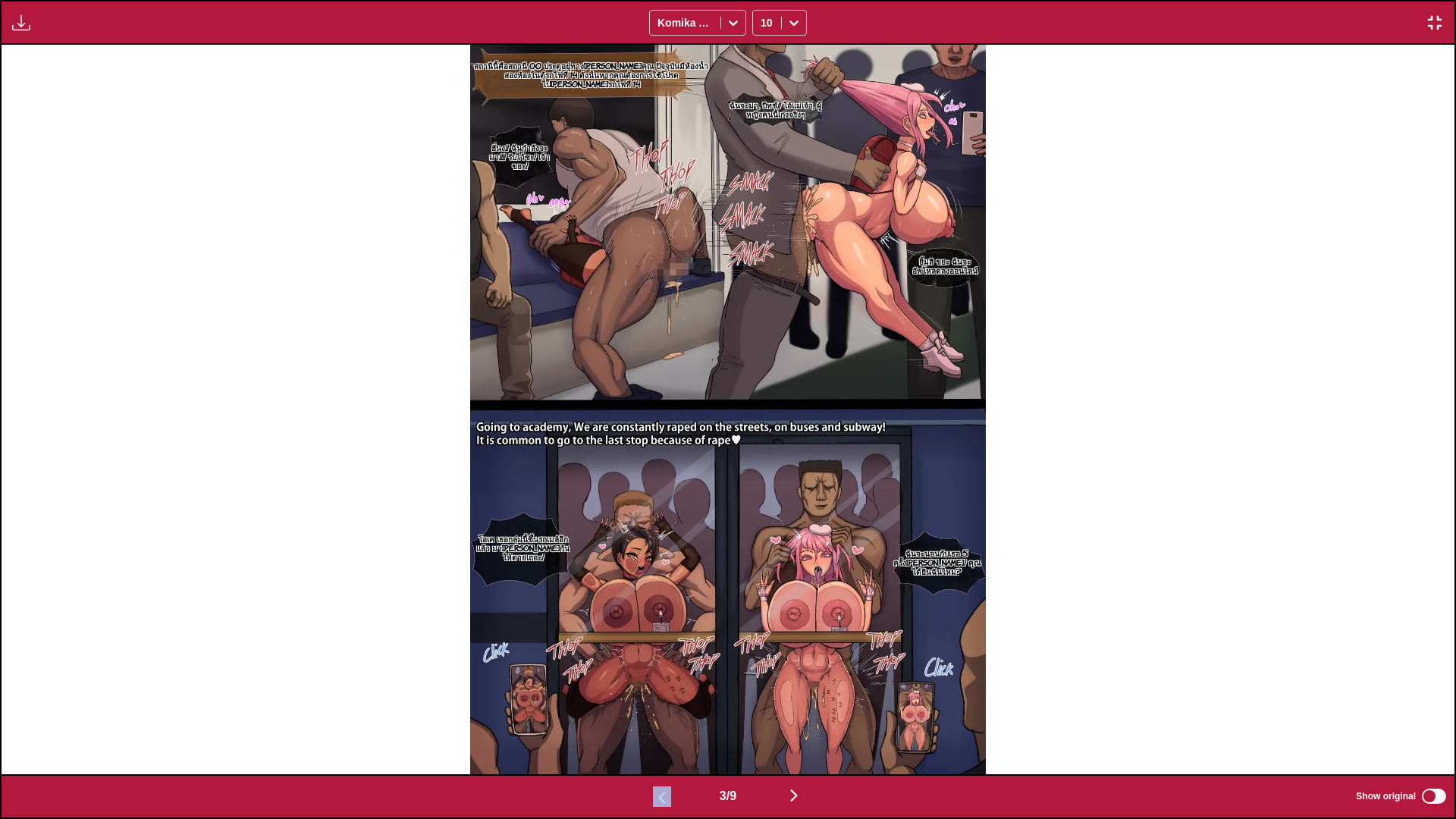
click at [801, 700] on img "button" at bounding box center [794, 795] width 19 height 19
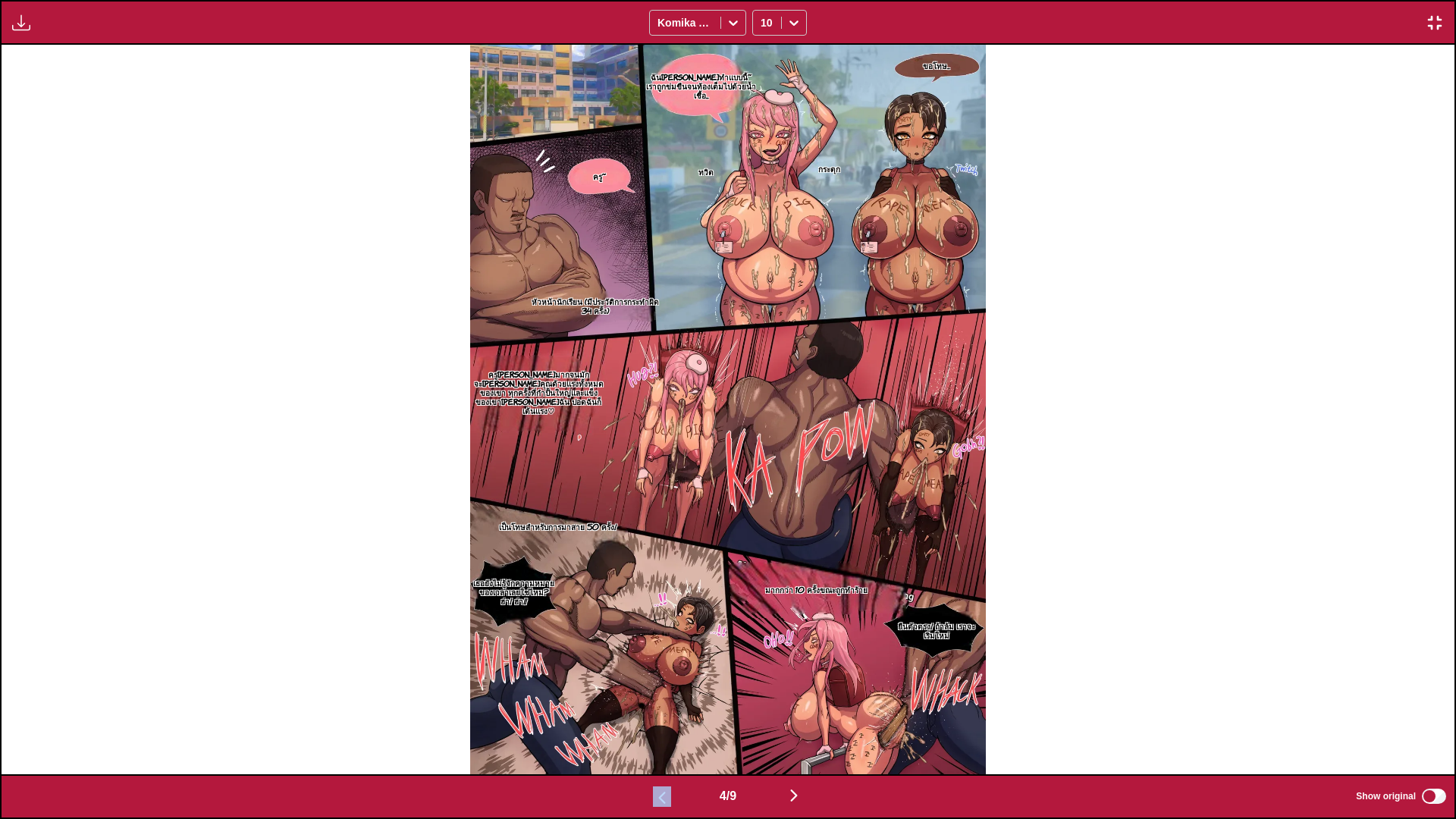
click at [791, 700] on img "button" at bounding box center [794, 795] width 19 height 19
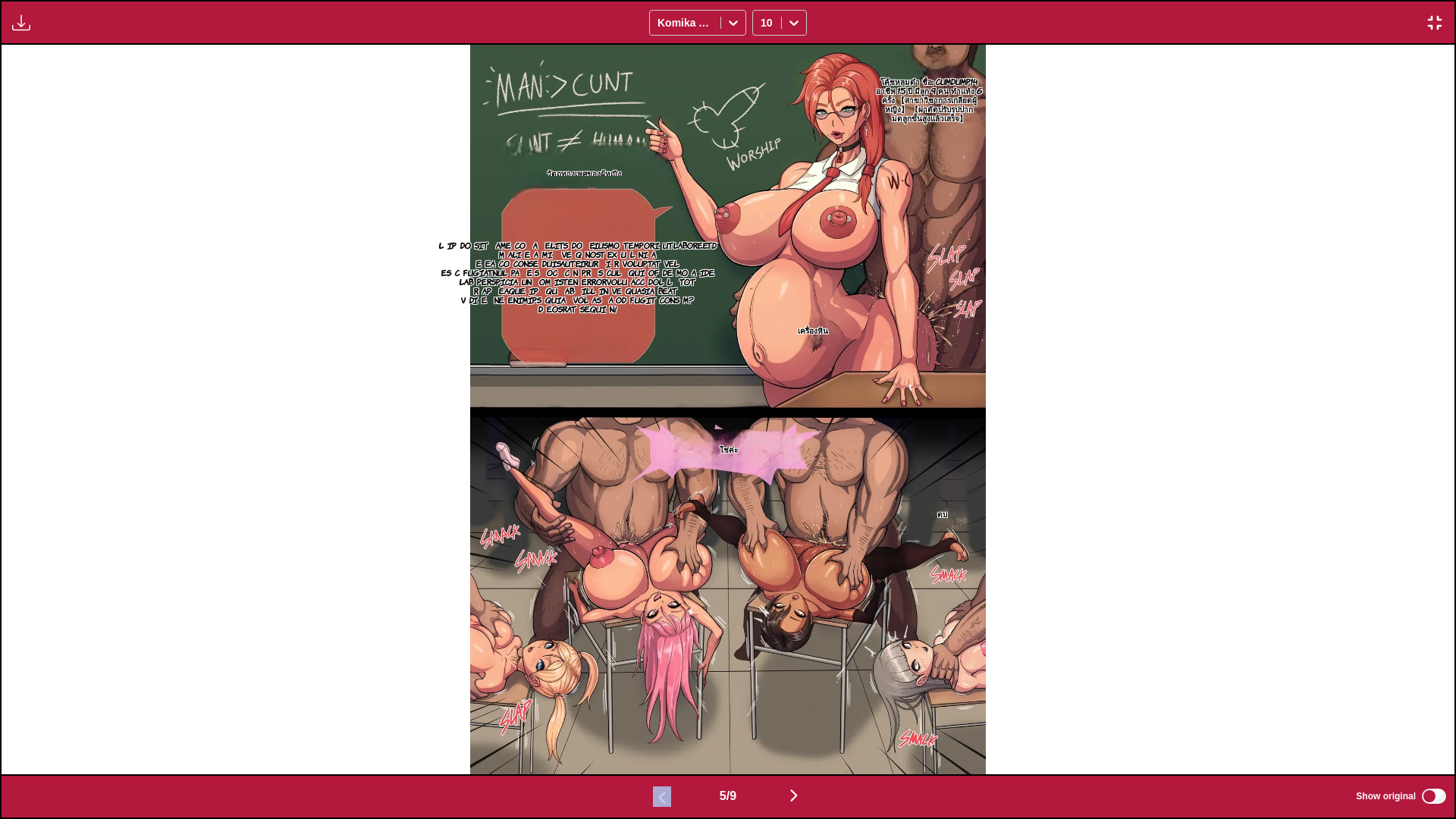
click at [800, 700] on img "button" at bounding box center [794, 795] width 19 height 19
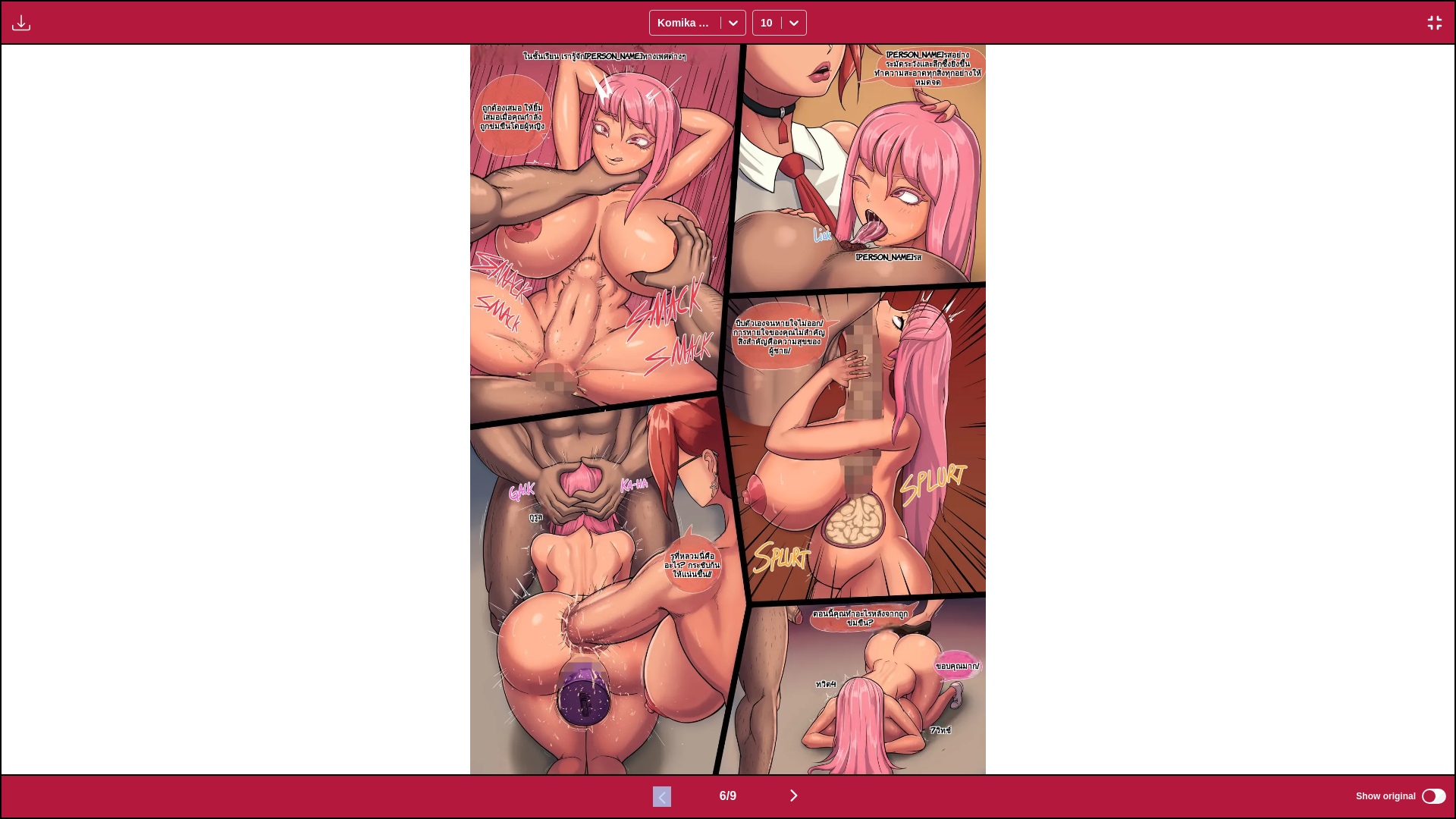
click at [795, 700] on img "button" at bounding box center [794, 795] width 19 height 19
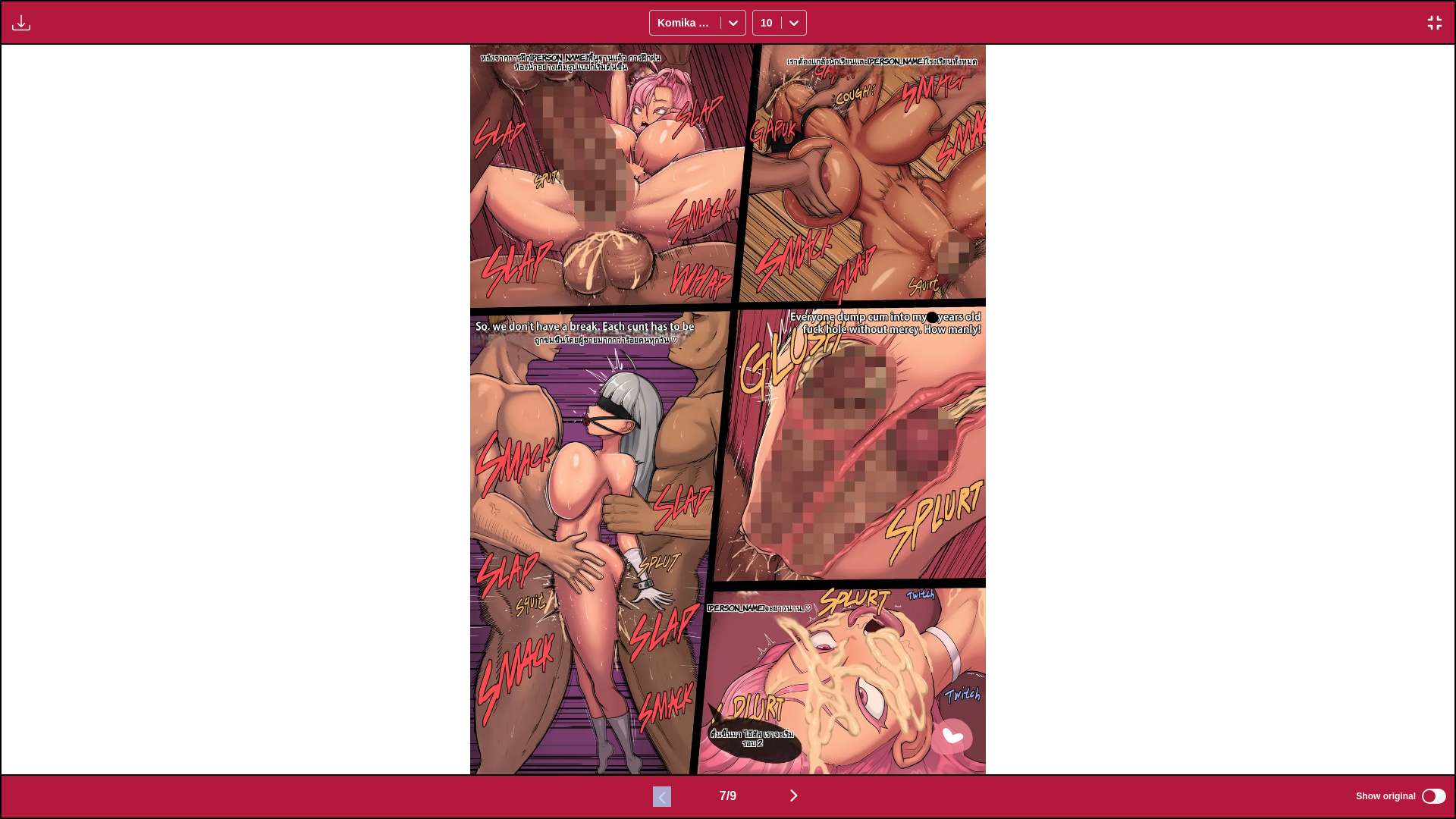
click at [793, 700] on img "button" at bounding box center [794, 795] width 19 height 19
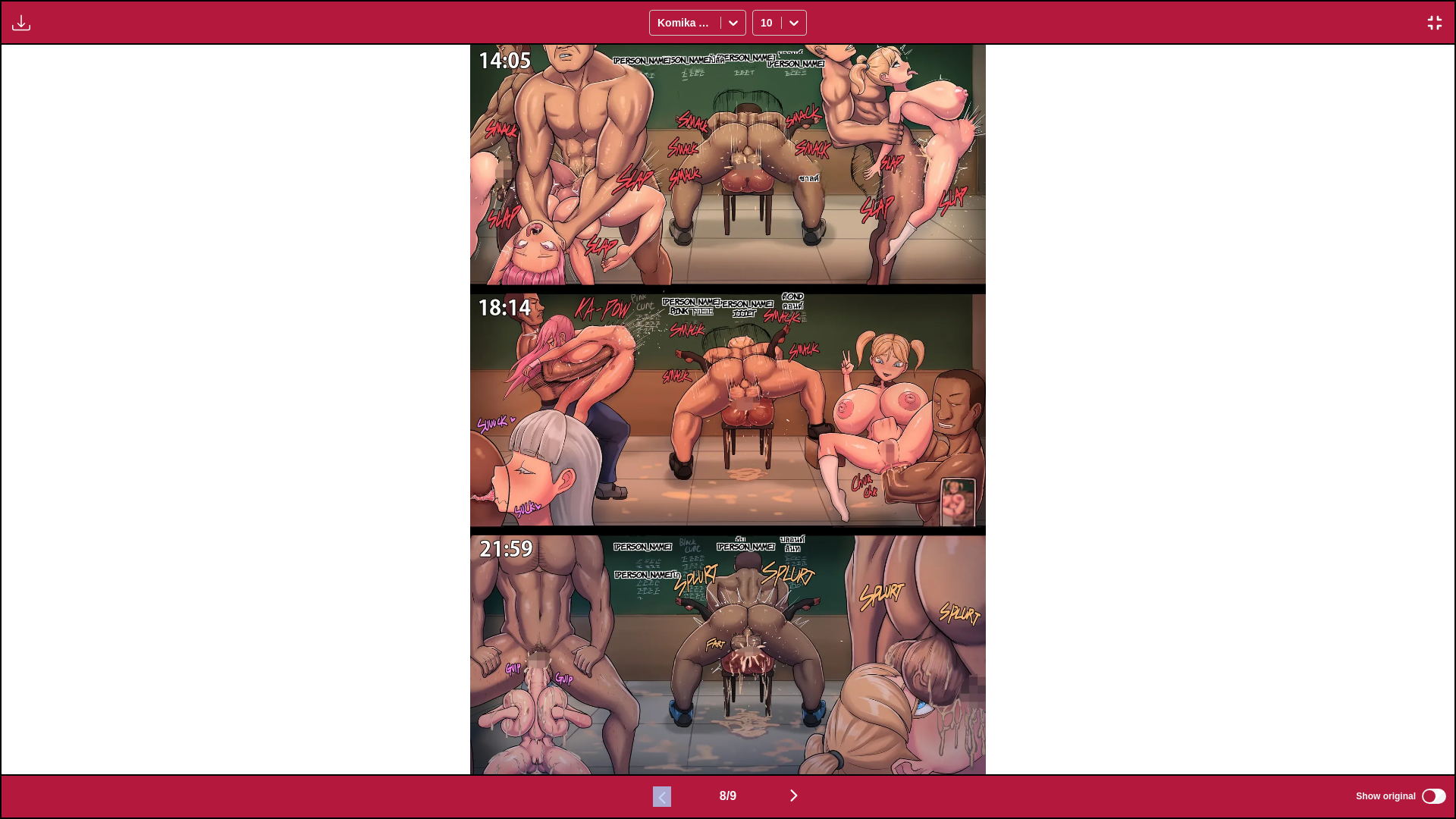
click at [801, 700] on img "button" at bounding box center [794, 795] width 19 height 19
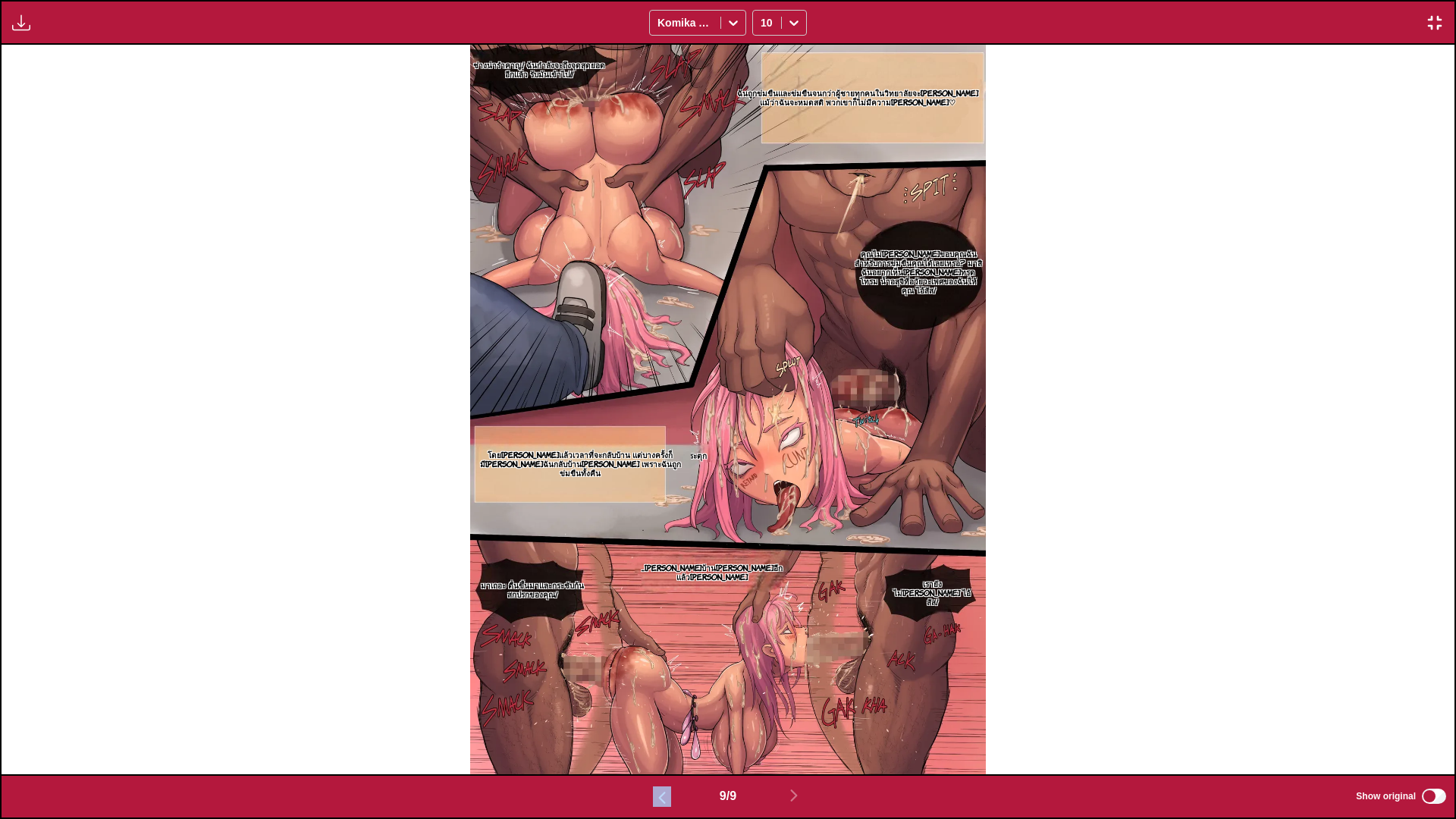
click at [1436, 26] on img "button" at bounding box center [1434, 23] width 19 height 19
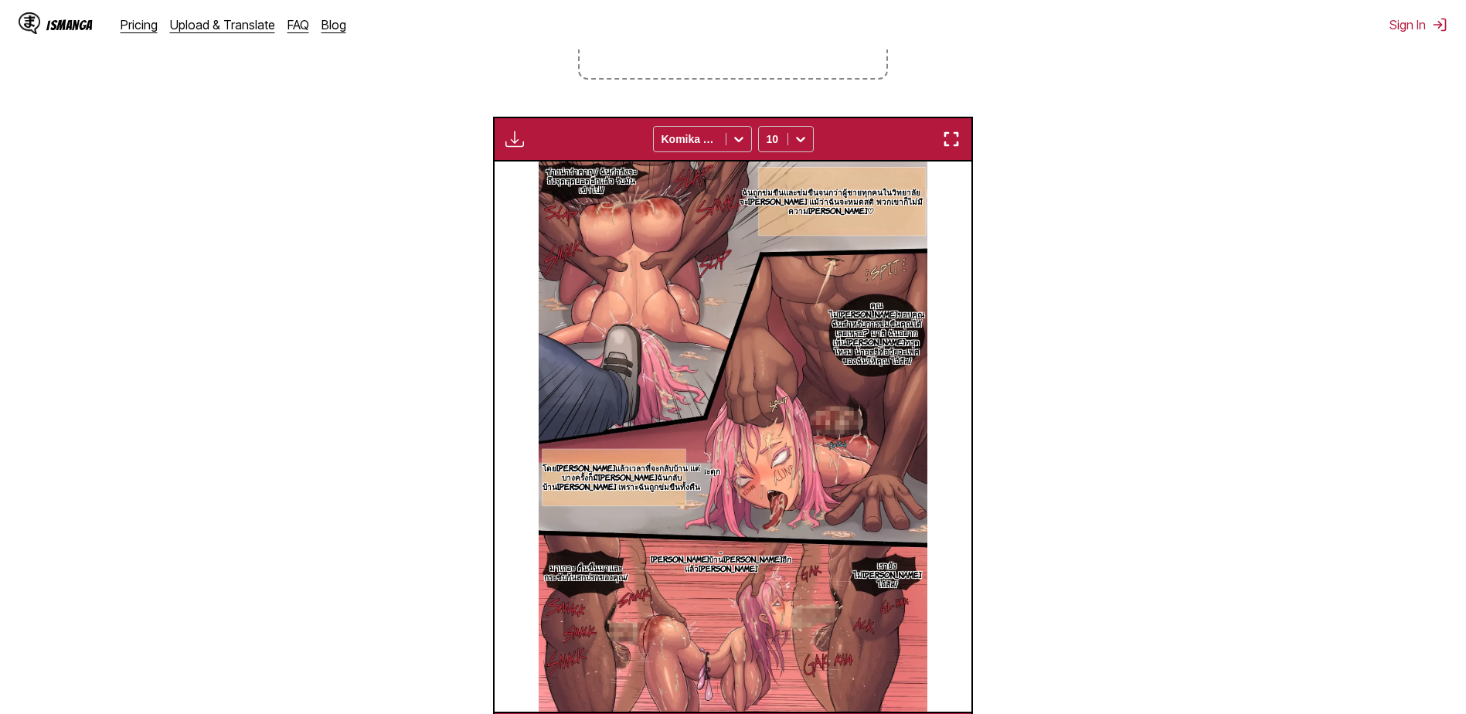
scroll to position [0, 3816]
click at [734, 138] on icon at bounding box center [738, 138] width 15 height 15
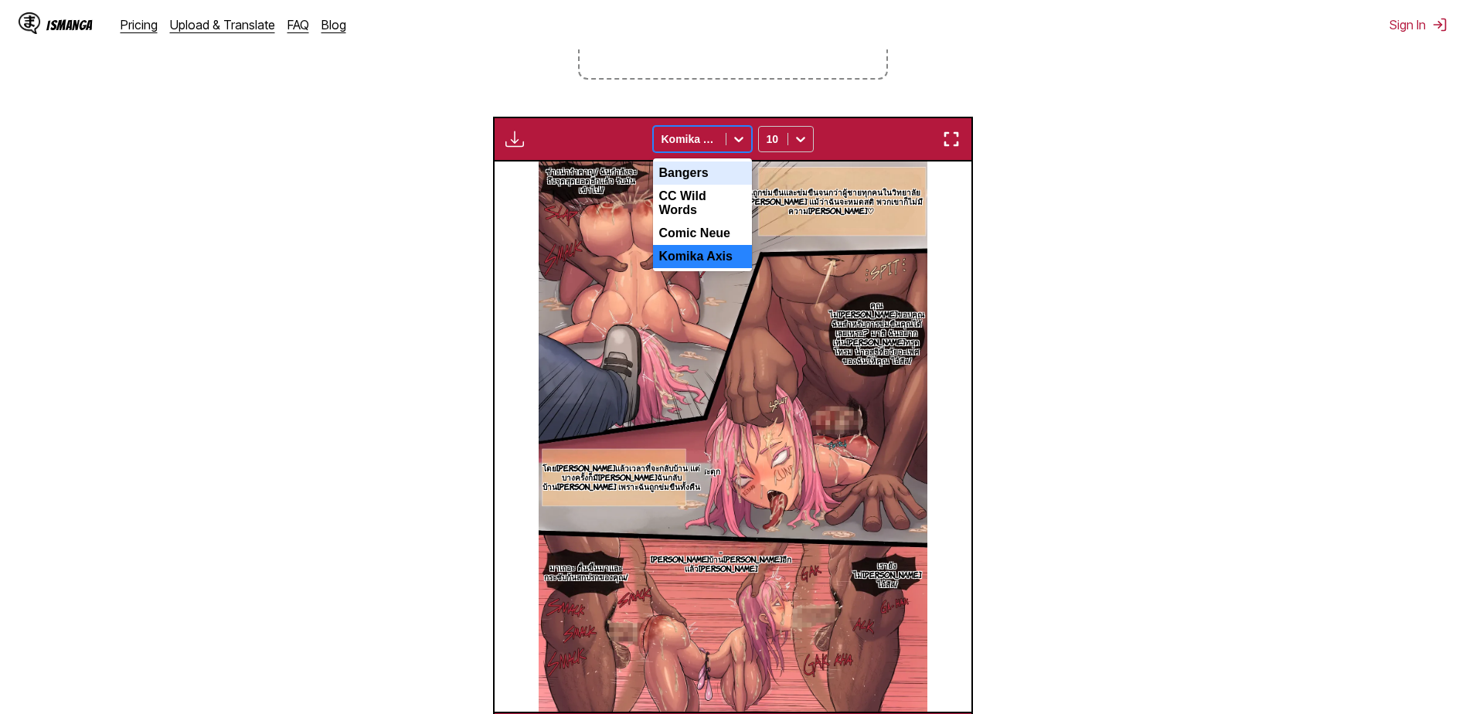
click at [724, 169] on div "Bangers" at bounding box center [702, 173] width 99 height 23
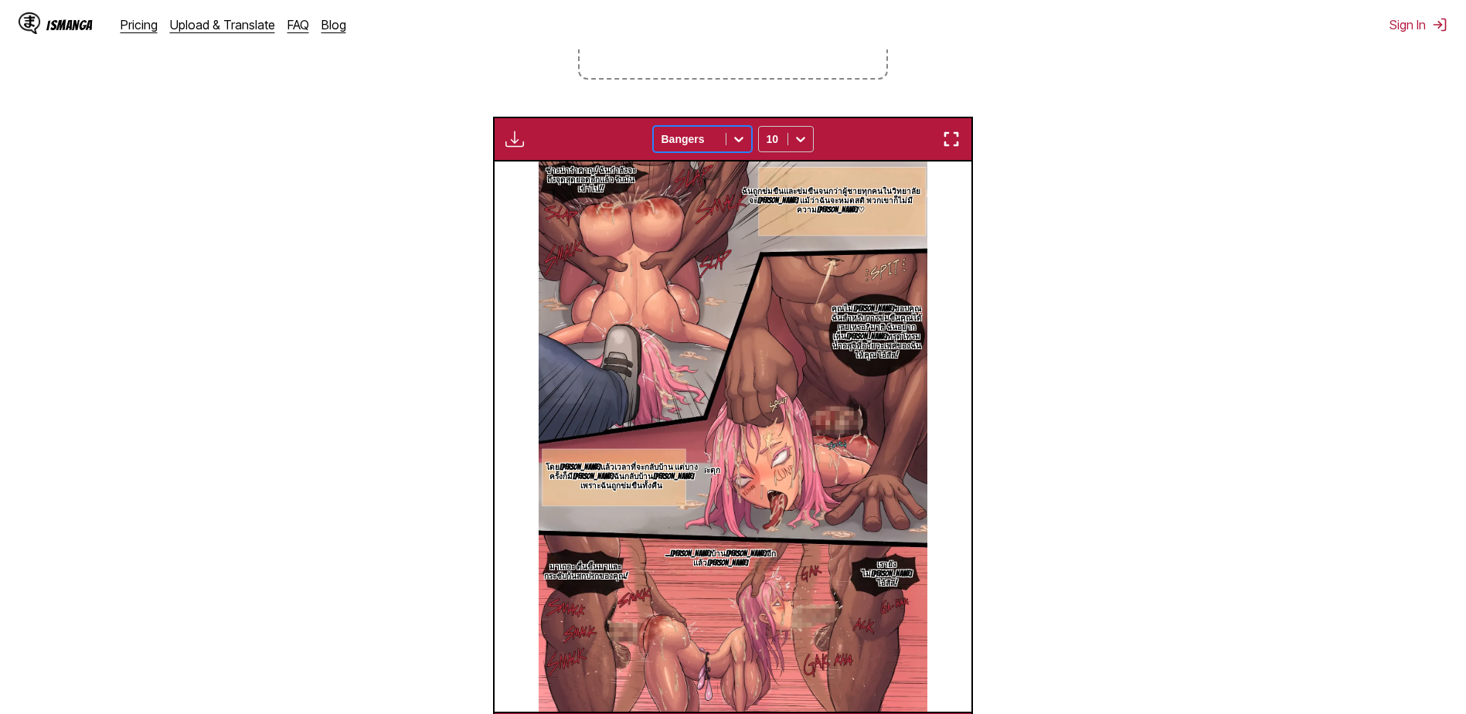
click at [725, 142] on div "Bangers" at bounding box center [690, 139] width 72 height 22
click at [711, 203] on div "CC Wild Words" at bounding box center [702, 203] width 99 height 37
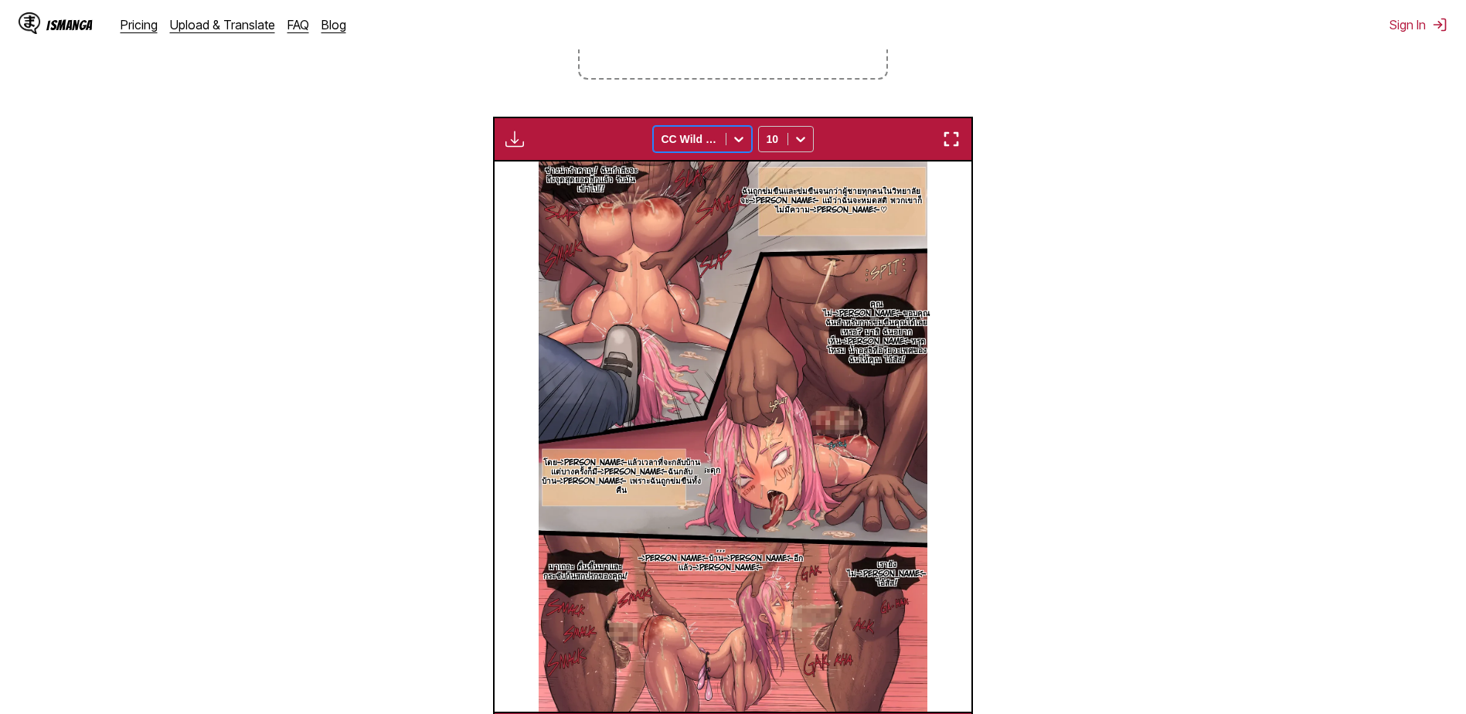
click at [719, 145] on div "CC Wild Words" at bounding box center [690, 139] width 72 height 22
click at [705, 227] on div "Comic Neue" at bounding box center [702, 233] width 99 height 23
click at [713, 140] on div at bounding box center [690, 138] width 56 height 15
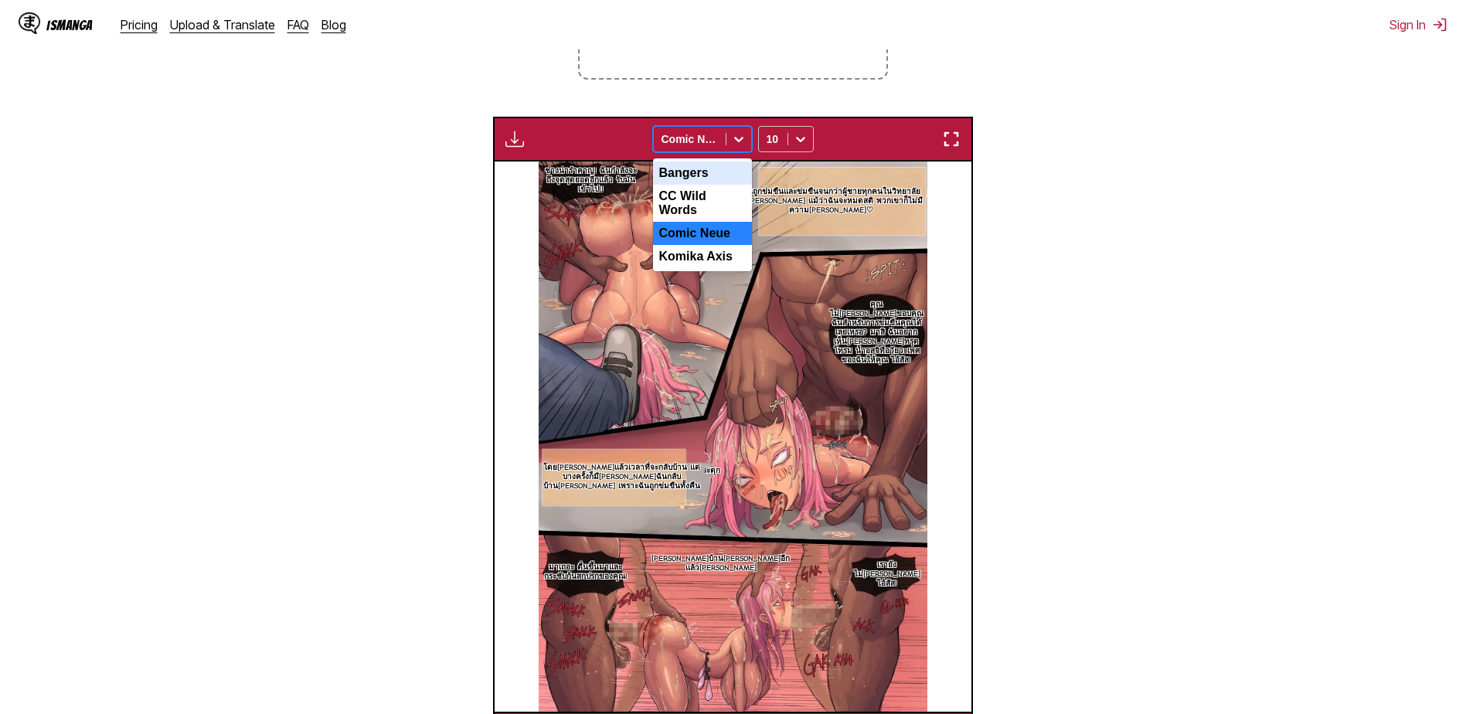
click at [698, 175] on div "Bangers" at bounding box center [702, 173] width 99 height 23
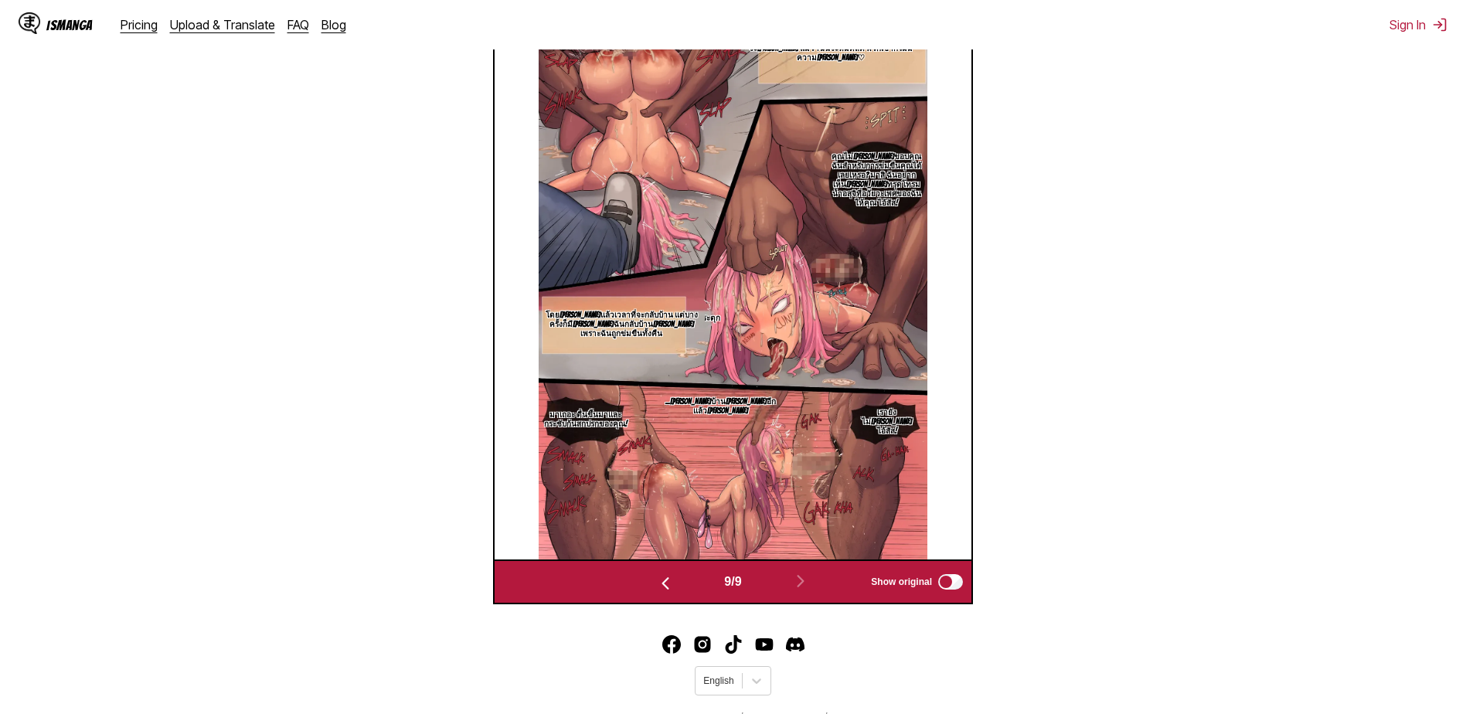
scroll to position [591, 0]
